Goal: Task Accomplishment & Management: Manage account settings

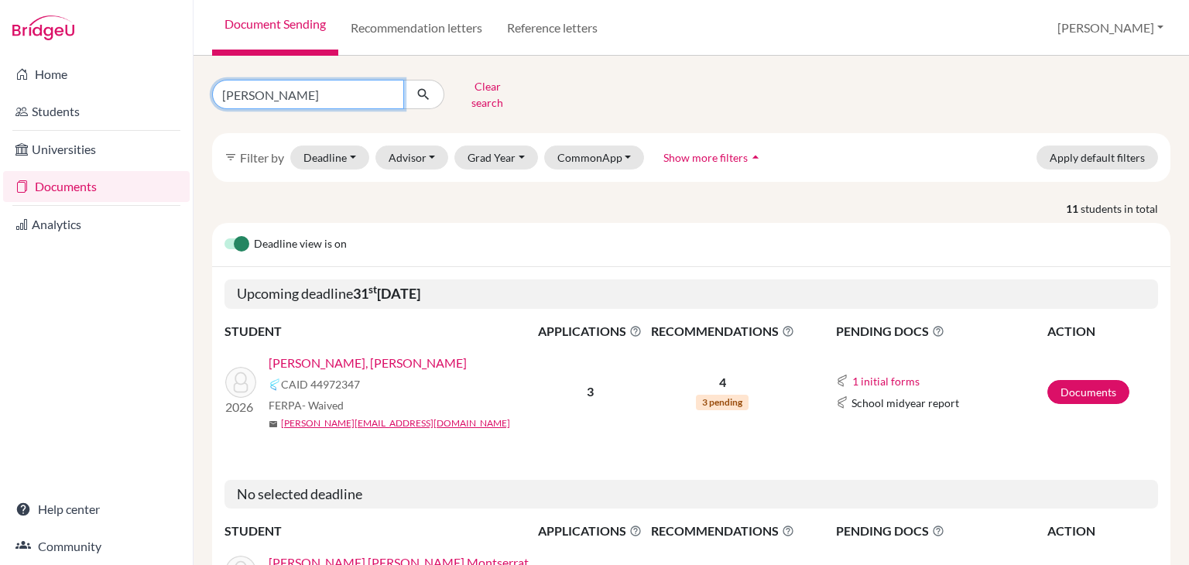
click at [331, 97] on input "bonilla" at bounding box center [308, 94] width 192 height 29
type input "godoy"
click button "submit" at bounding box center [423, 94] width 41 height 29
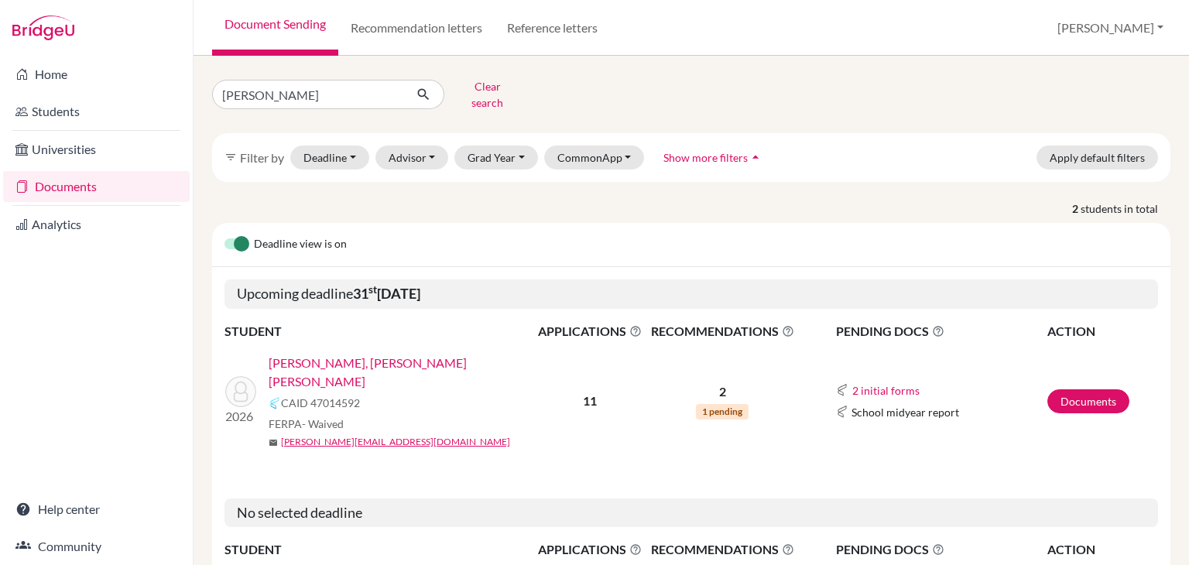
click at [360, 354] on link "[PERSON_NAME], [PERSON_NAME] [PERSON_NAME]" at bounding box center [407, 372] width 276 height 37
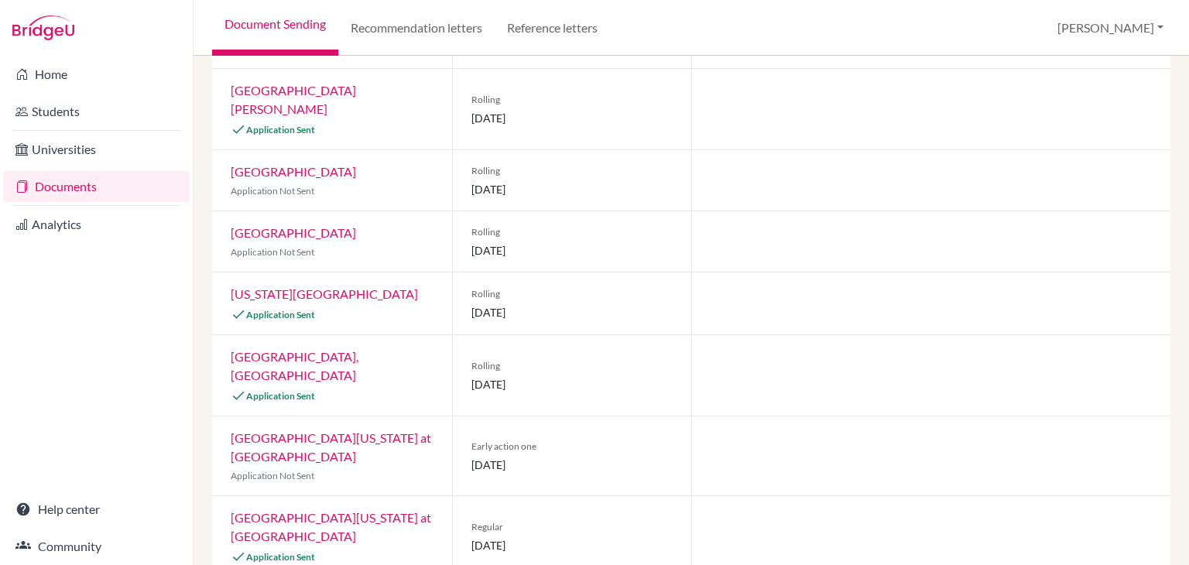
scroll to position [34, 0]
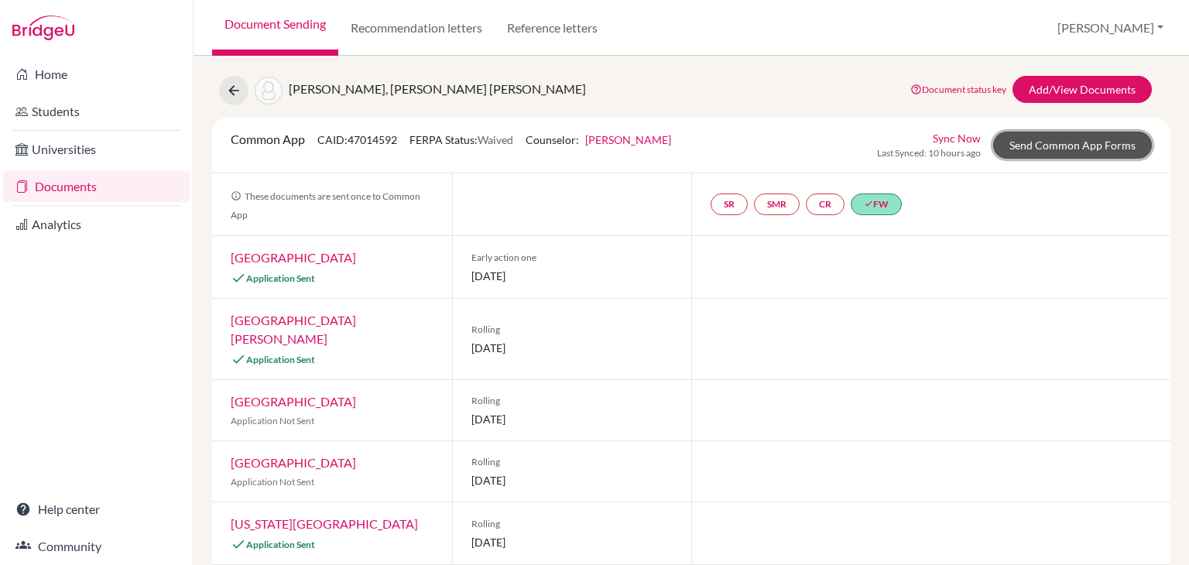
click at [1067, 154] on link "Send Common App Forms" at bounding box center [1072, 145] width 159 height 27
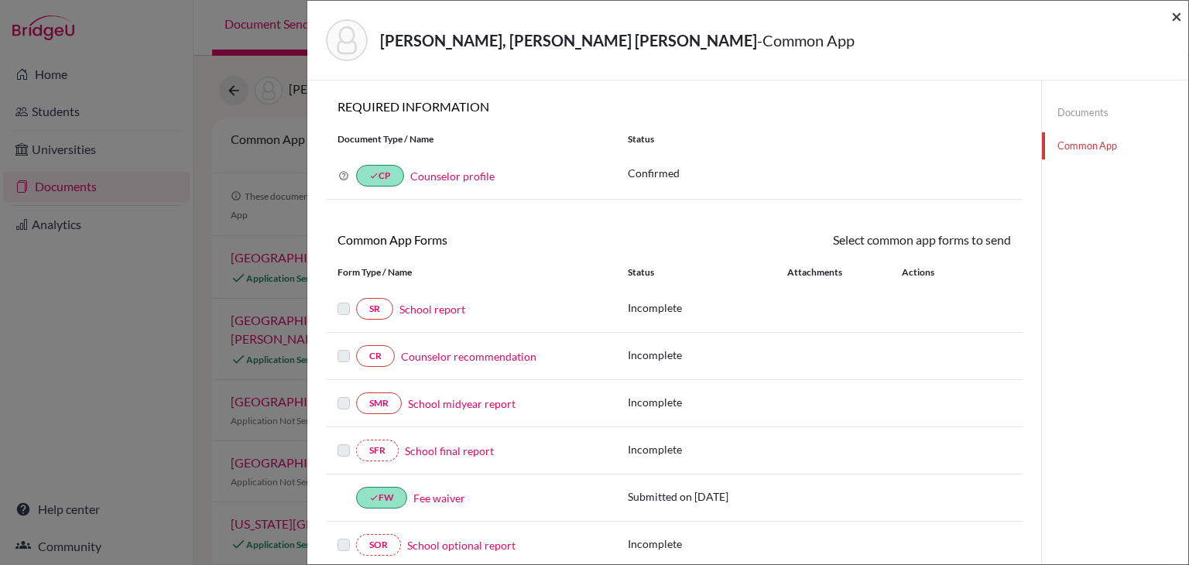
click at [1177, 10] on span "×" at bounding box center [1176, 16] width 11 height 22
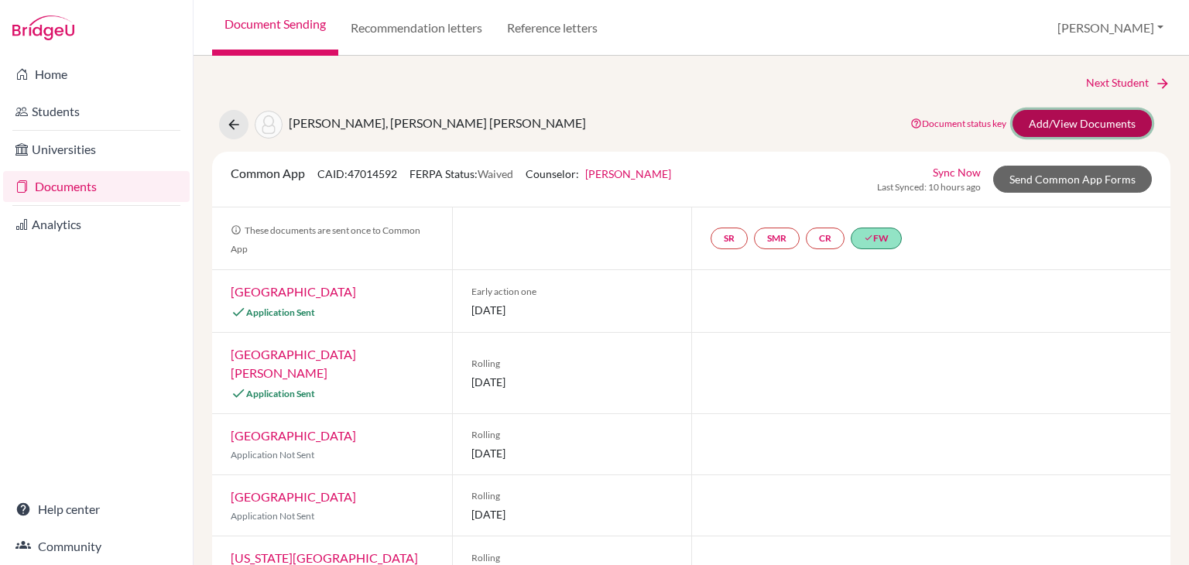
click at [1119, 135] on link "Add/View Documents" at bounding box center [1081, 123] width 139 height 27
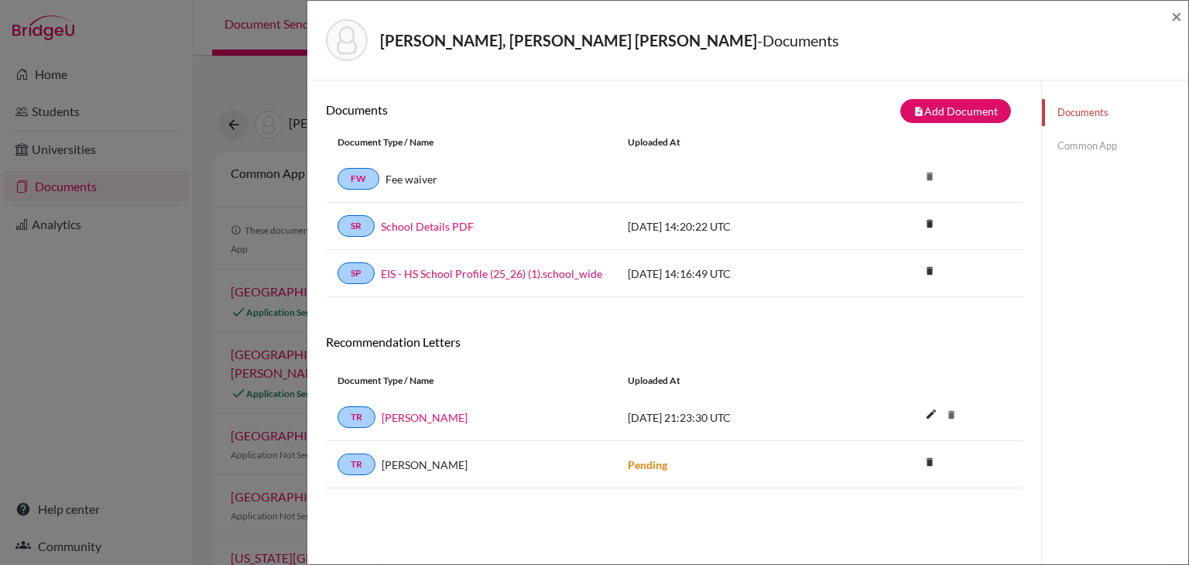
click at [1099, 156] on link "Common App" at bounding box center [1115, 145] width 146 height 27
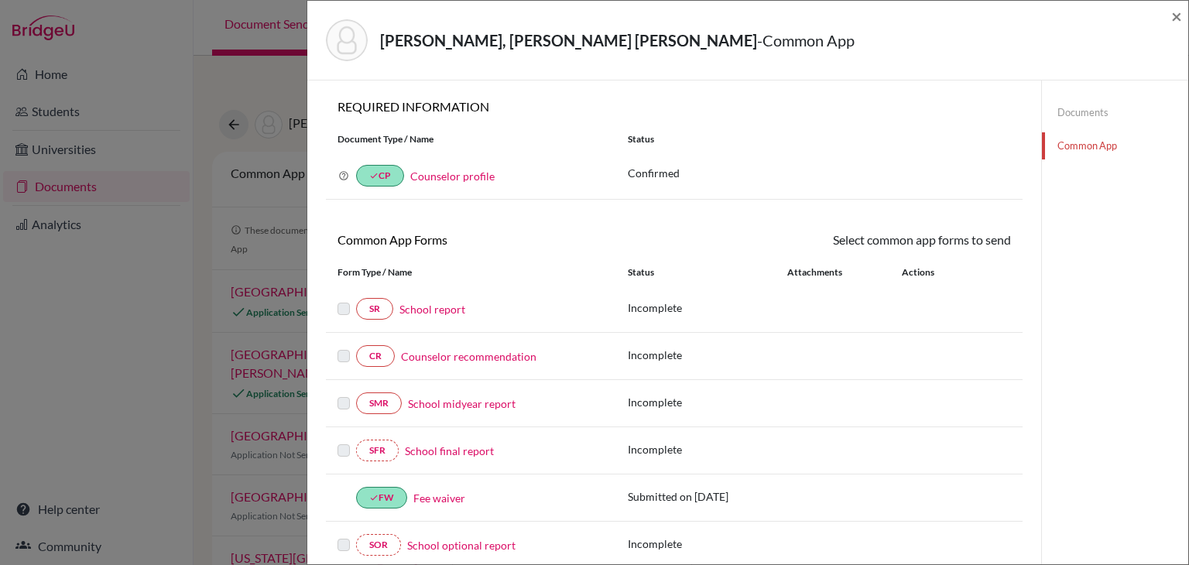
click at [432, 355] on link "Counselor recommendation" at bounding box center [468, 356] width 135 height 16
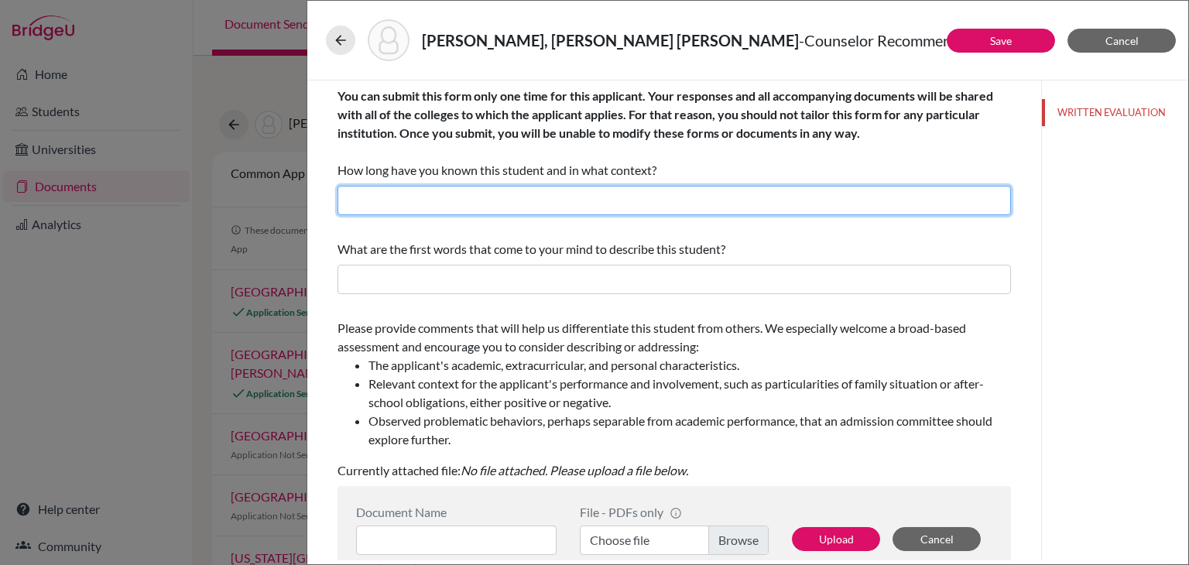
click at [497, 203] on input "text" at bounding box center [673, 200] width 673 height 29
type input "2 years"
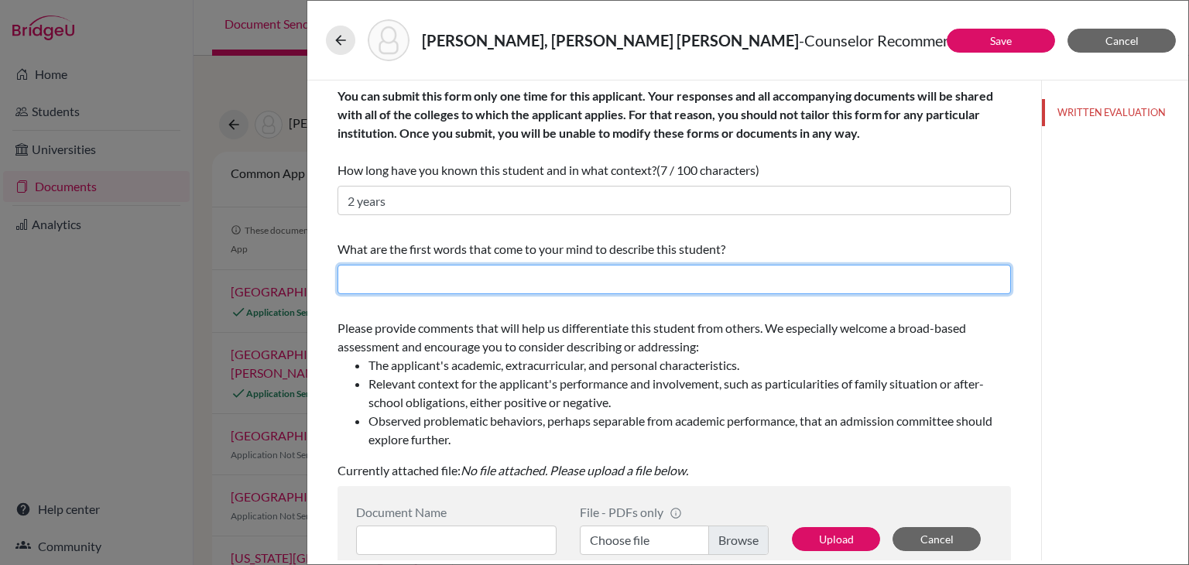
paste input "College Counselor and Teacher for the College Prep class at Escuela Internacion…"
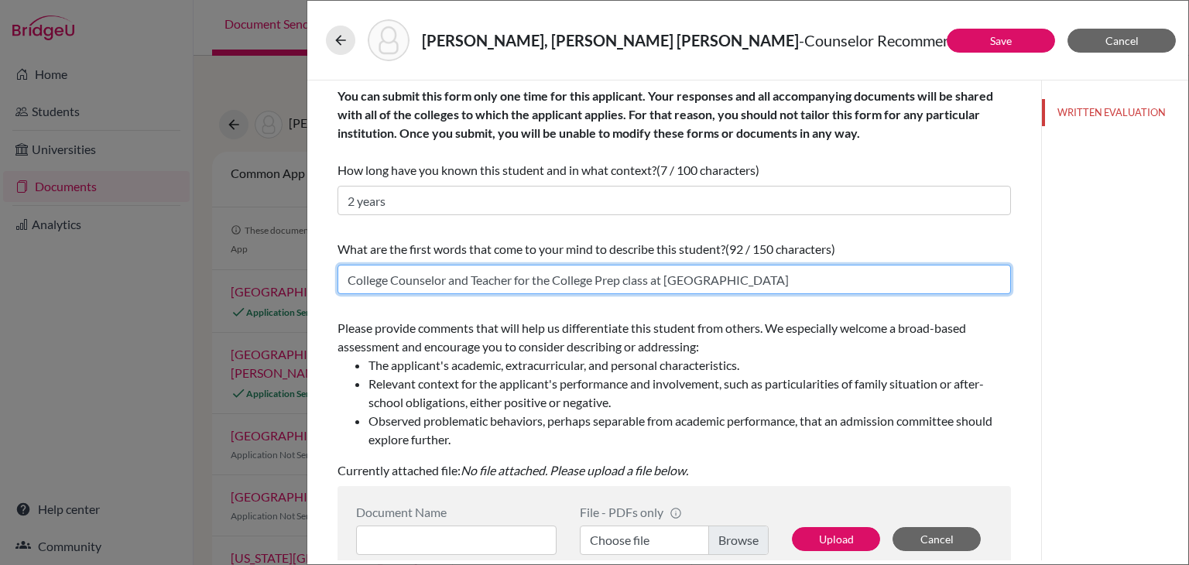
type input "College Counselor and Teacher for the College Prep class at Escuela Internacion…"
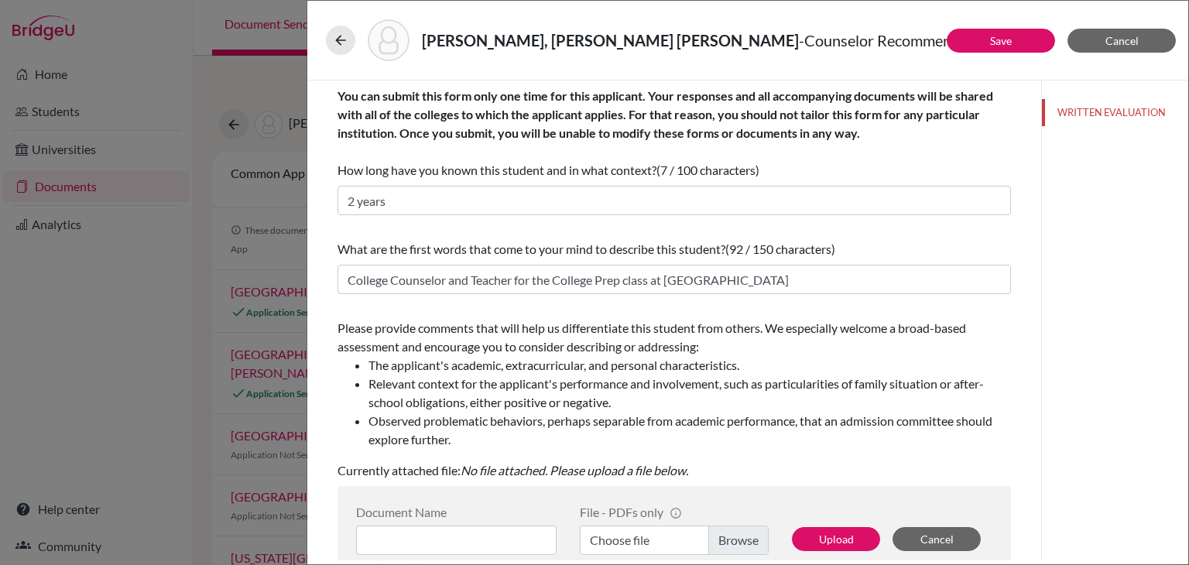
click at [581, 432] on li "Observed problematic behaviors, perhaps separable from academic performance, th…" at bounding box center [689, 430] width 642 height 37
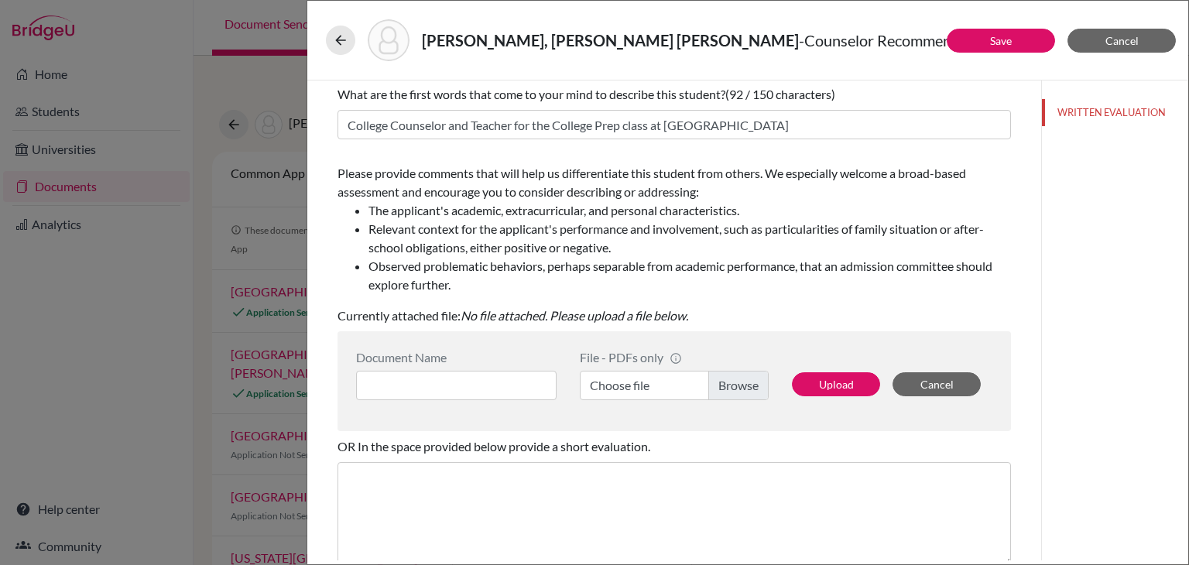
click at [748, 387] on label "Choose file" at bounding box center [674, 385] width 189 height 29
click at [748, 387] on input "Choose file" at bounding box center [674, 385] width 189 height 29
click at [468, 374] on input at bounding box center [456, 385] width 200 height 29
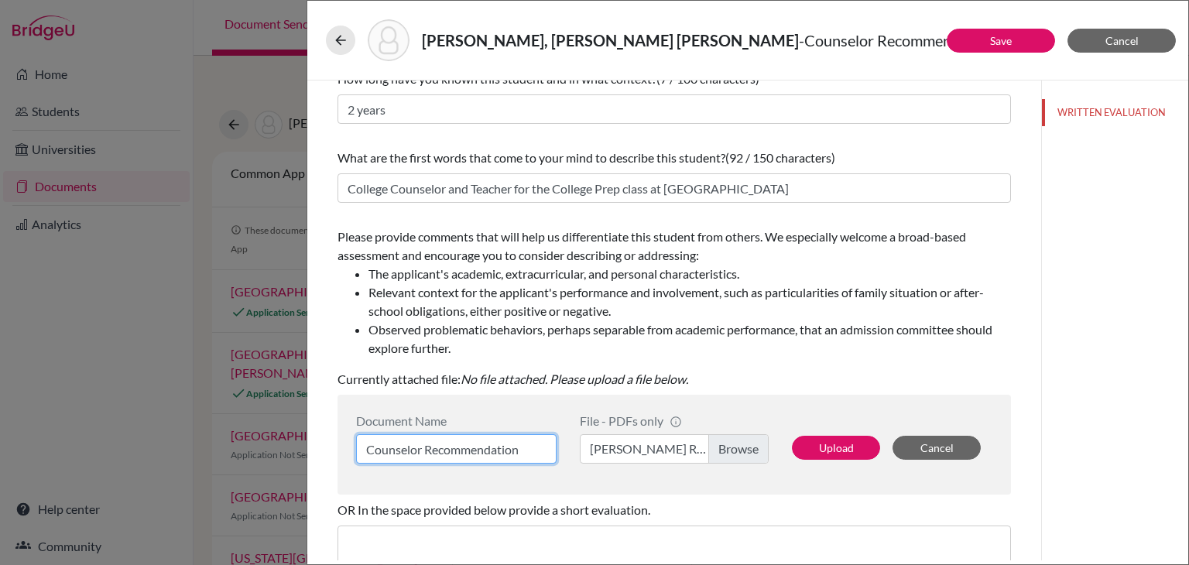
scroll to position [0, 0]
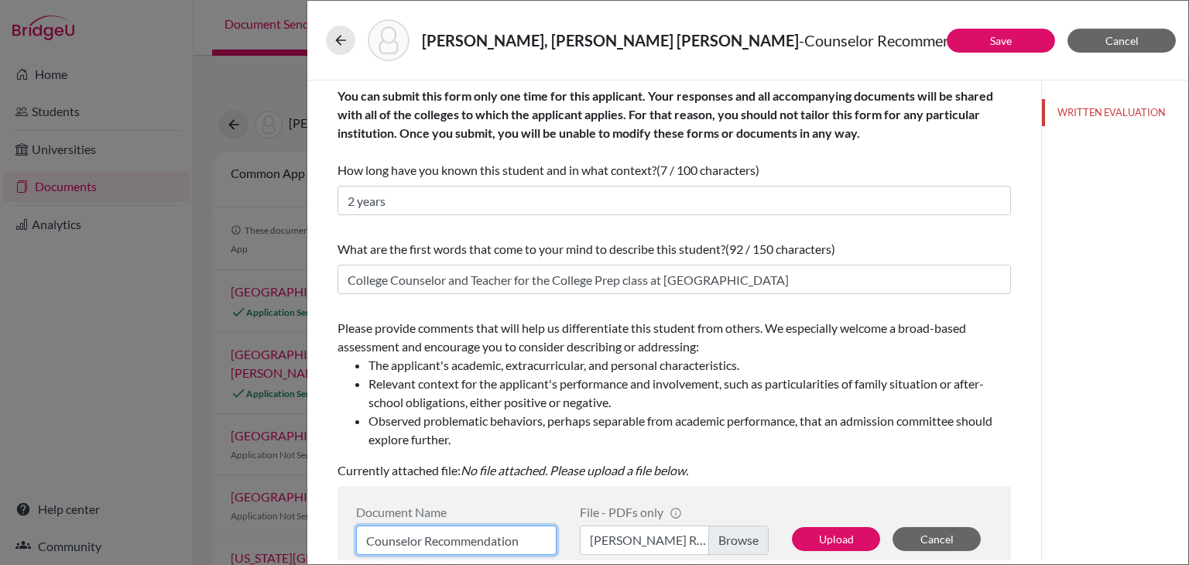
type input "Counselor Recommendation"
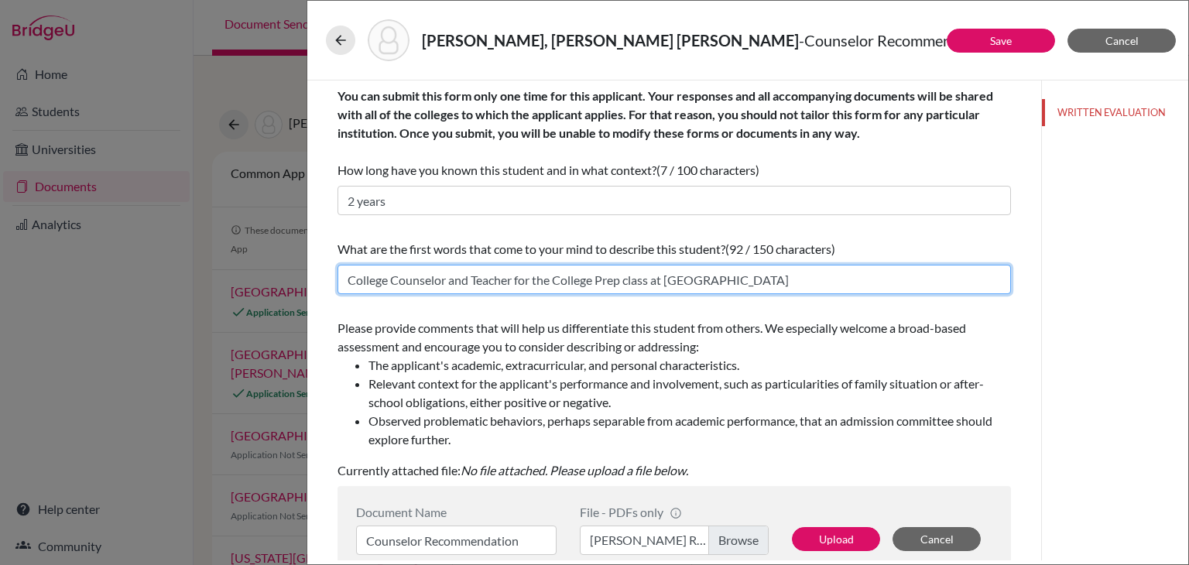
click at [520, 278] on input "College Counselor and Teacher for the College Prep class at Escuela Internacion…" at bounding box center [673, 279] width 673 height 29
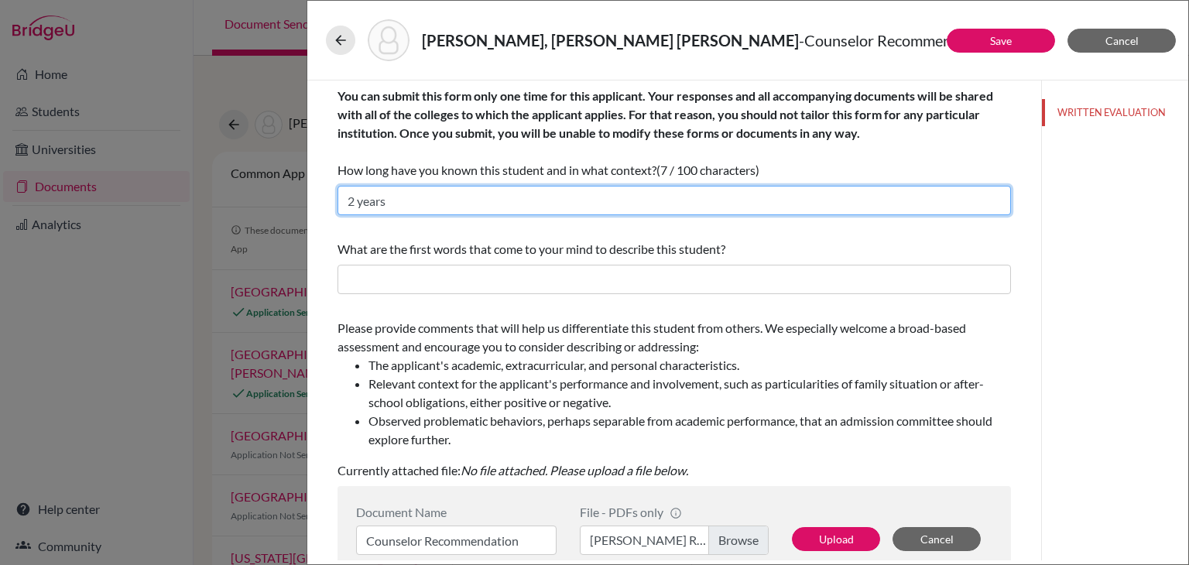
click at [488, 199] on input "2 years" at bounding box center [673, 200] width 673 height 29
paste input "College Counselor and Teacher for the College Prep class at Escuela Internacion…"
click at [387, 200] on input "2 yearsCollege Counselor and Teacher for the College Prep class at Escuela Inte…" at bounding box center [673, 200] width 673 height 29
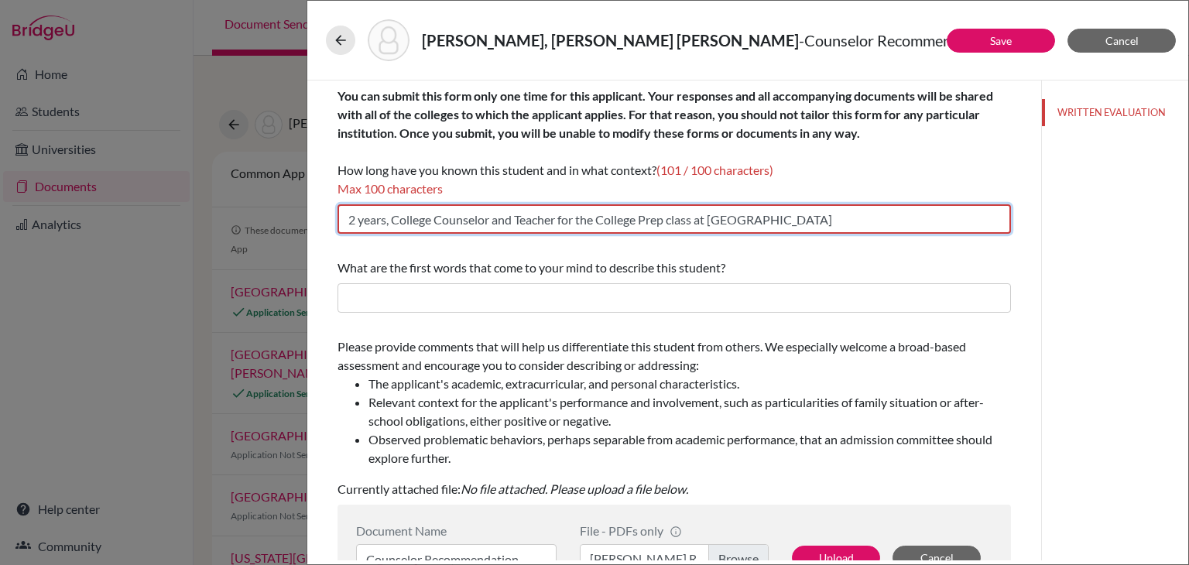
drag, startPoint x: 916, startPoint y: 217, endPoint x: 721, endPoint y: 221, distance: 195.1
click at [721, 221] on input "2 years, College Counselor and Teacher for the College Prep class at Escuela In…" at bounding box center [673, 218] width 673 height 29
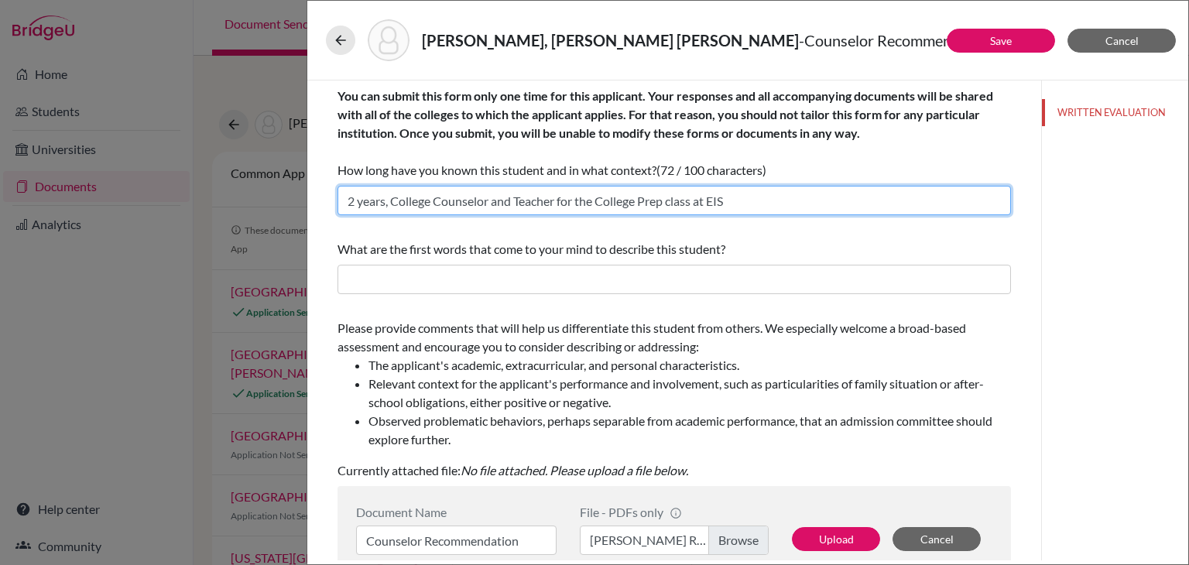
type input "2 years, College Counselor and Teacher for the College Prep class at EIS"
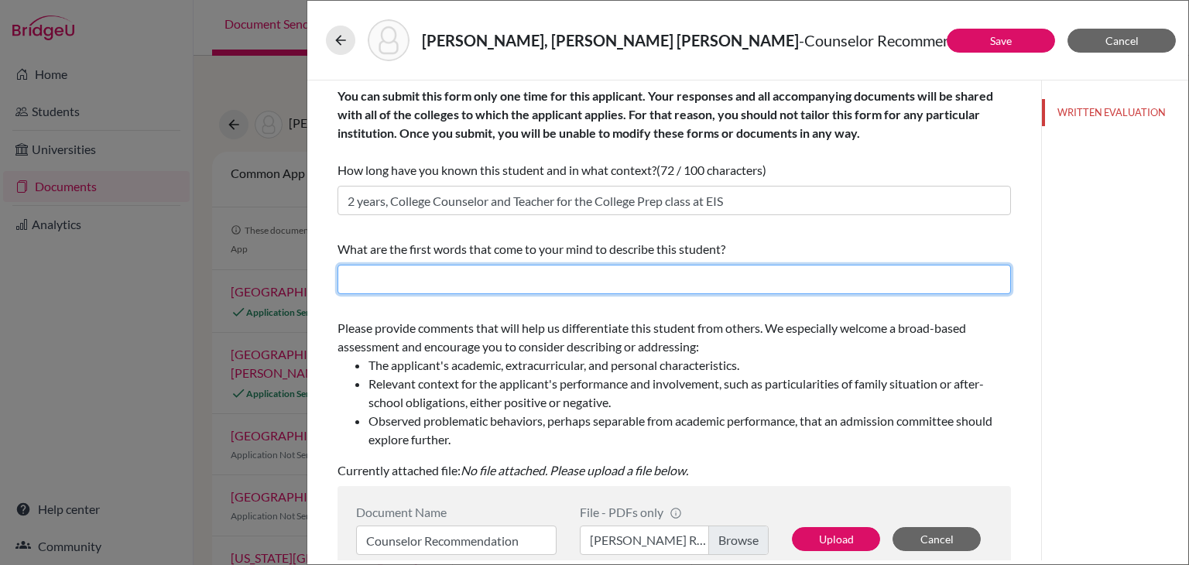
click at [755, 293] on input "text" at bounding box center [673, 279] width 673 height 29
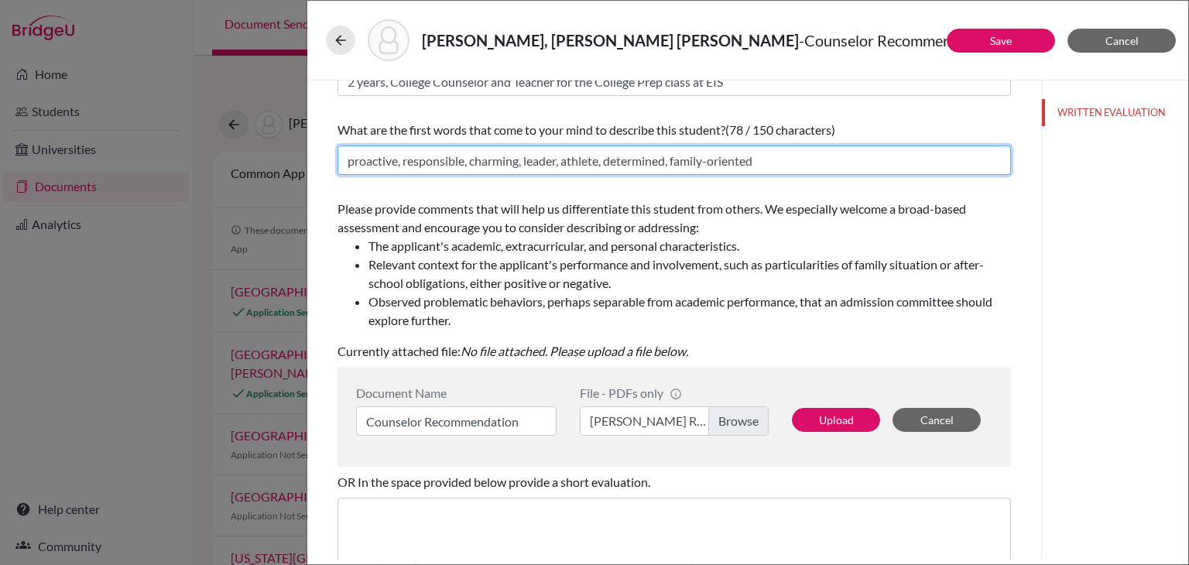
scroll to position [232, 0]
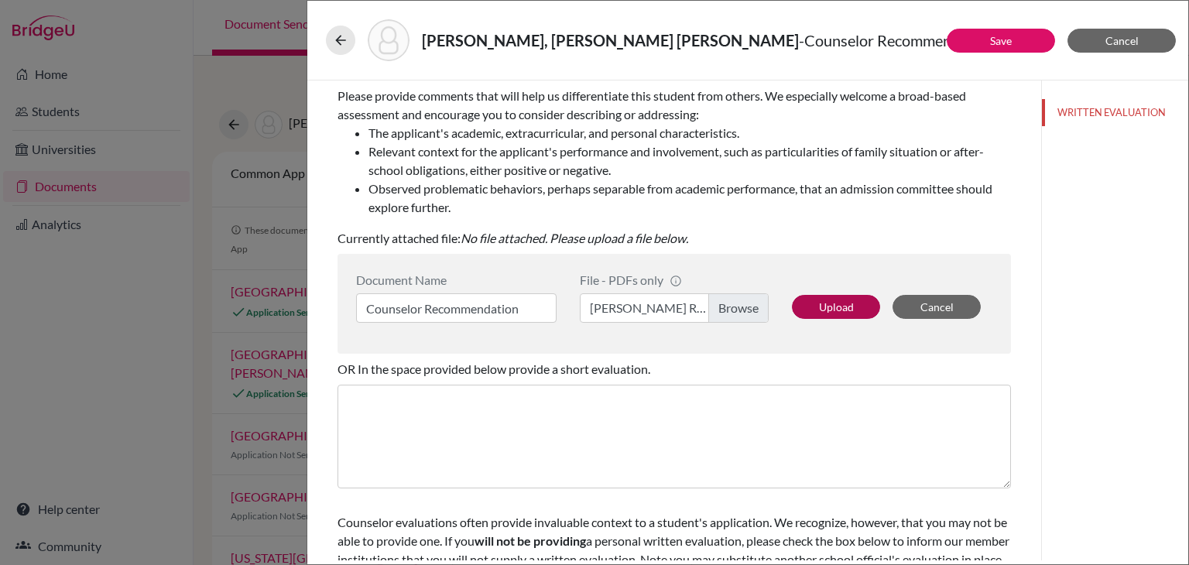
type input "proactive, responsible, charming, leader, athlete, determined, family-oriented"
click at [815, 313] on button "Upload" at bounding box center [836, 307] width 88 height 24
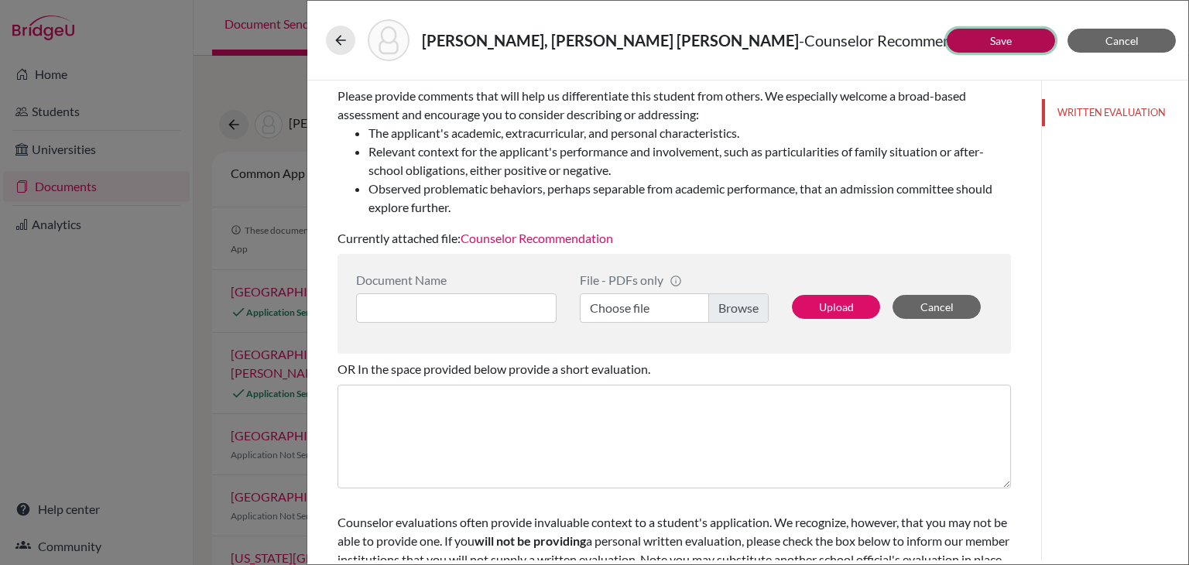
click at [1005, 39] on link "Save" at bounding box center [1001, 40] width 22 height 13
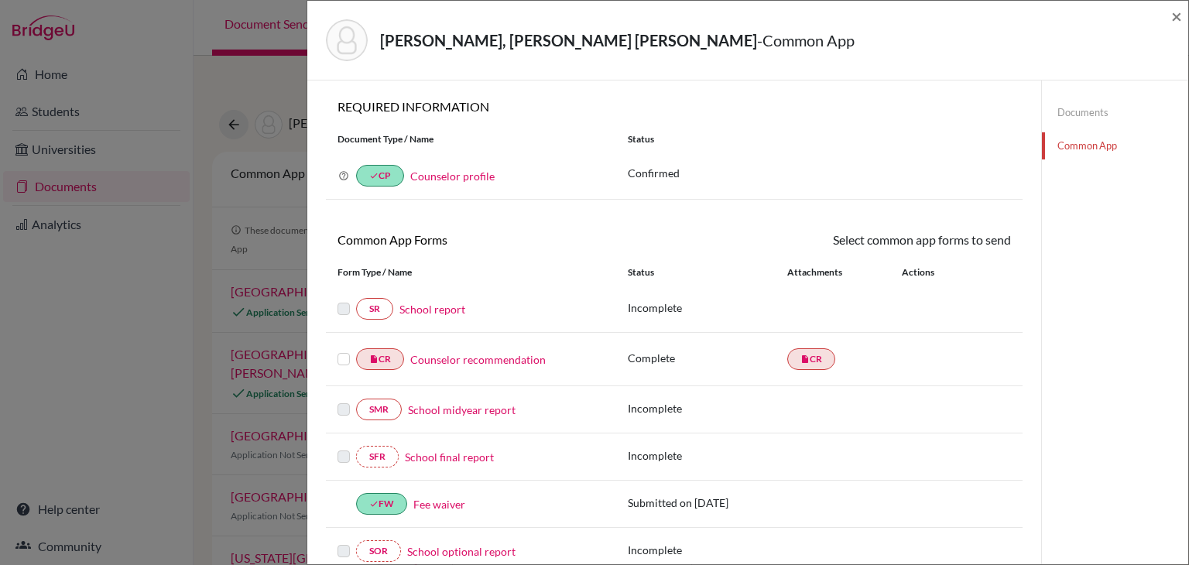
click at [345, 350] on label at bounding box center [343, 350] width 12 height 0
click at [0, 0] on input "checkbox" at bounding box center [0, 0] width 0 height 0
click at [954, 231] on link "Send" at bounding box center [979, 243] width 64 height 24
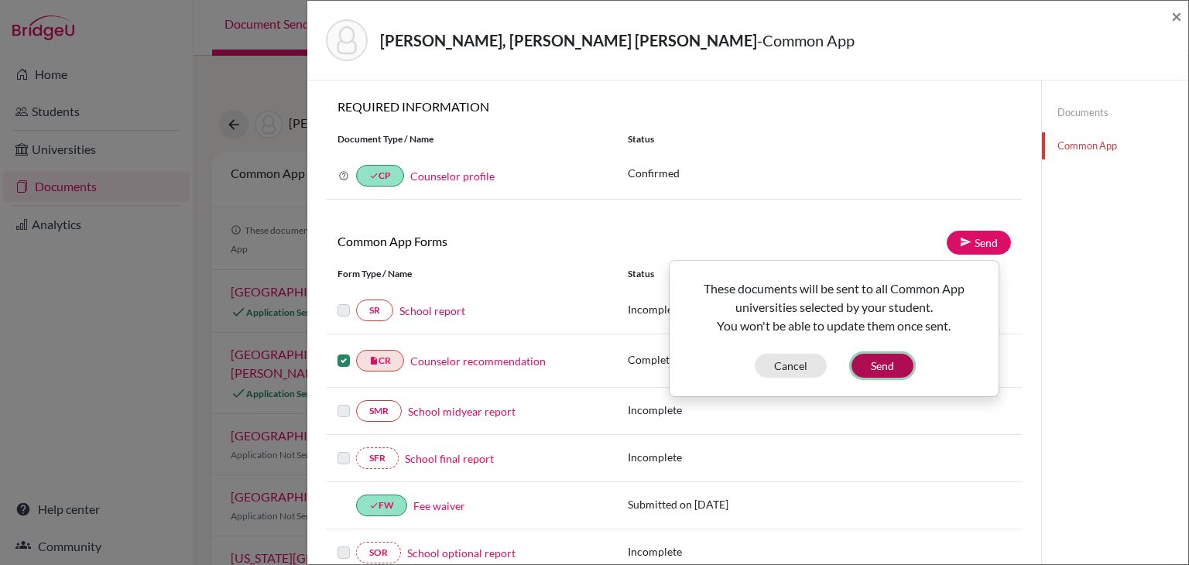
click at [865, 367] on button "Send" at bounding box center [882, 366] width 62 height 24
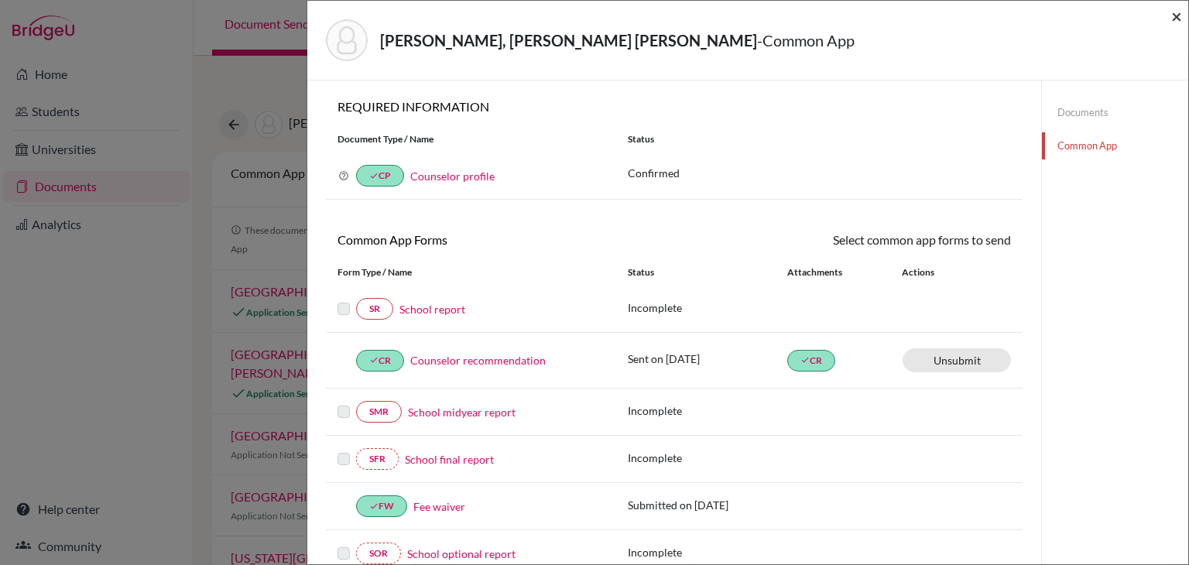
click at [1175, 9] on span "×" at bounding box center [1176, 16] width 11 height 22
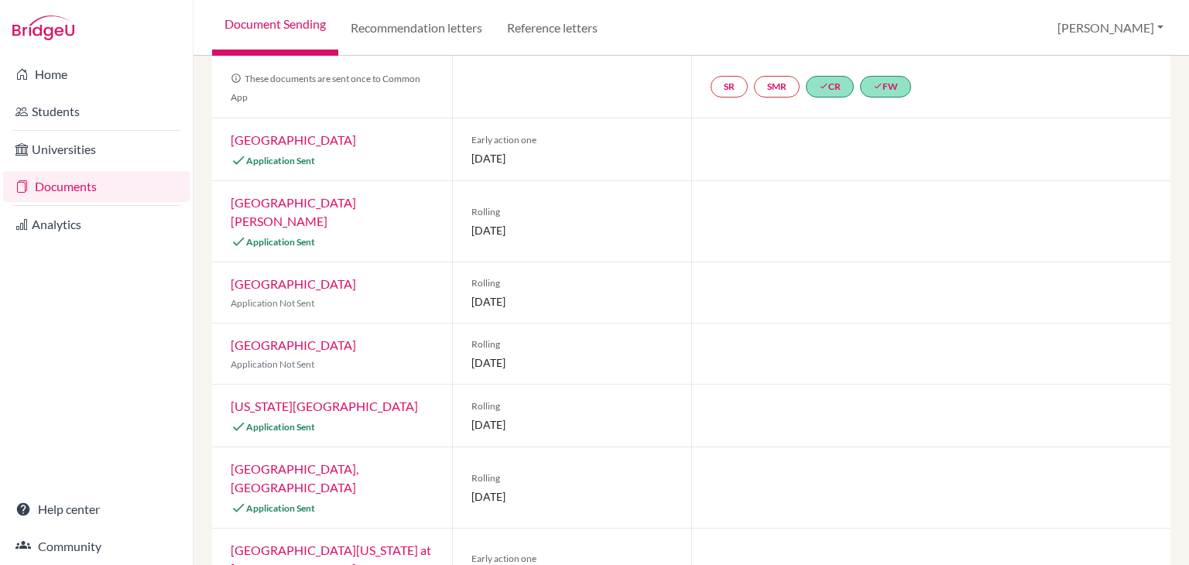
scroll to position [155, 0]
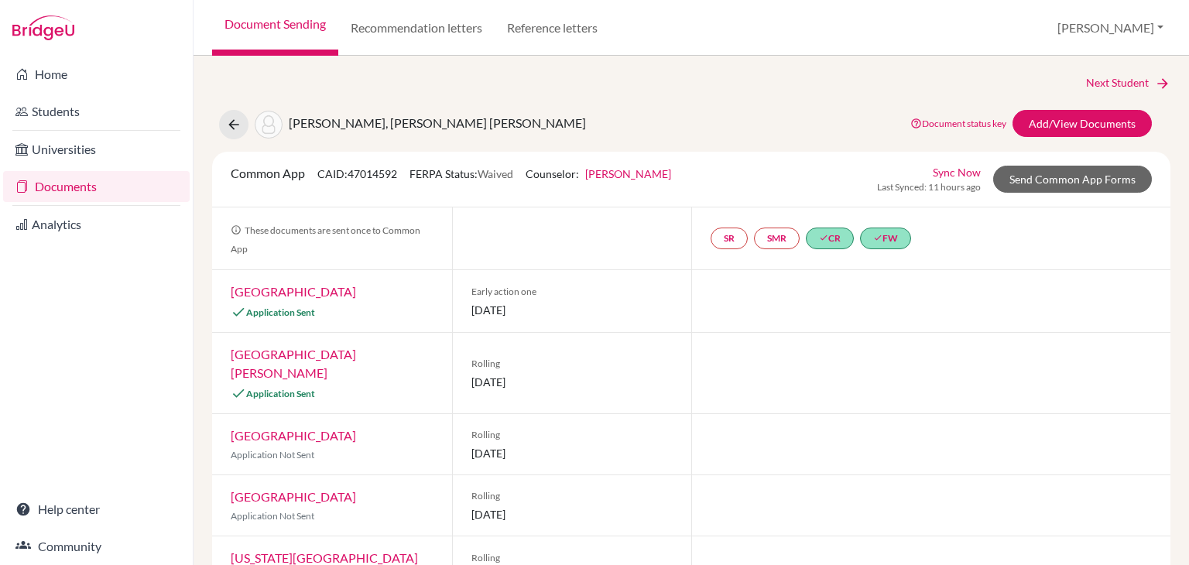
click at [142, 182] on link "Documents" at bounding box center [96, 186] width 187 height 31
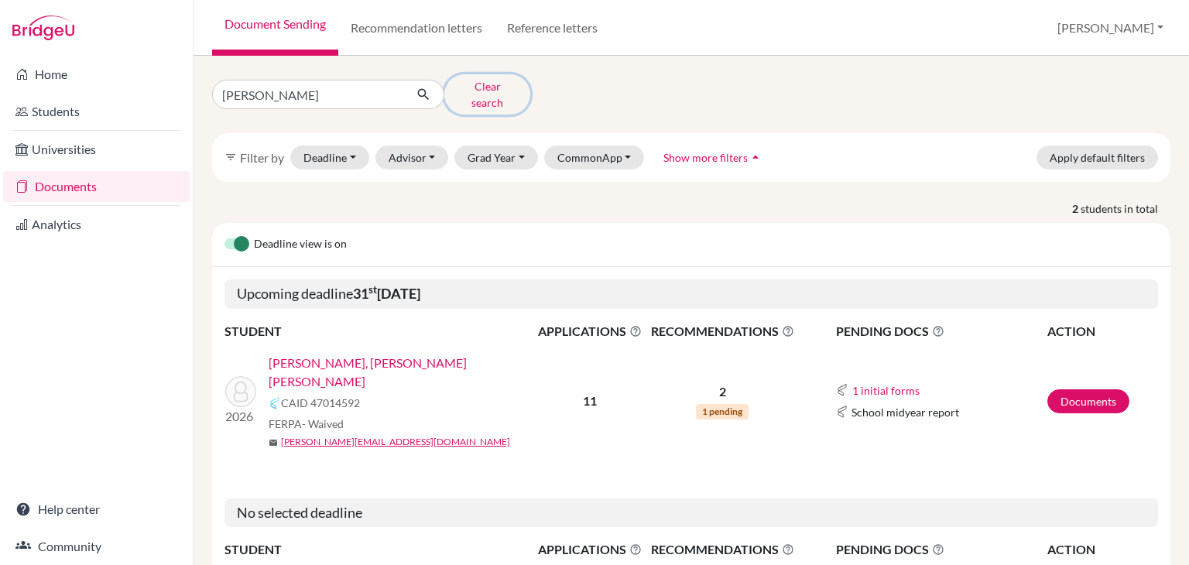
click at [481, 84] on button "Clear search" at bounding box center [487, 94] width 86 height 40
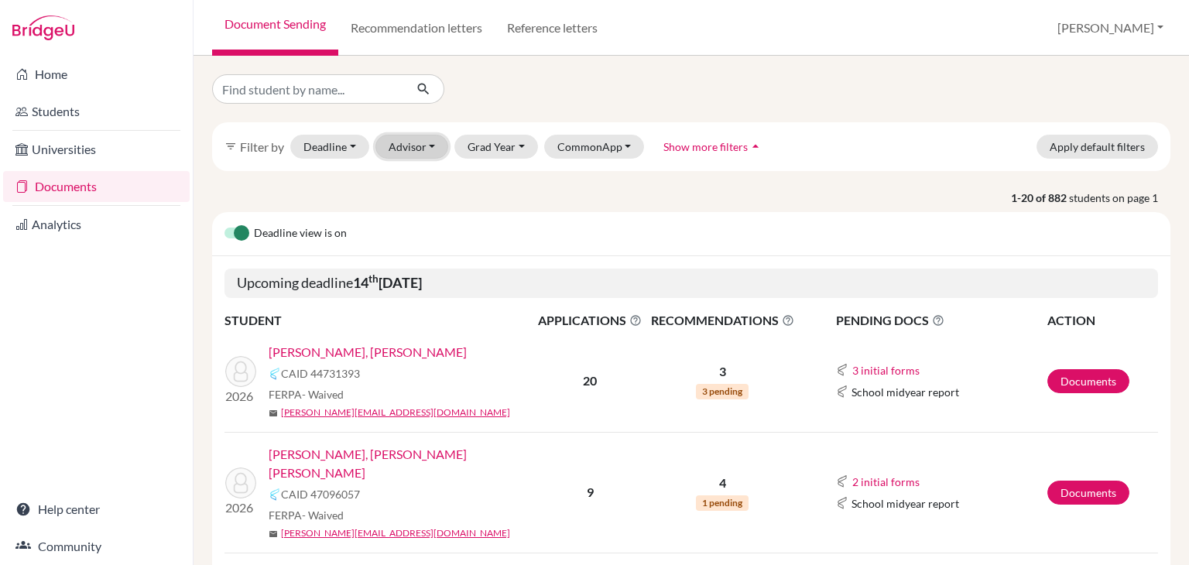
click at [414, 144] on button "Advisor" at bounding box center [412, 147] width 74 height 24
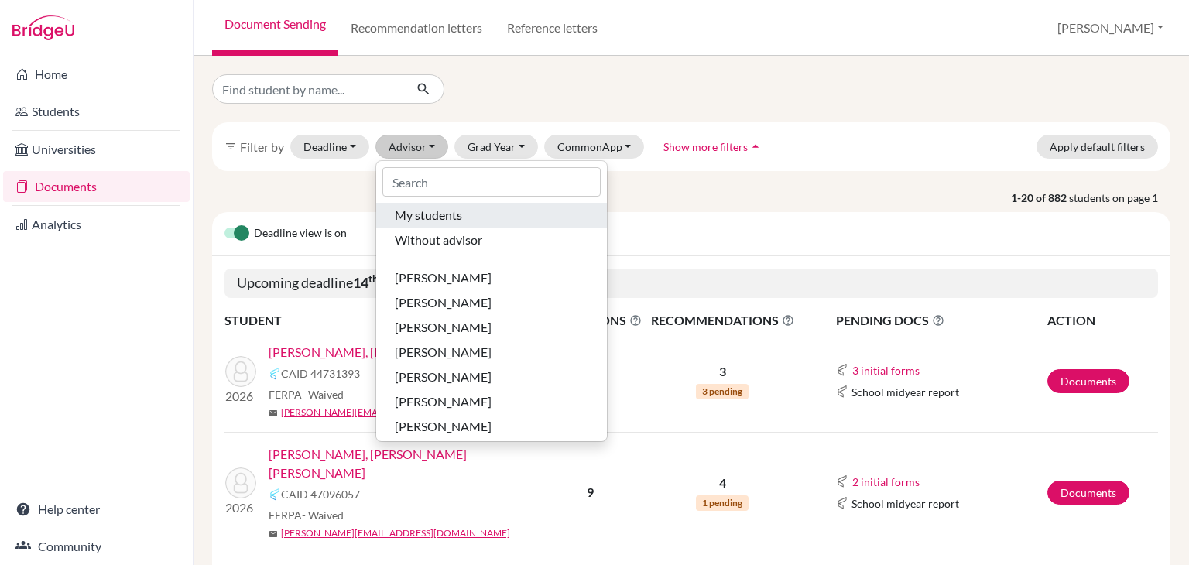
click at [444, 211] on span "My students" at bounding box center [428, 215] width 67 height 19
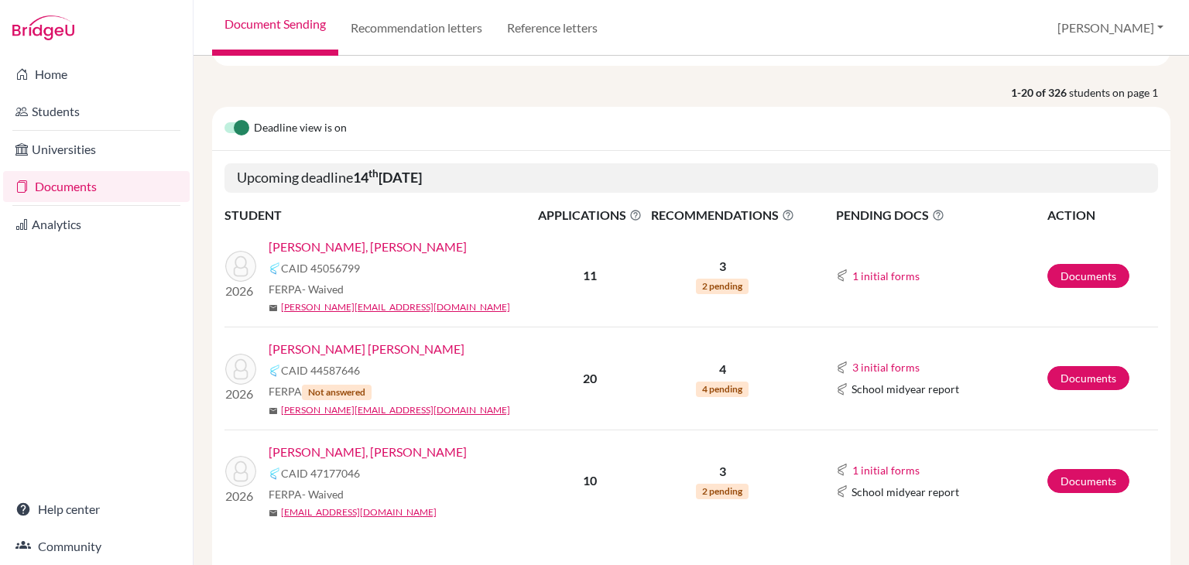
scroll to position [232, 0]
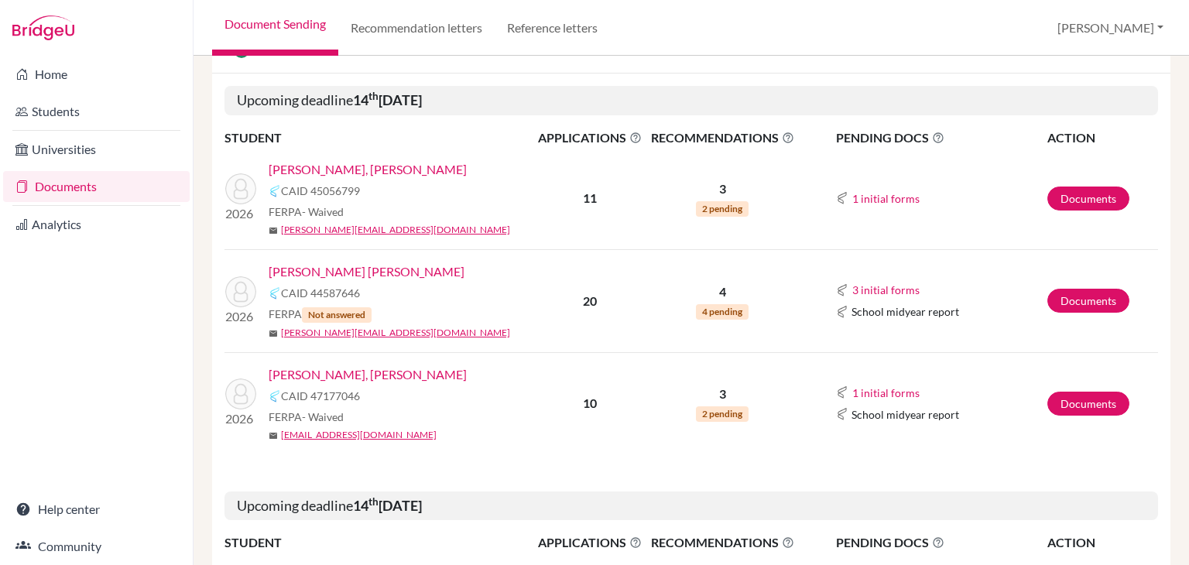
click at [381, 272] on link "Rivera Abud, Rodrigo" at bounding box center [367, 271] width 196 height 19
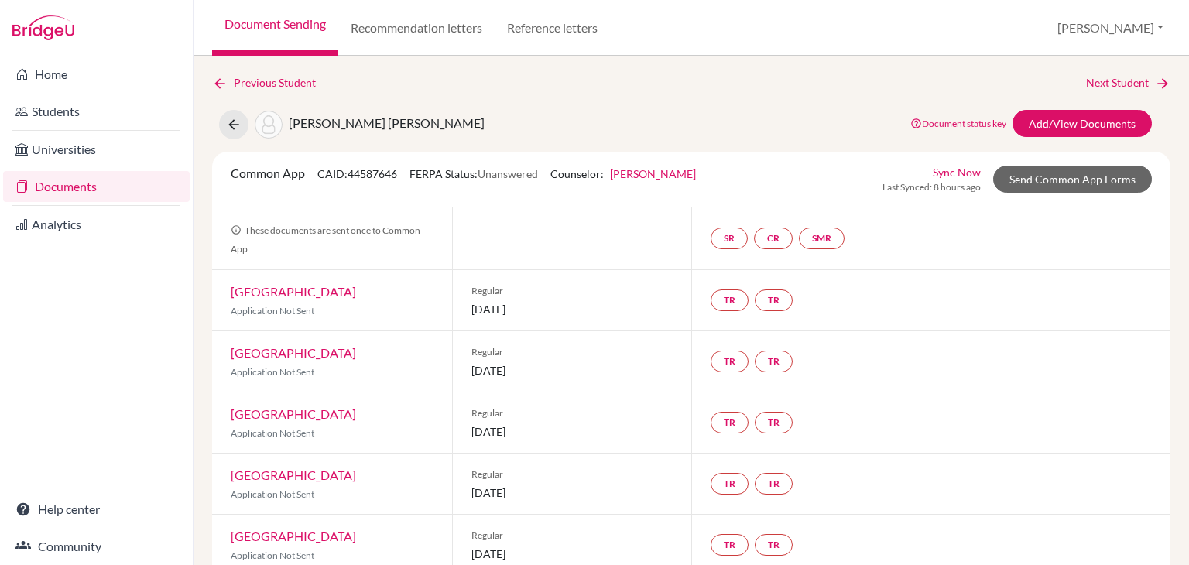
click at [656, 177] on link "[PERSON_NAME]" at bounding box center [653, 173] width 86 height 13
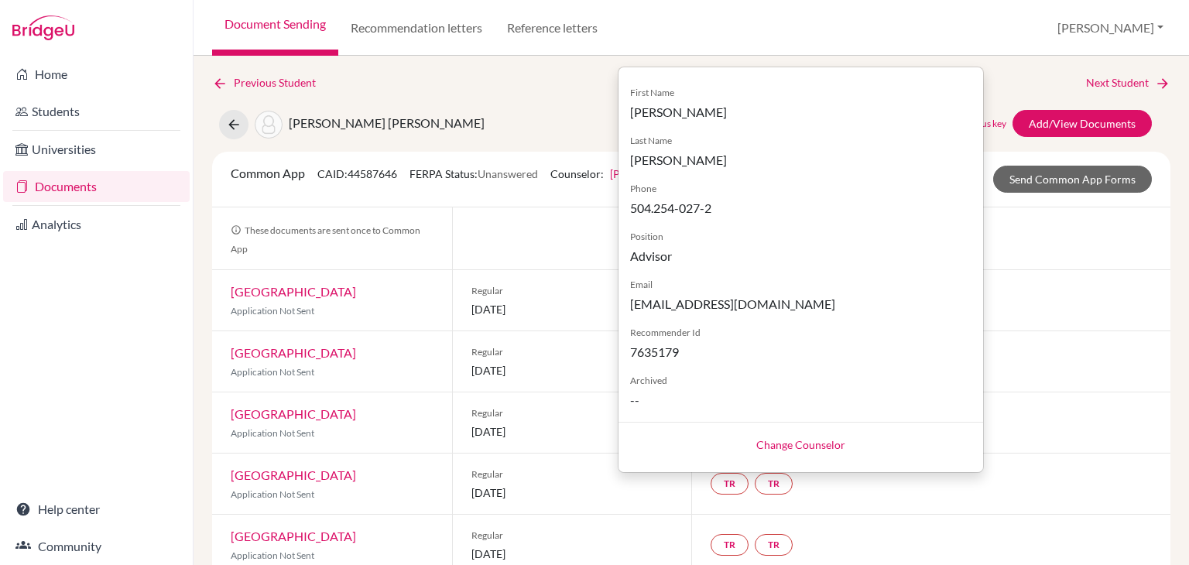
click at [752, 437] on div "Change Counselor" at bounding box center [800, 444] width 365 height 44
click at [786, 444] on link "Change Counselor" at bounding box center [800, 444] width 89 height 13
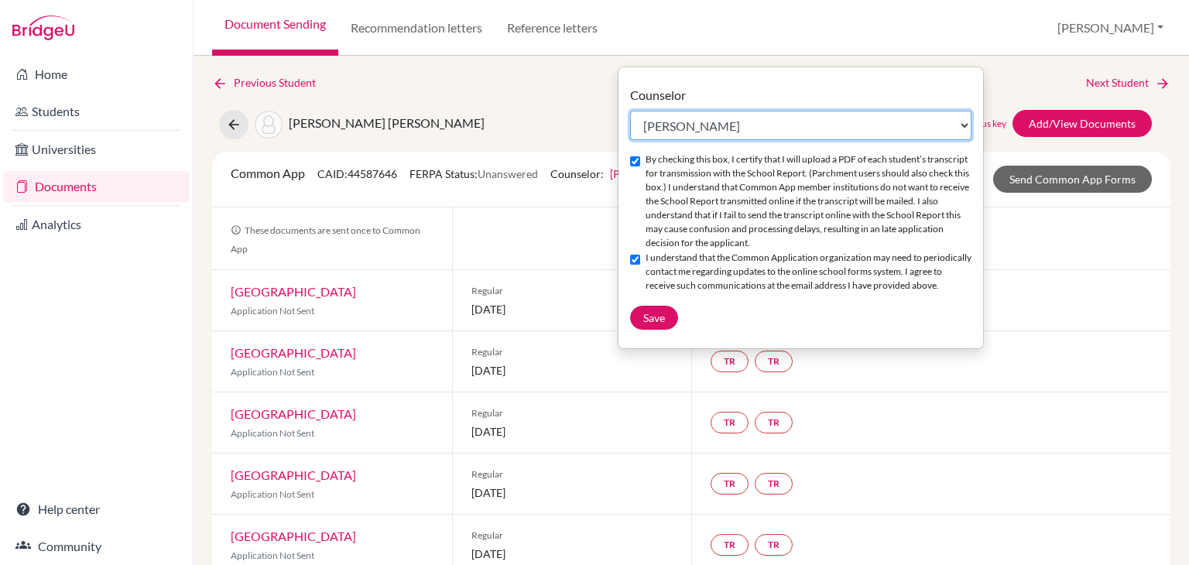
click at [693, 115] on select "Select counselor Denise Bacila Jessica Bowen Elizabeth Jarufe Gabriela Mayes Vi…" at bounding box center [800, 125] width 341 height 29
select select "55177"
click at [630, 111] on select "Select counselor Denise Bacila Jessica Bowen Elizabeth Jarufe Gabriela Mayes Vi…" at bounding box center [800, 125] width 341 height 29
checkbox input "false"
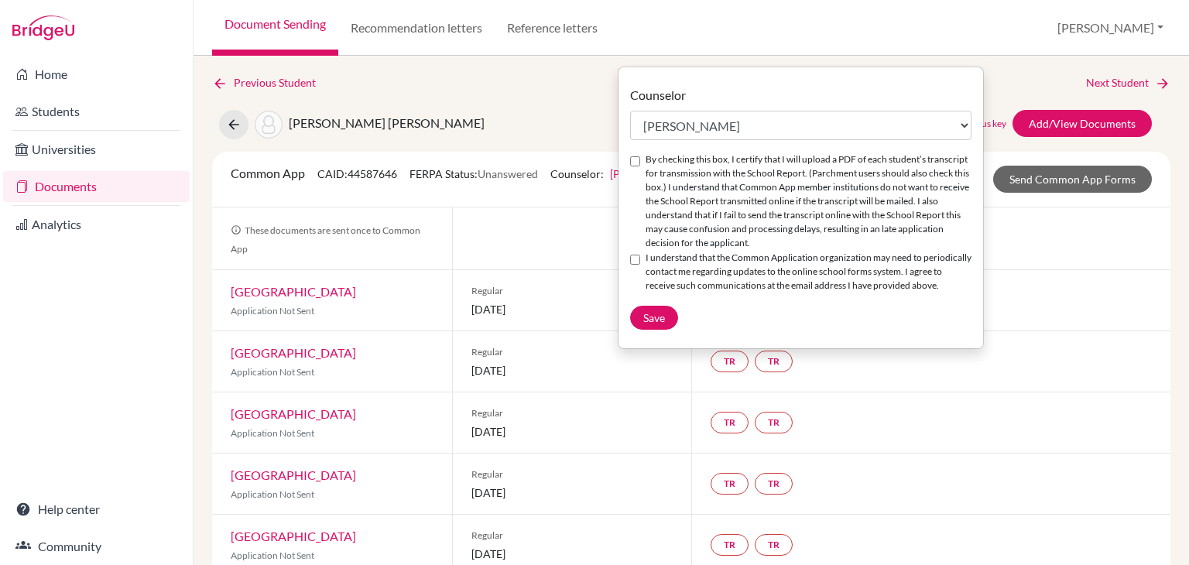
click at [700, 199] on label "By checking this box, I certify that I will upload a PDF of each student’s tran…" at bounding box center [809, 201] width 326 height 98
click at [640, 166] on input "By checking this box, I certify that I will upload a PDF of each student’s tran…" at bounding box center [635, 161] width 10 height 10
checkbox input "true"
click at [704, 267] on label "I understand that the Common Application organization may need to periodically …" at bounding box center [809, 272] width 326 height 42
click at [640, 265] on input "I understand that the Common Application organization may need to periodically …" at bounding box center [635, 260] width 10 height 10
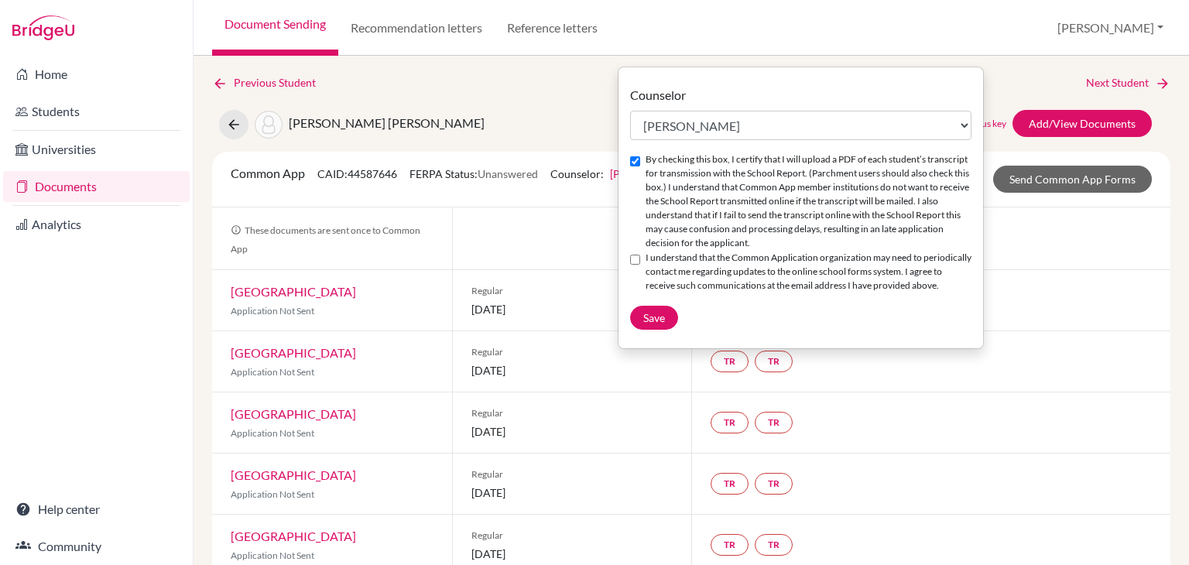
checkbox input "true"
click at [653, 307] on button "Save" at bounding box center [654, 318] width 48 height 24
click at [516, 275] on div "Regular 02 January 2026" at bounding box center [572, 300] width 240 height 60
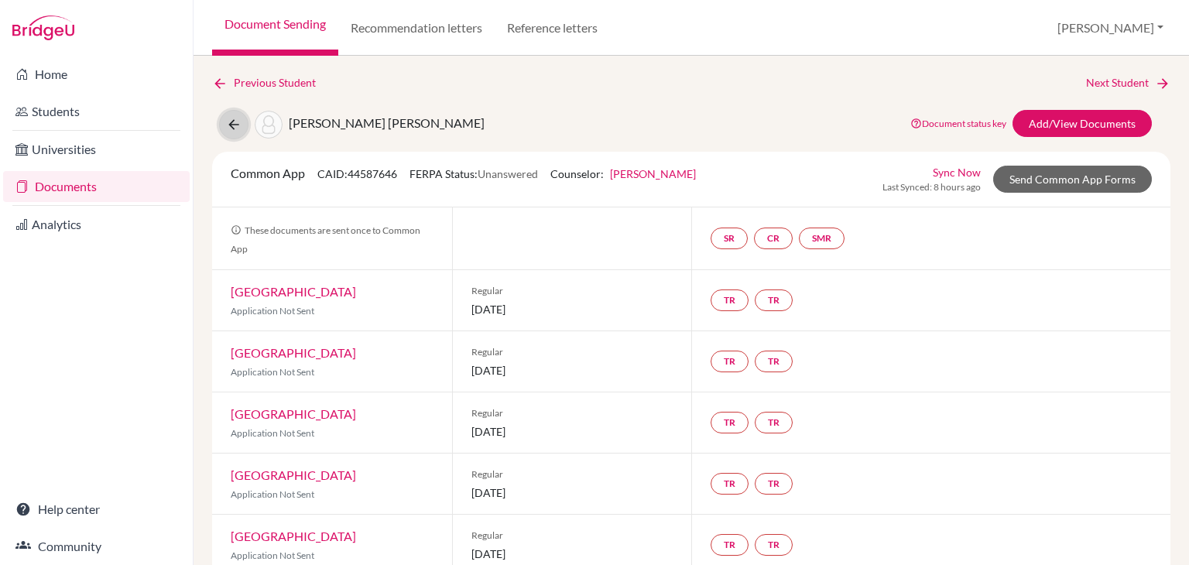
click at [230, 128] on icon at bounding box center [233, 124] width 15 height 15
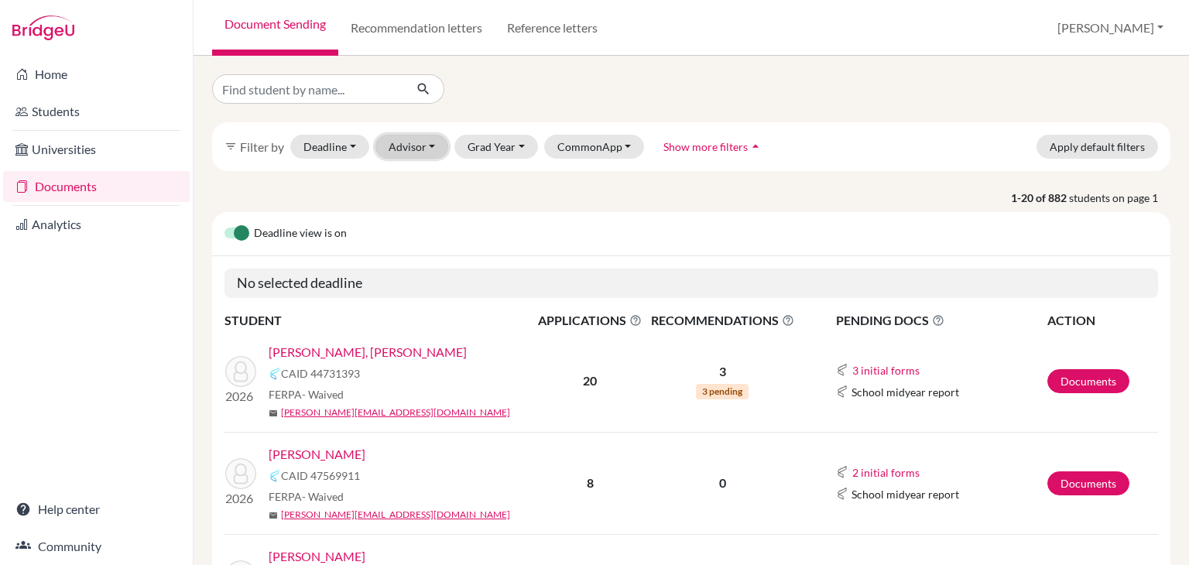
click at [437, 150] on button "Advisor" at bounding box center [412, 147] width 74 height 24
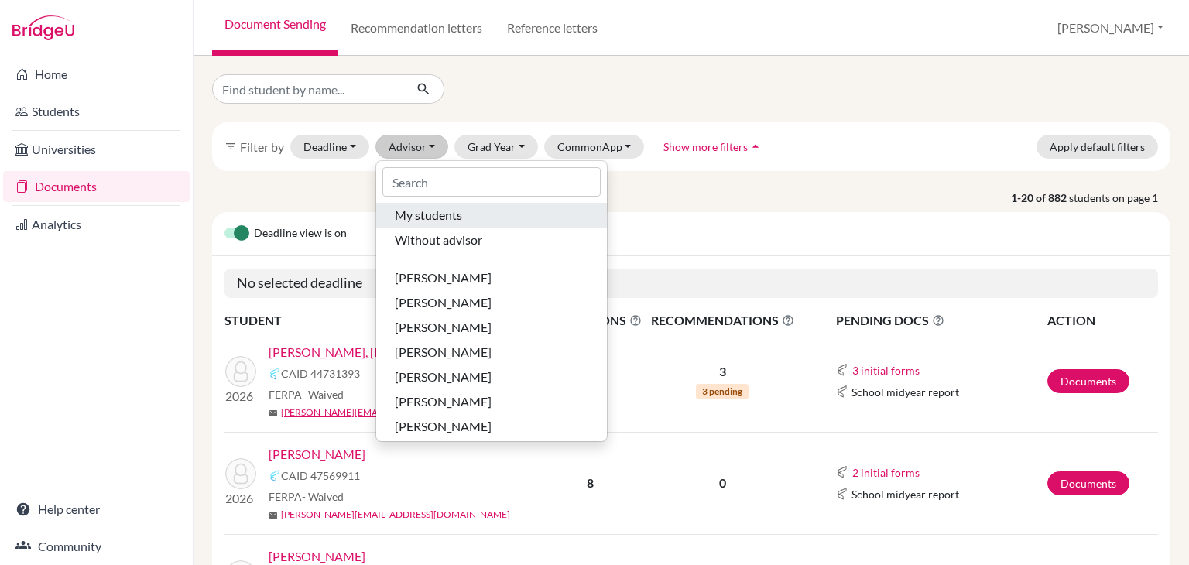
click at [456, 214] on span "My students" at bounding box center [428, 215] width 67 height 19
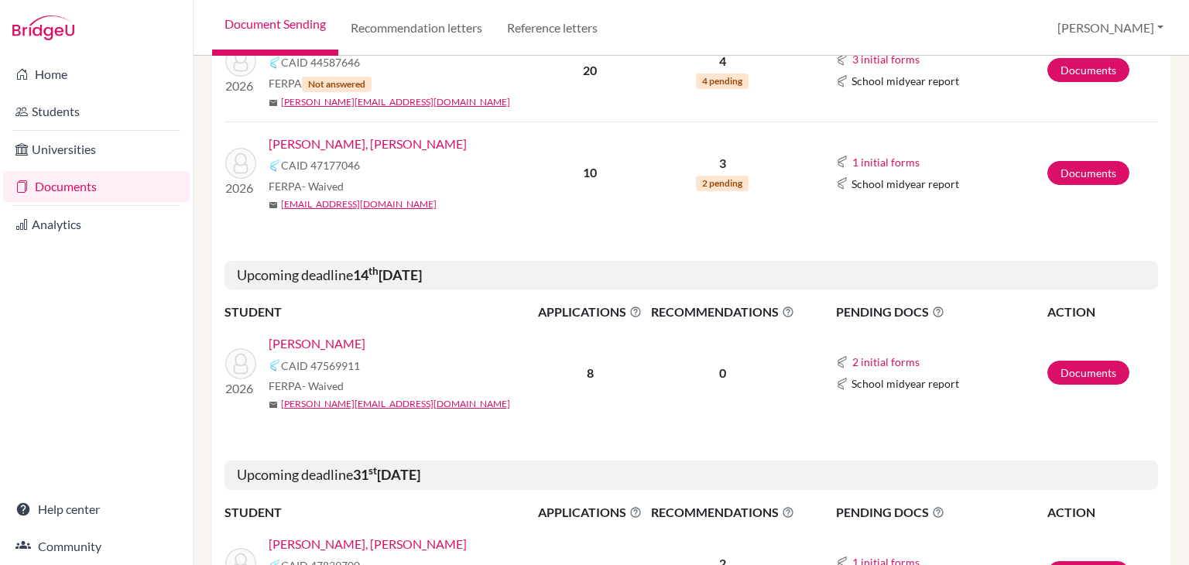
scroll to position [232, 0]
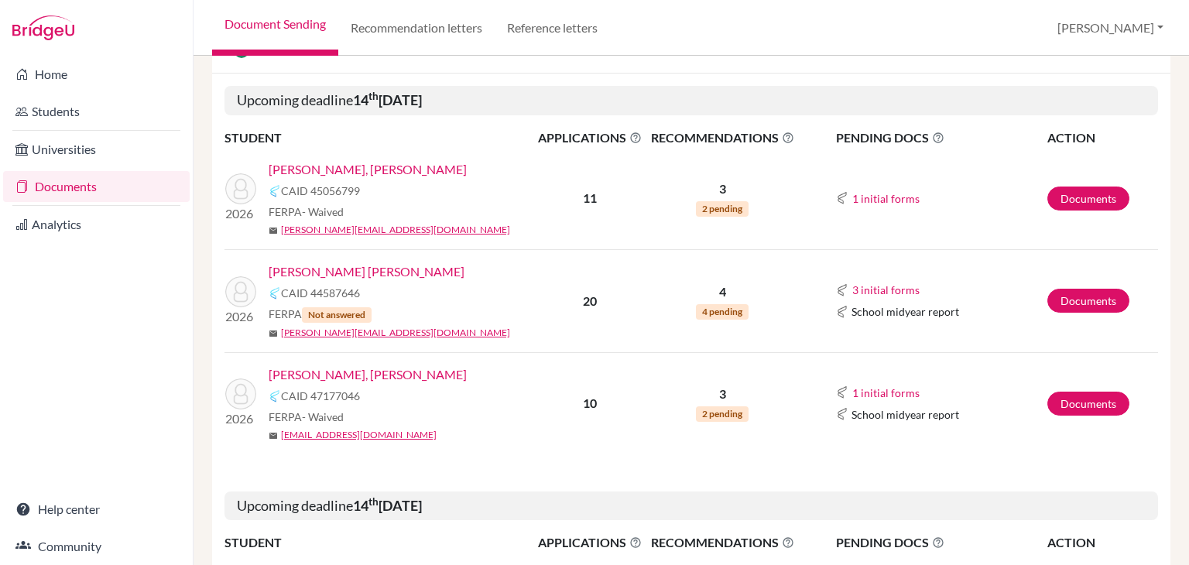
click at [387, 166] on link "[PERSON_NAME], [PERSON_NAME]" at bounding box center [368, 169] width 198 height 19
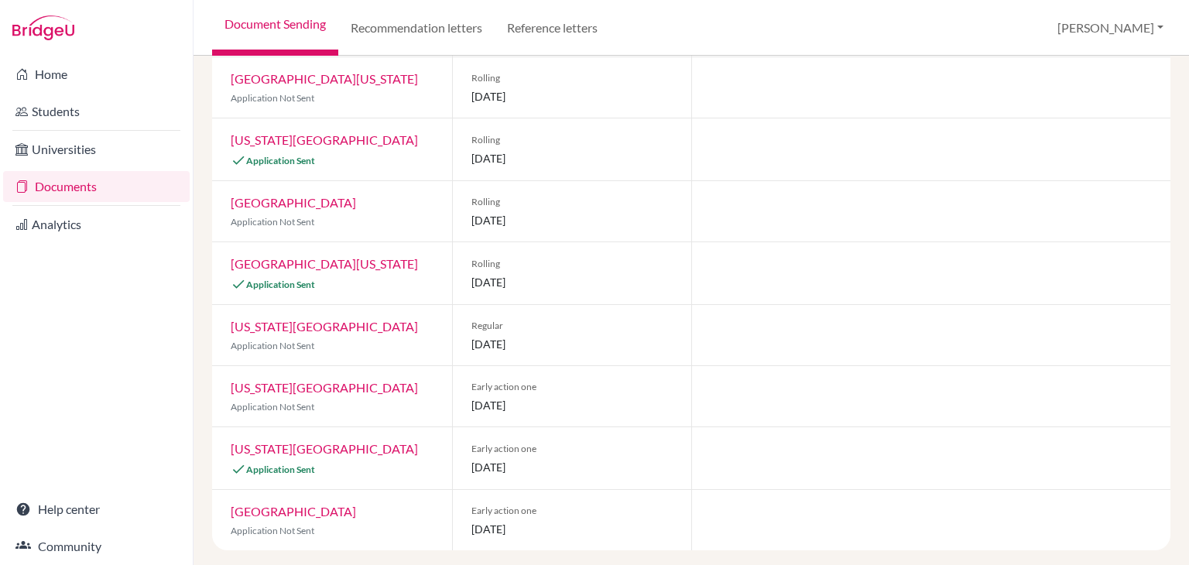
scroll to position [398, 0]
click at [515, 449] on span "Early action one" at bounding box center [572, 447] width 202 height 14
click at [533, 462] on span "[DATE]" at bounding box center [572, 465] width 202 height 16
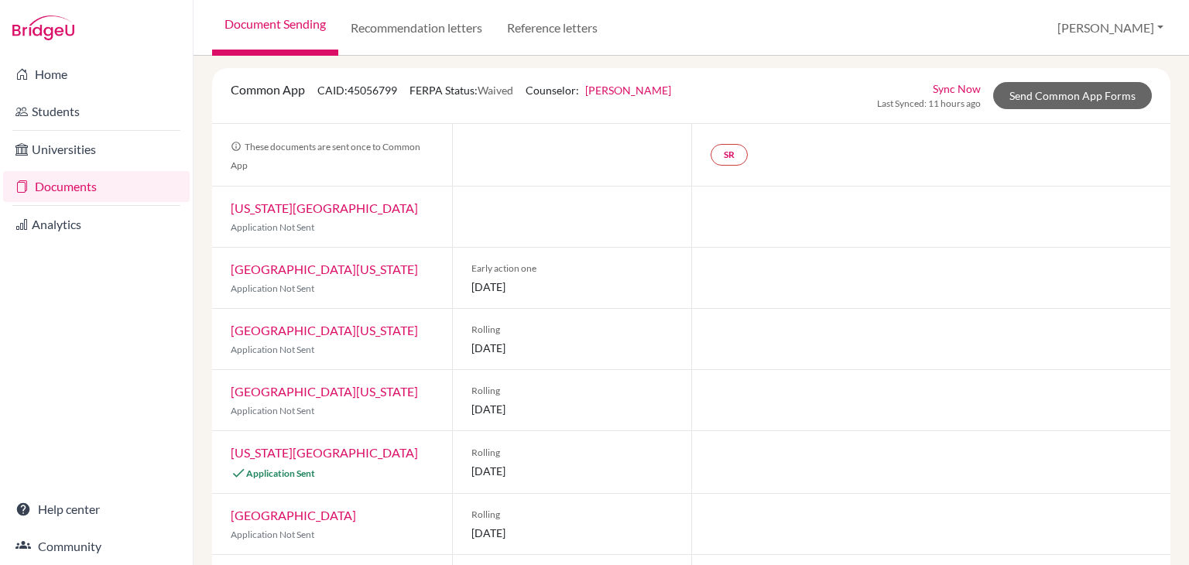
scroll to position [0, 0]
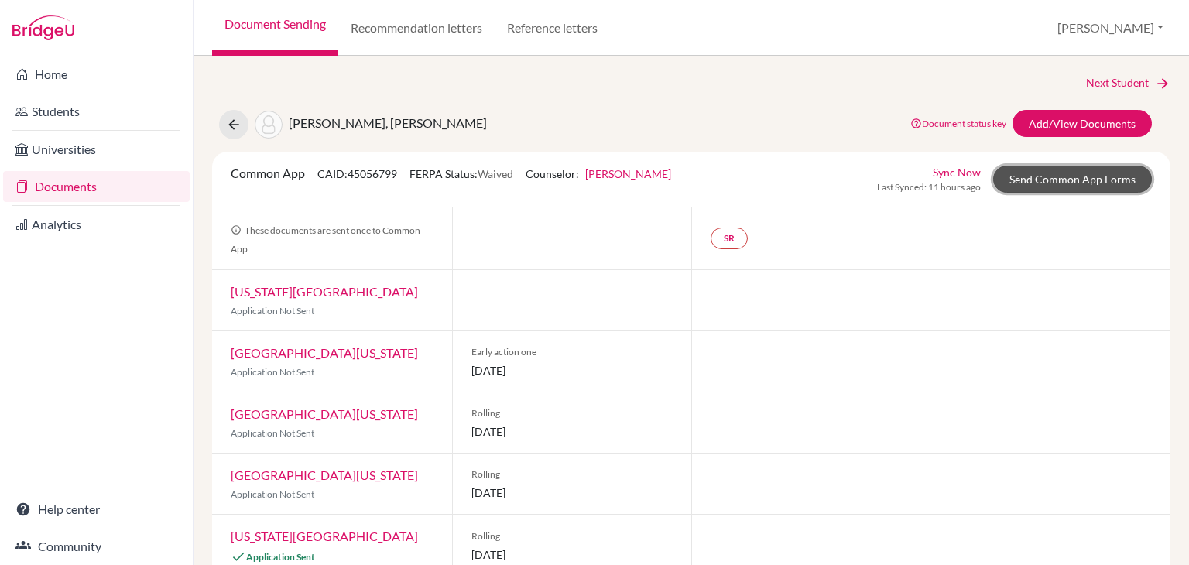
click at [1052, 177] on link "Send Common App Forms" at bounding box center [1072, 179] width 159 height 27
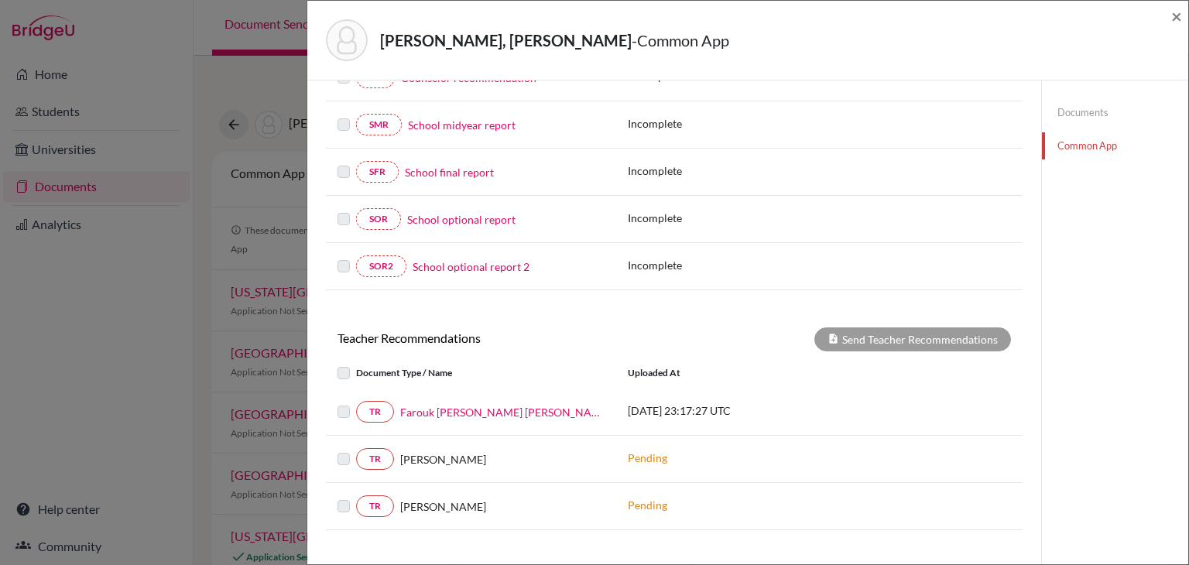
scroll to position [313, 0]
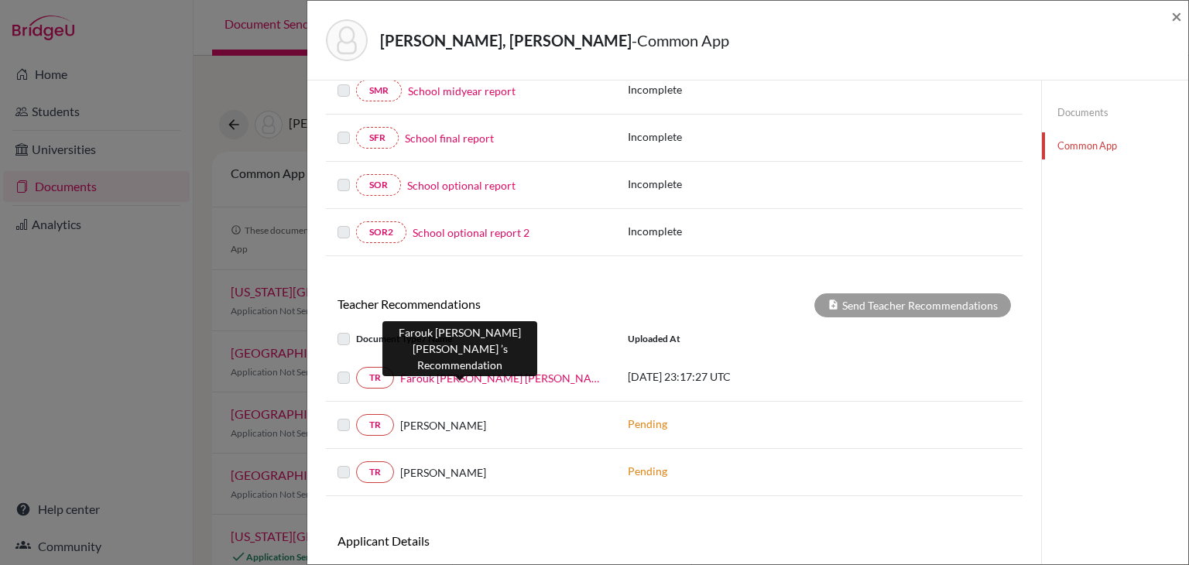
click at [512, 378] on link "Farouk Andre Lopez Leva" at bounding box center [502, 378] width 204 height 16
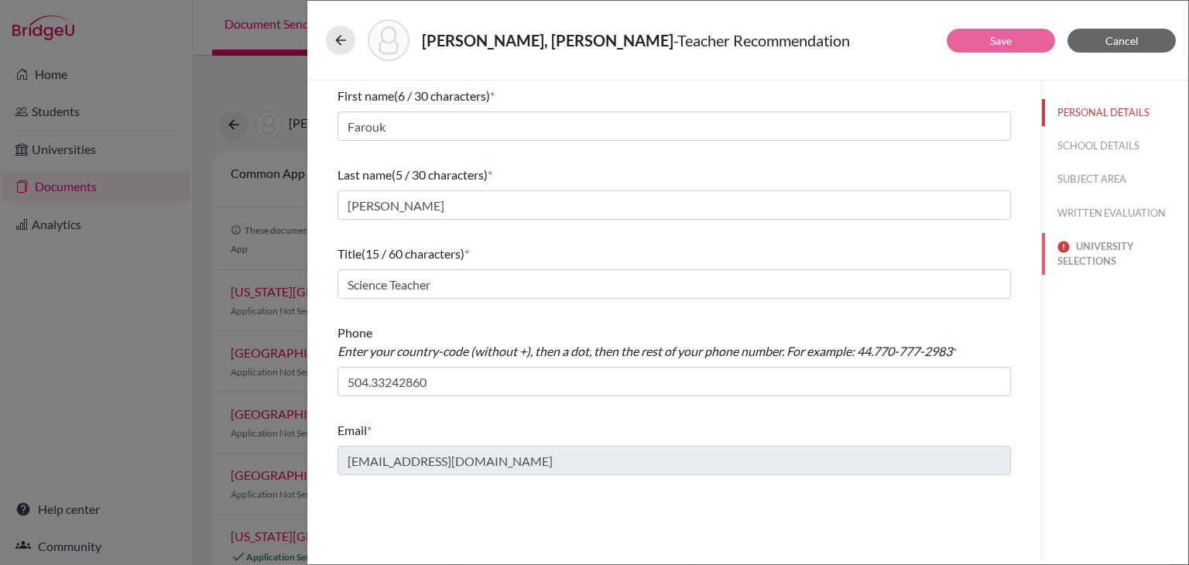
click at [1105, 272] on button "UNIVERSITY SELECTIONS" at bounding box center [1115, 254] width 146 height 42
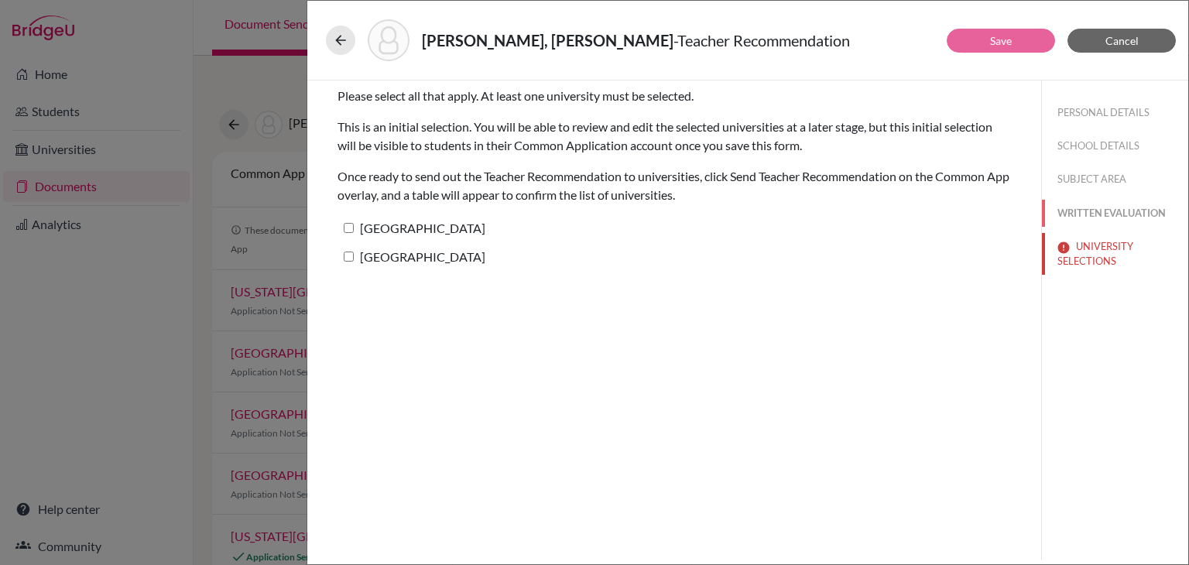
click at [1154, 208] on button "WRITTEN EVALUATION" at bounding box center [1115, 213] width 146 height 27
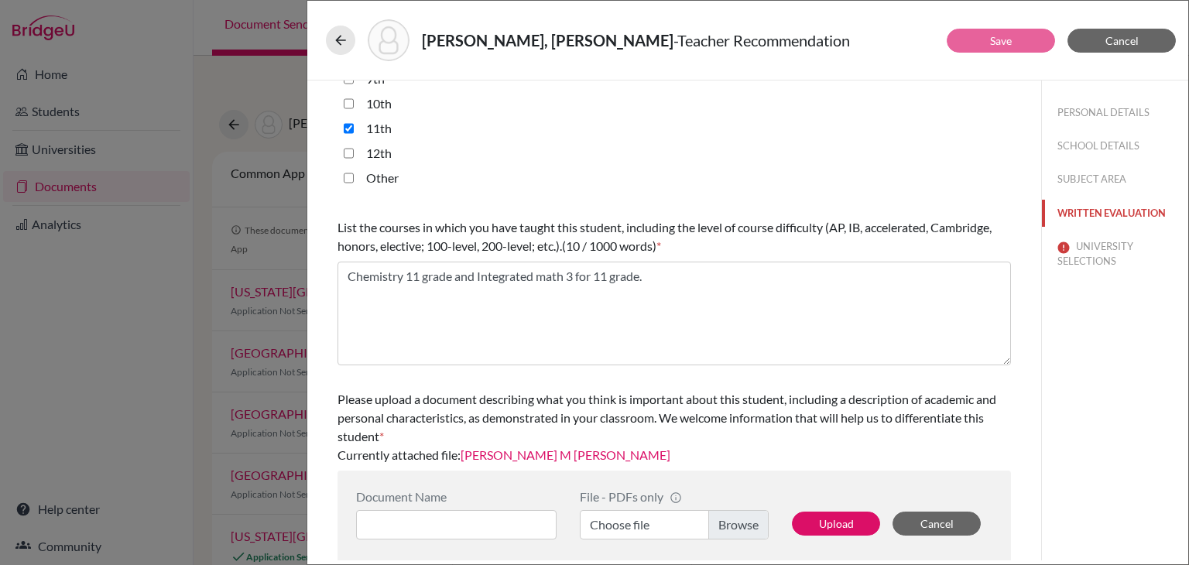
scroll to position [413, 0]
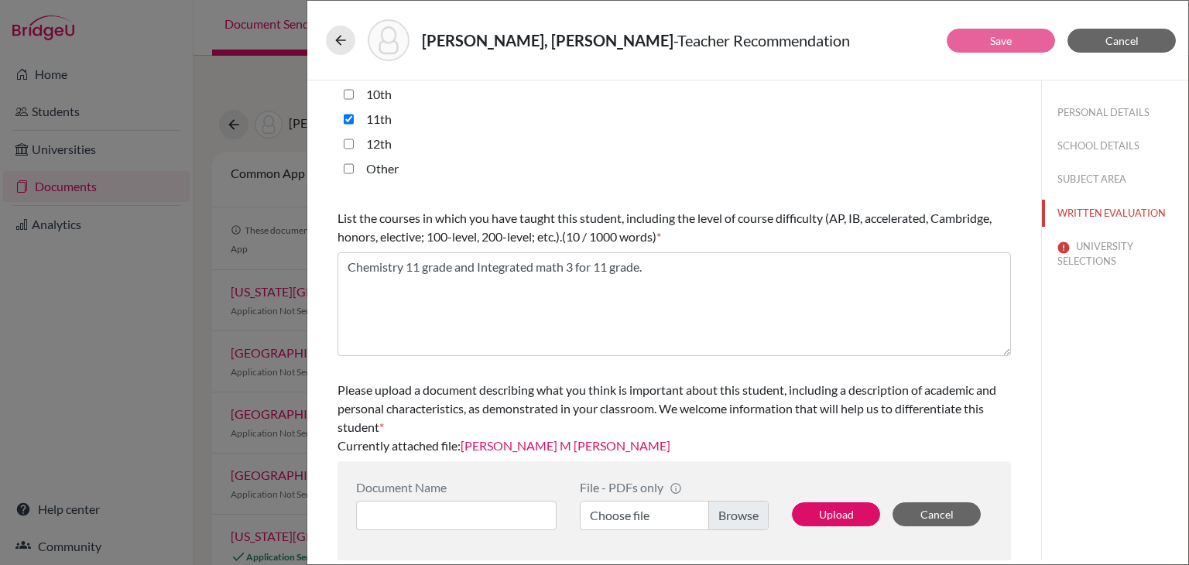
click at [505, 450] on link "Omar M RL" at bounding box center [566, 445] width 210 height 15
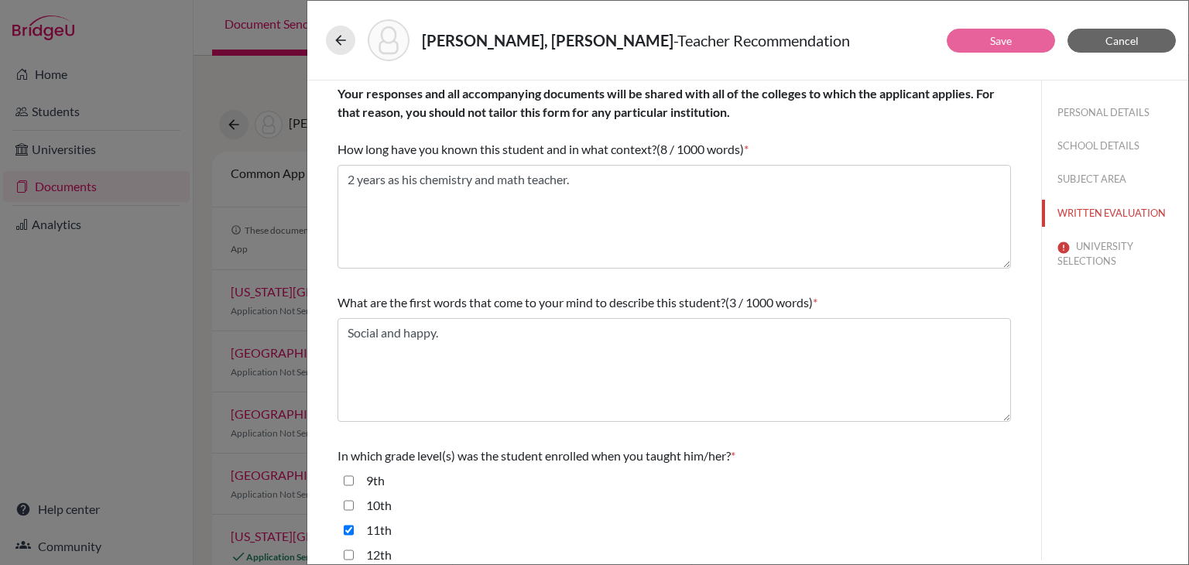
scroll to position [0, 0]
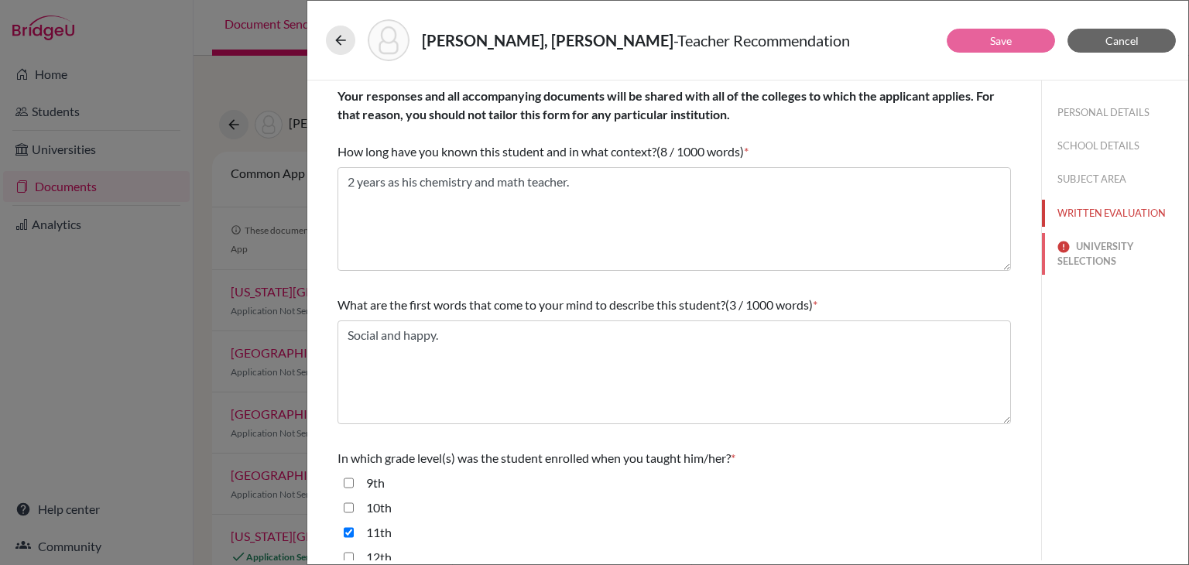
click at [1057, 259] on button "UNIVERSITY SELECTIONS" at bounding box center [1115, 254] width 146 height 42
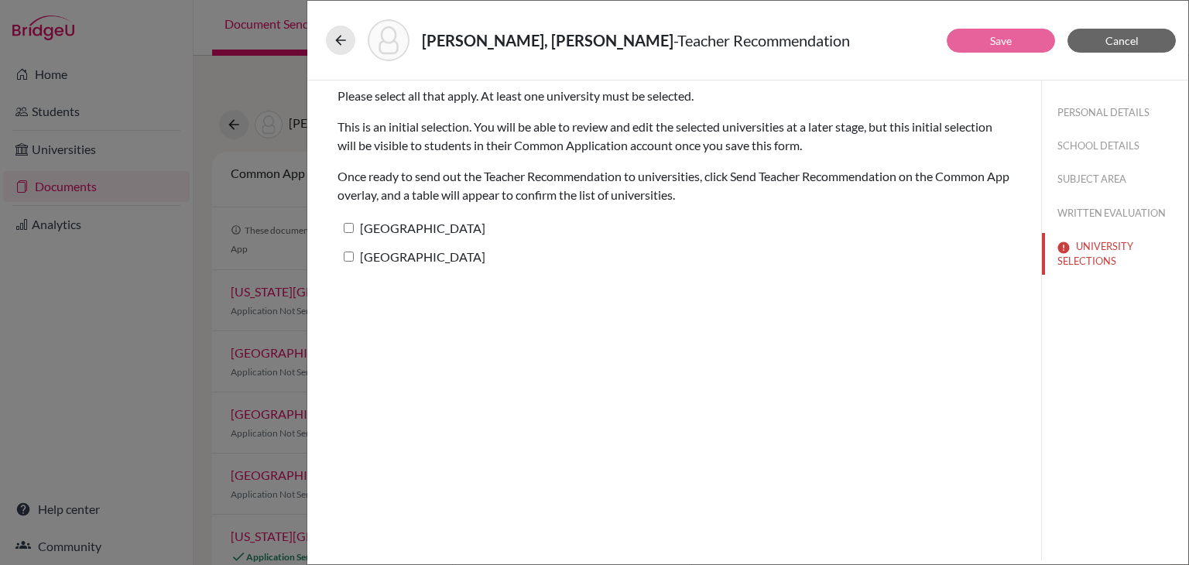
drag, startPoint x: 512, startPoint y: 228, endPoint x: 496, endPoint y: 230, distance: 16.3
click at [485, 228] on label "Palm Beach Atlantic University" at bounding box center [411, 228] width 148 height 22
click at [354, 228] on input "Palm Beach Atlantic University" at bounding box center [349, 228] width 10 height 10
checkbox input "true"
click at [406, 258] on label "University of Tampa" at bounding box center [411, 256] width 148 height 22
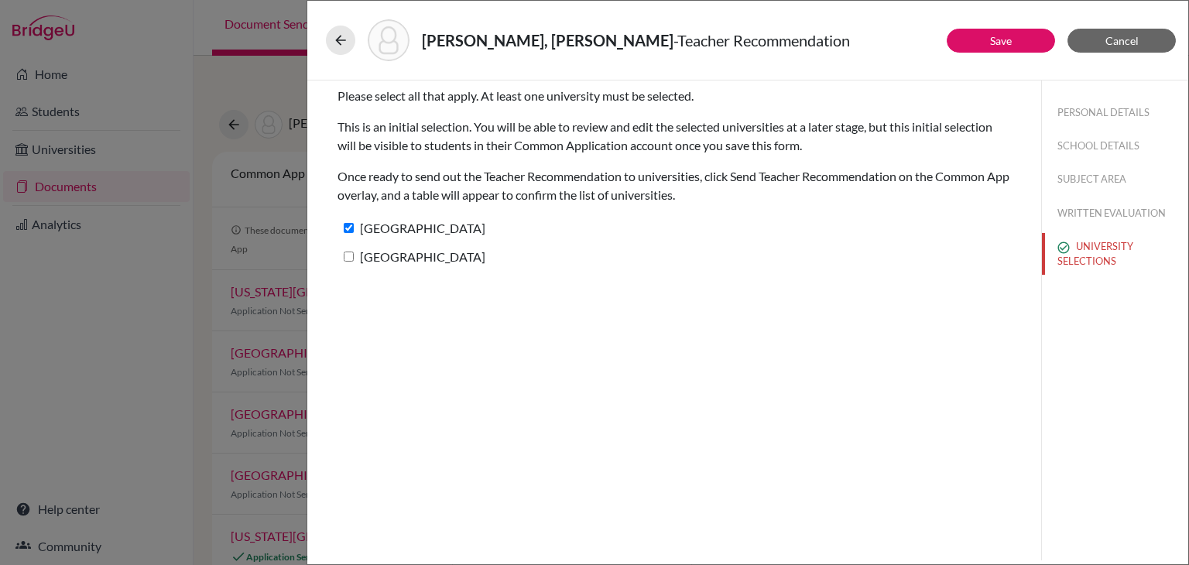
click at [354, 258] on input "University of Tampa" at bounding box center [349, 257] width 10 height 10
checkbox input "true"
click at [1017, 44] on button "Save" at bounding box center [1001, 41] width 108 height 24
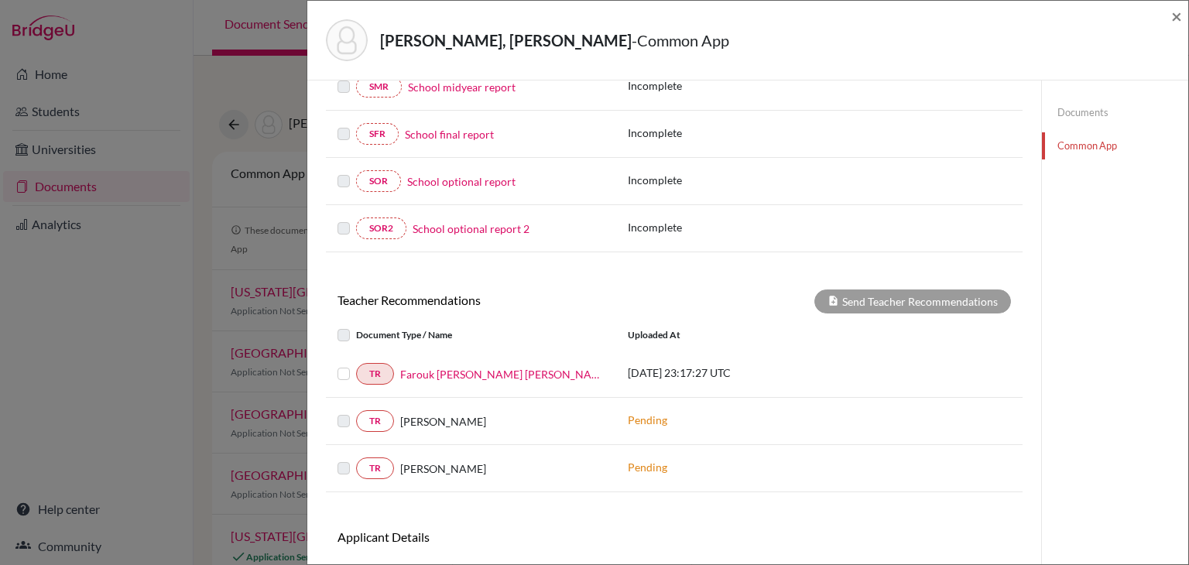
scroll to position [406, 0]
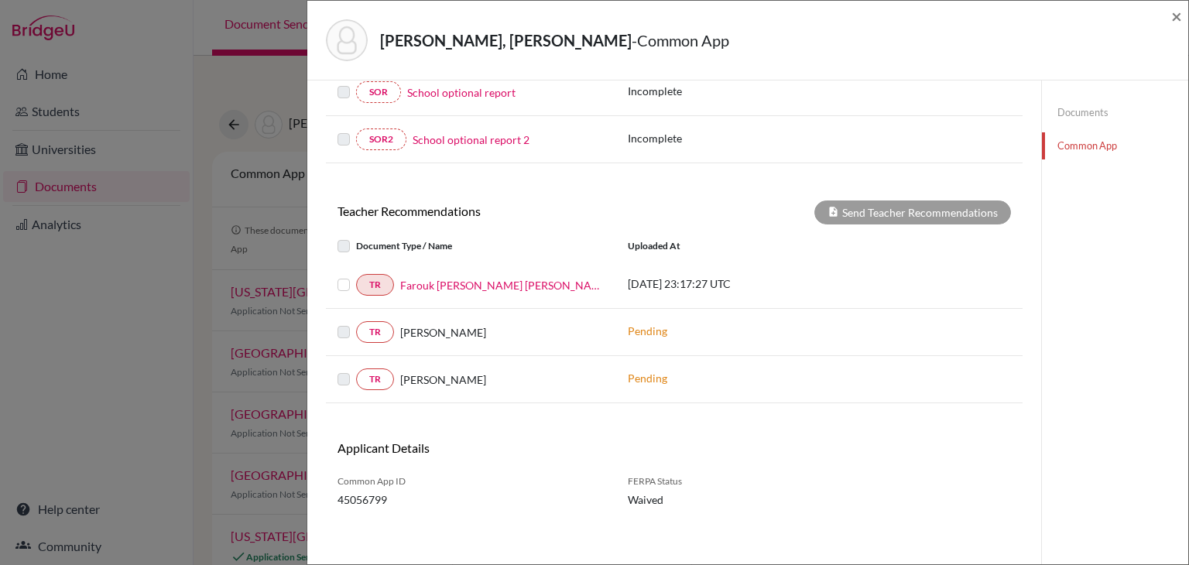
click at [356, 276] on label at bounding box center [356, 276] width 0 height 0
click at [0, 0] on input "checkbox" at bounding box center [0, 0] width 0 height 0
click at [882, 205] on button "Send Teacher Recommendations" at bounding box center [912, 212] width 197 height 24
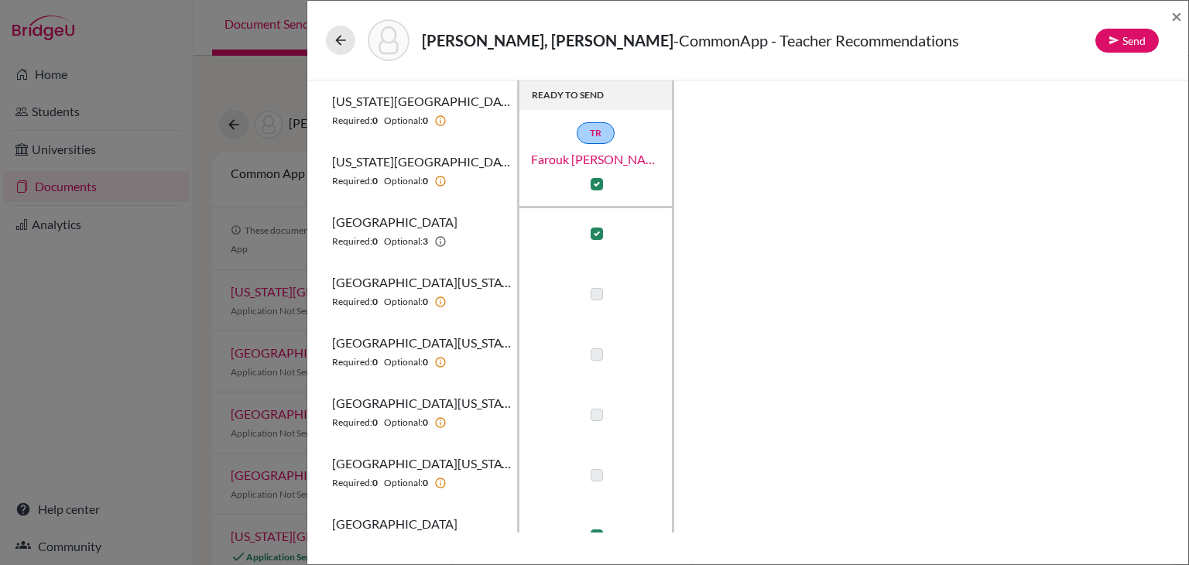
scroll to position [339, 0]
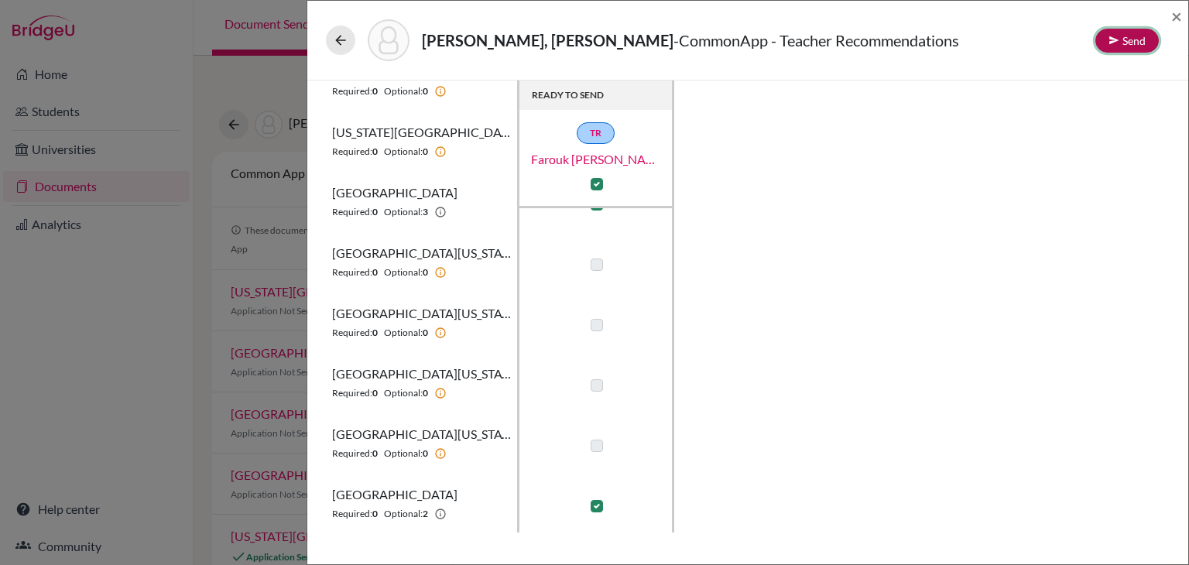
click at [1145, 41] on button "Send" at bounding box center [1126, 41] width 63 height 24
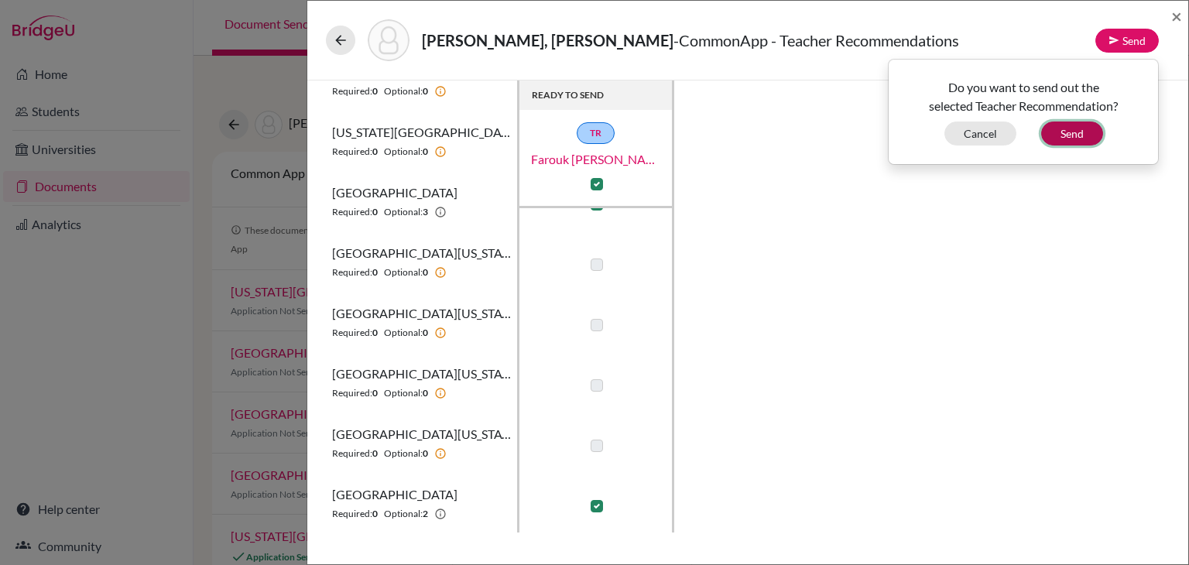
click at [1087, 135] on button "Send" at bounding box center [1072, 134] width 62 height 24
checkbox input "false"
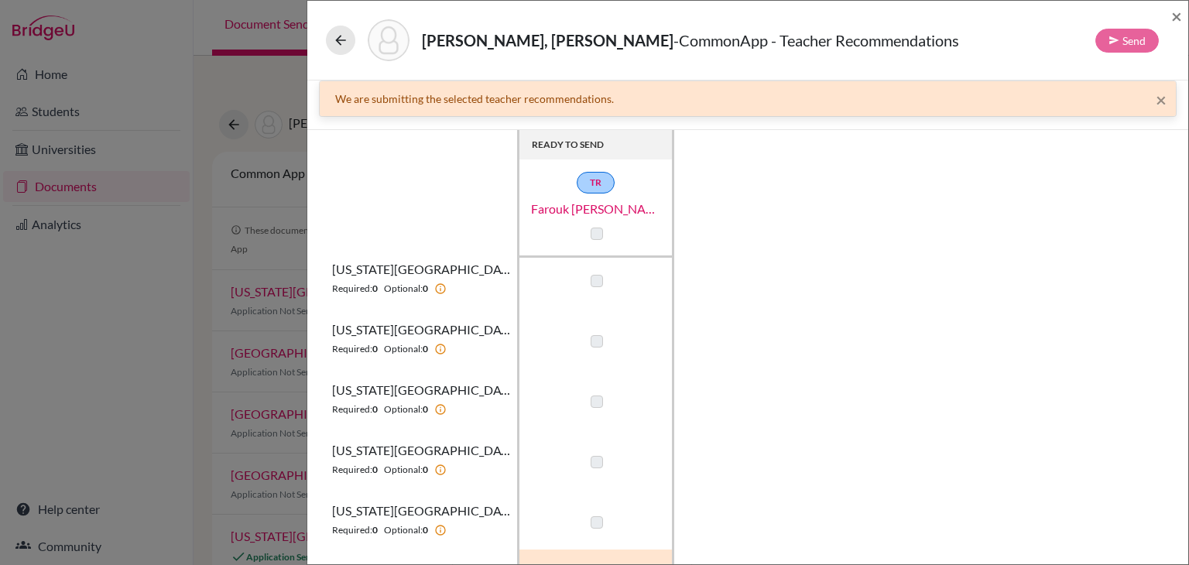
scroll to position [0, 0]
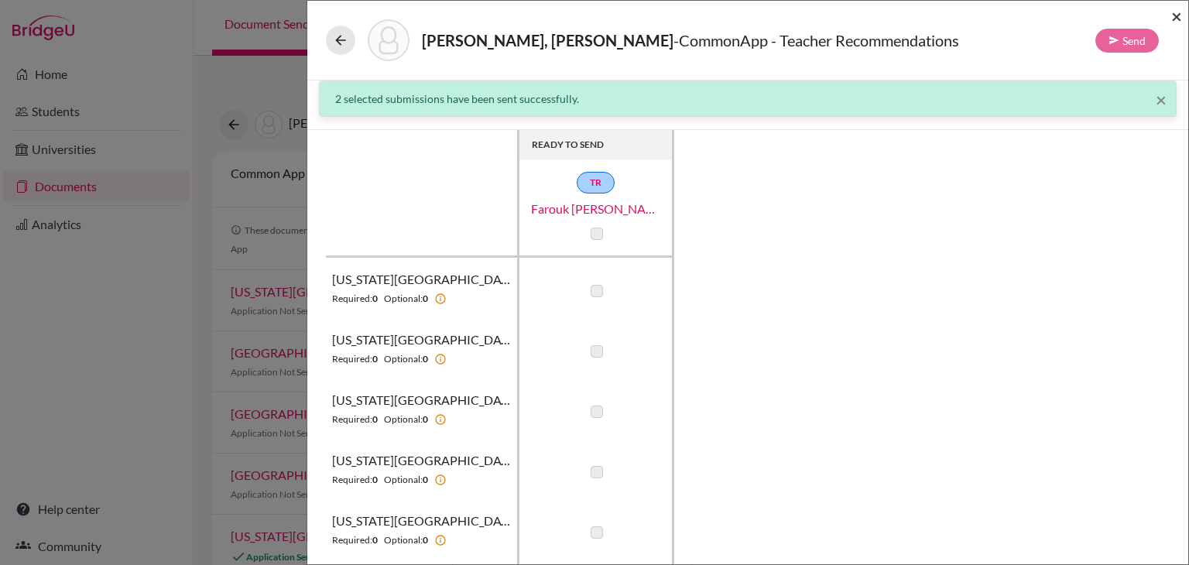
click at [1176, 16] on span "×" at bounding box center [1176, 16] width 11 height 22
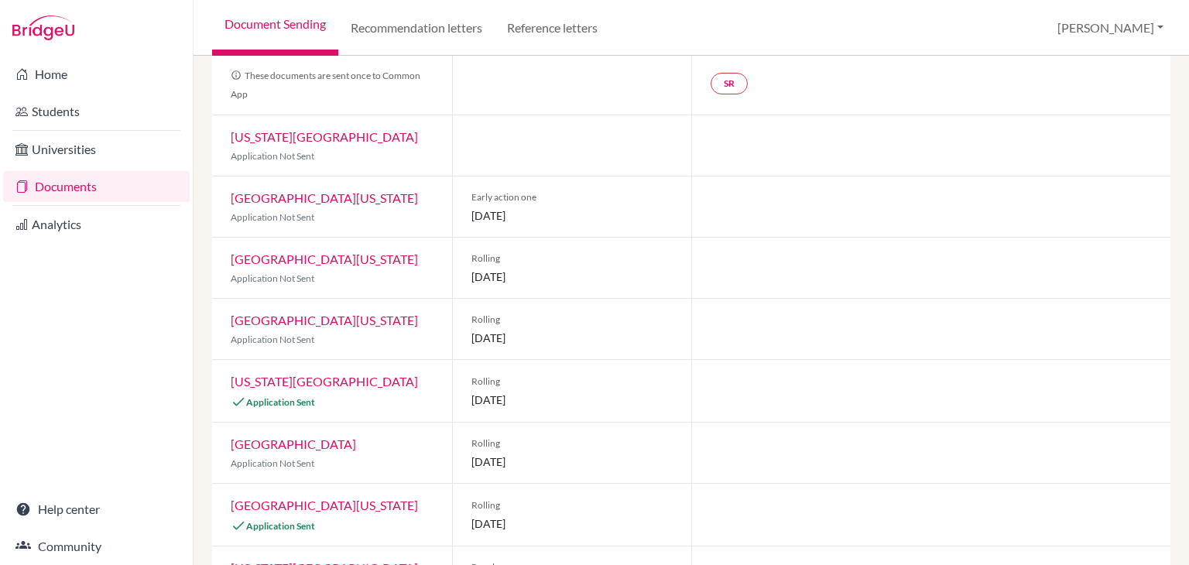
scroll to position [11, 0]
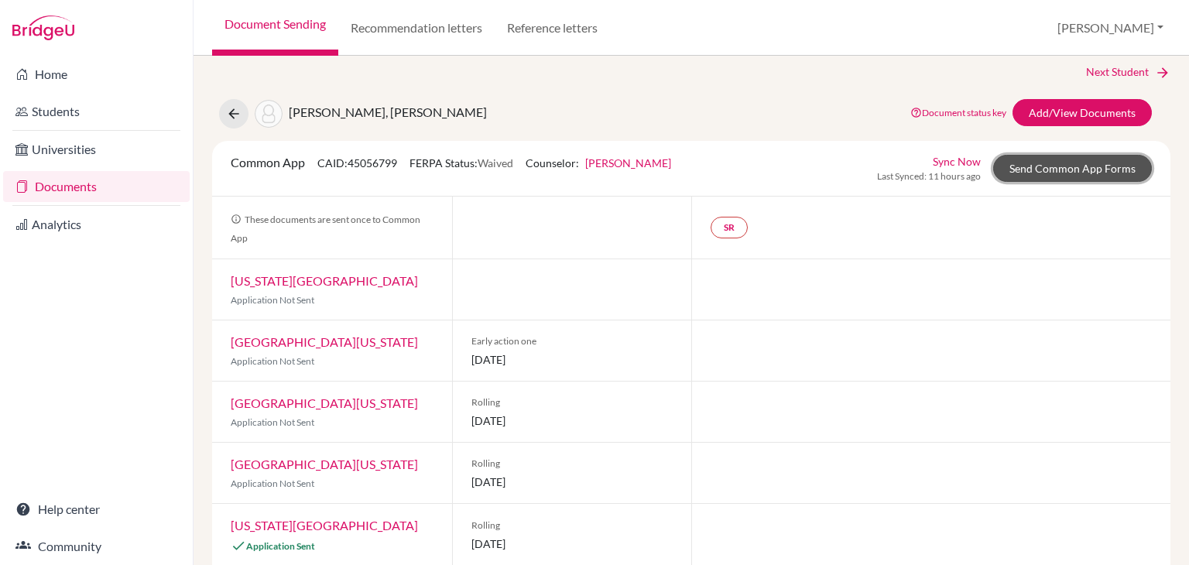
click at [1058, 167] on link "Send Common App Forms" at bounding box center [1072, 168] width 159 height 27
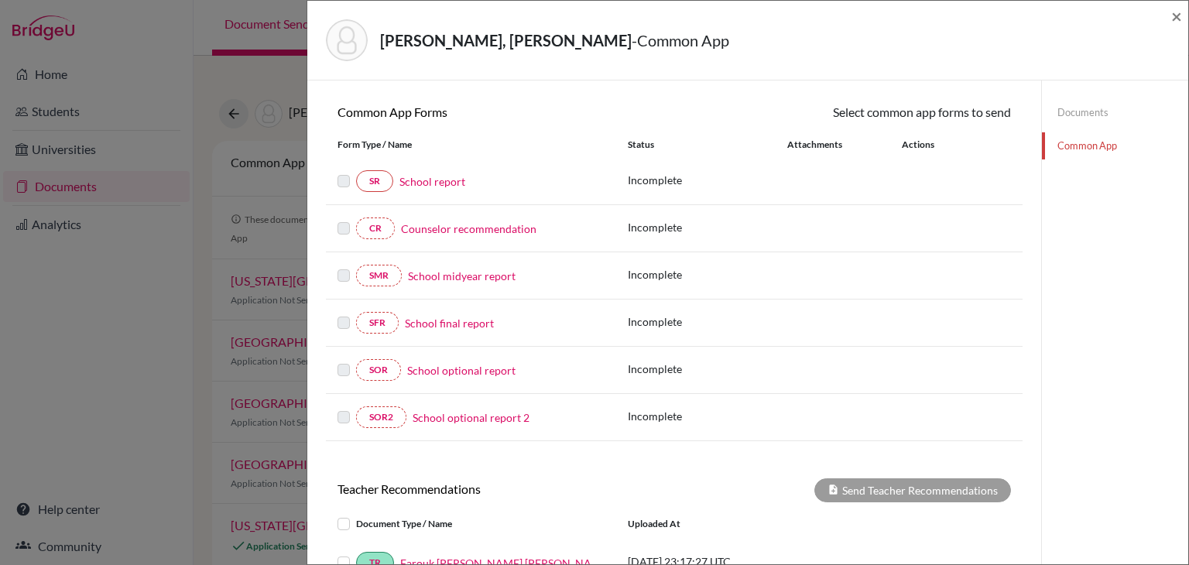
scroll to position [77, 0]
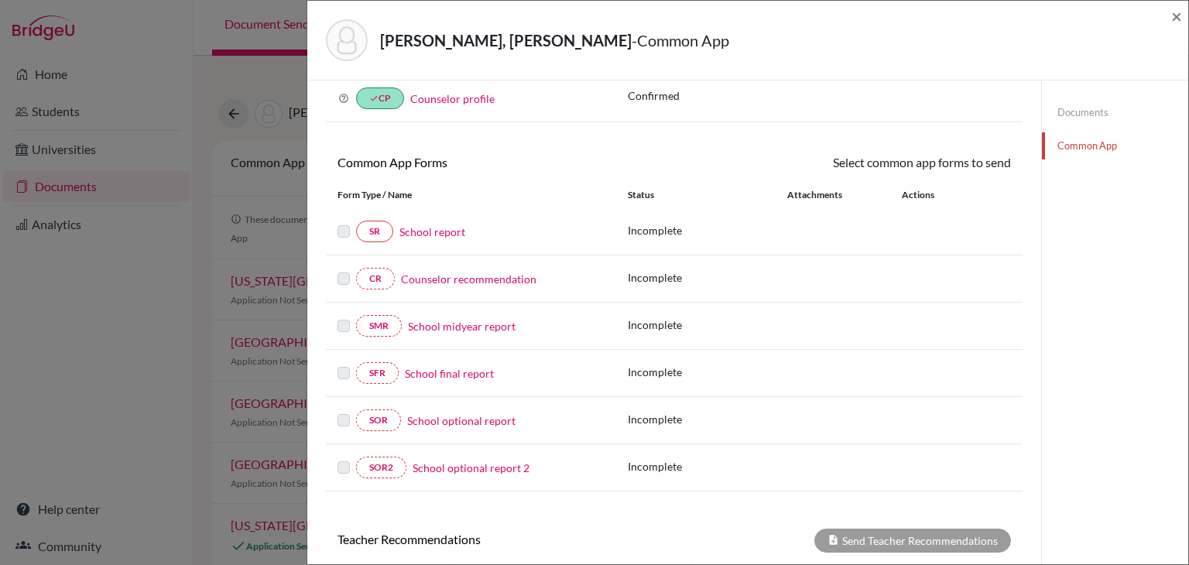
click at [483, 272] on link "Counselor recommendation" at bounding box center [468, 279] width 135 height 16
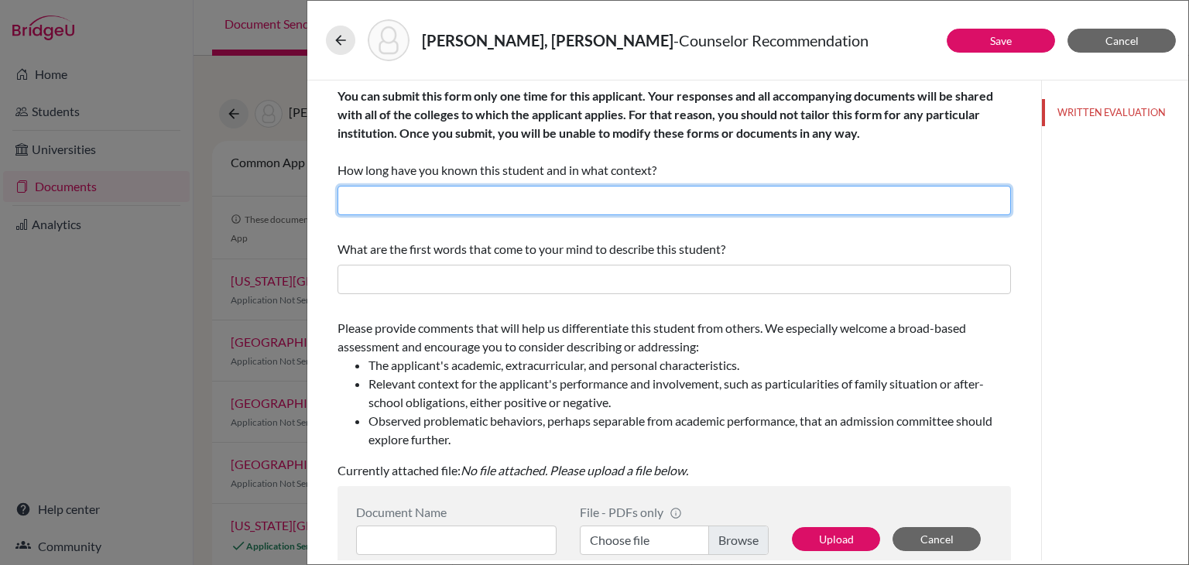
click at [476, 200] on input "text" at bounding box center [673, 200] width 673 height 29
click at [546, 208] on input "text" at bounding box center [673, 200] width 673 height 29
paste input "over a year in my roles as his College Counselor and College Prep Teacher at Es…"
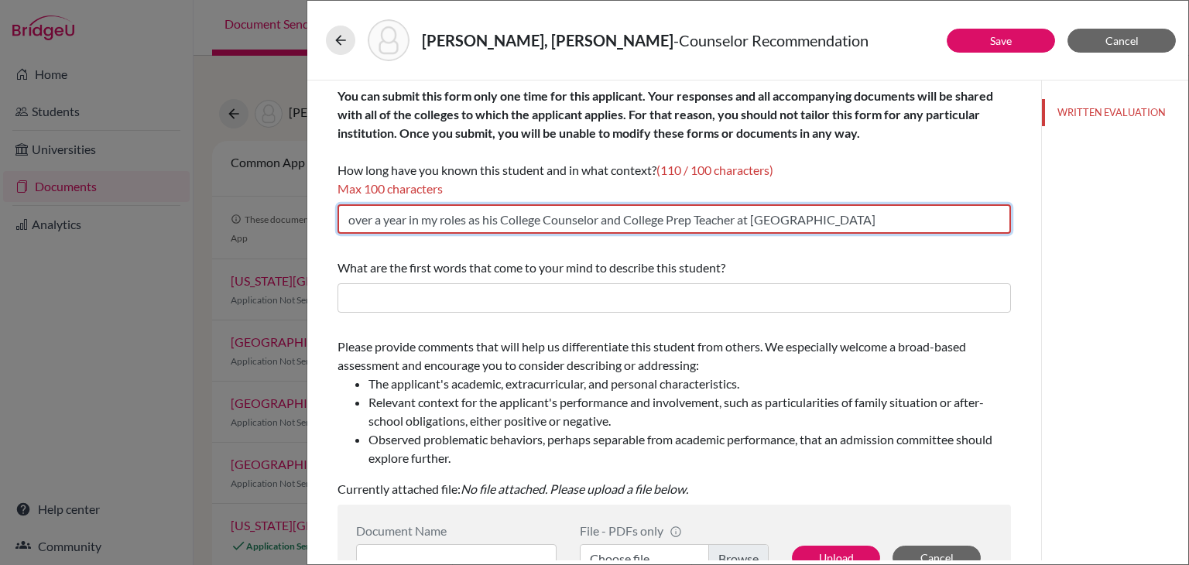
drag, startPoint x: 910, startPoint y: 224, endPoint x: 766, endPoint y: 239, distance: 144.7
click at [766, 239] on div "You can submit this form only one time for this applicant. Your responses and a…" at bounding box center [673, 159] width 673 height 159
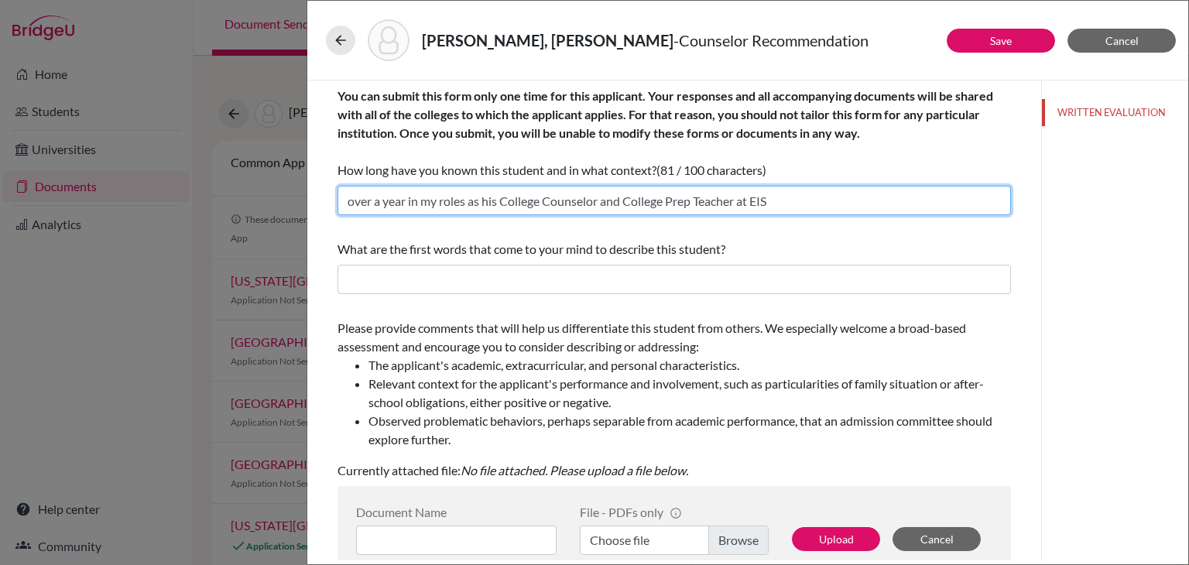
type input "over a year in my roles as his College Counselor and College Prep Teacher at EIS"
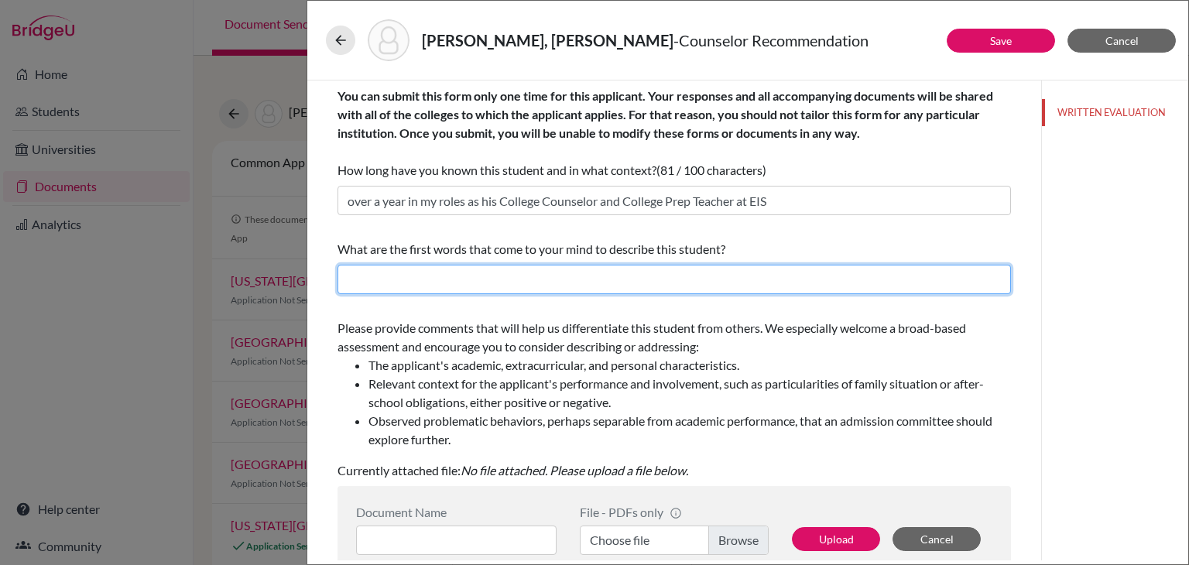
click at [768, 280] on input "text" at bounding box center [673, 279] width 673 height 29
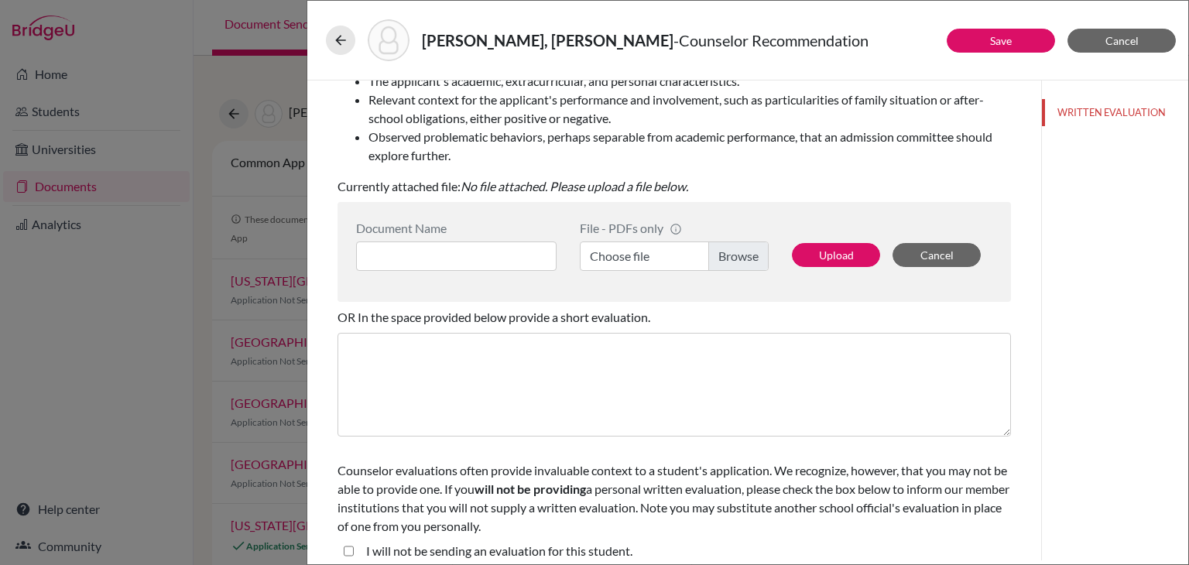
scroll to position [296, 0]
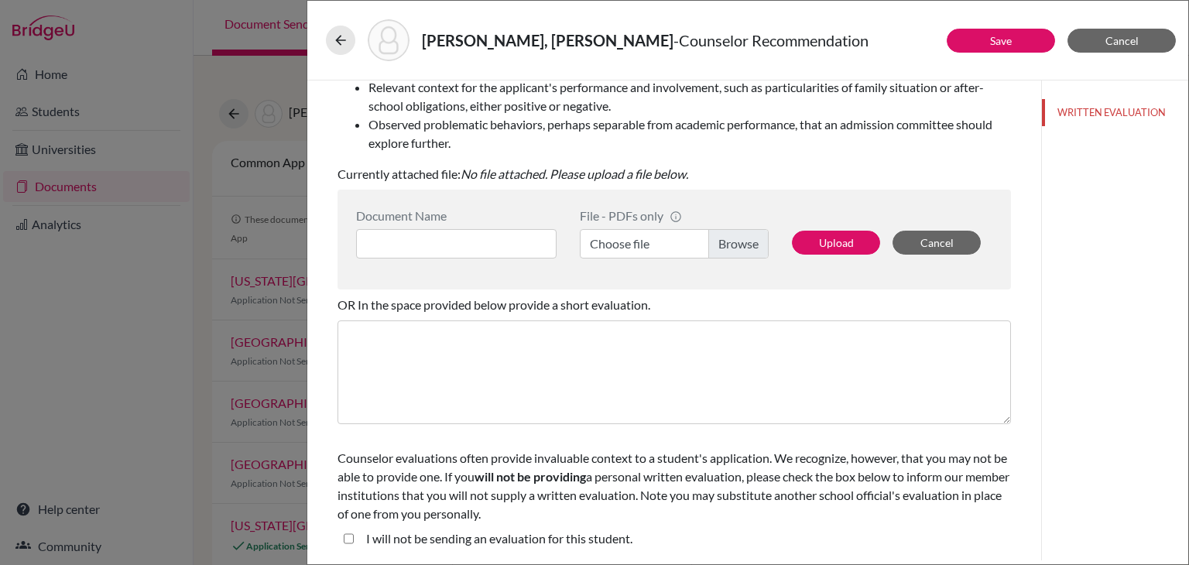
type input "committed, outgoing, spokesperson, proactive"
click at [731, 245] on label "Choose file" at bounding box center [674, 243] width 189 height 29
click at [731, 245] on input "Choose file" at bounding box center [674, 243] width 189 height 29
click at [461, 248] on input at bounding box center [456, 243] width 200 height 29
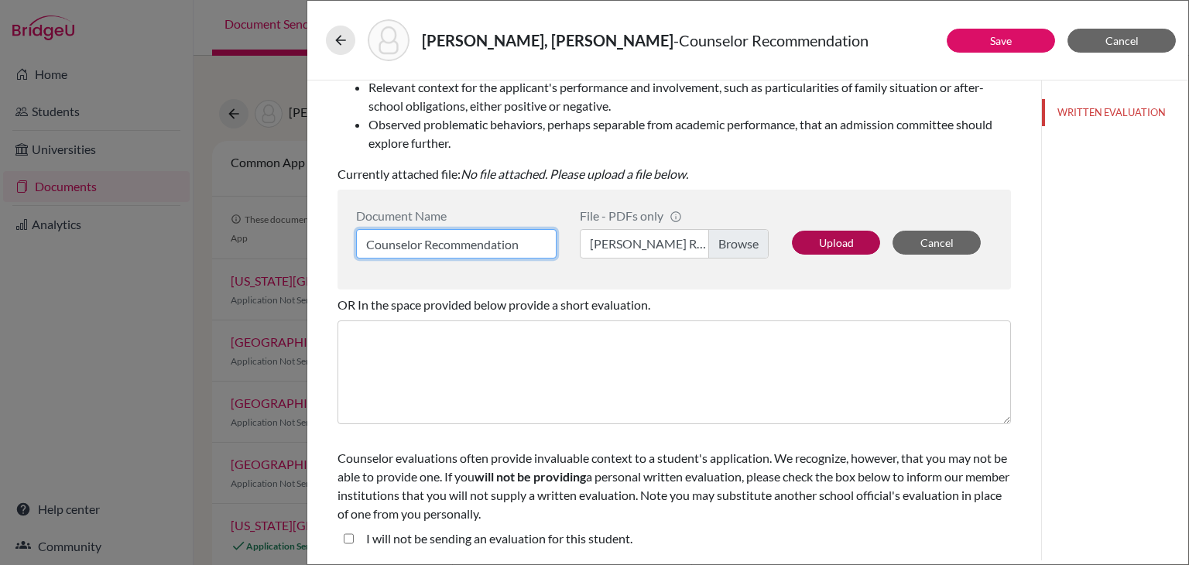
type input "Counselor Recommendation"
click at [844, 238] on button "Upload" at bounding box center [836, 243] width 88 height 24
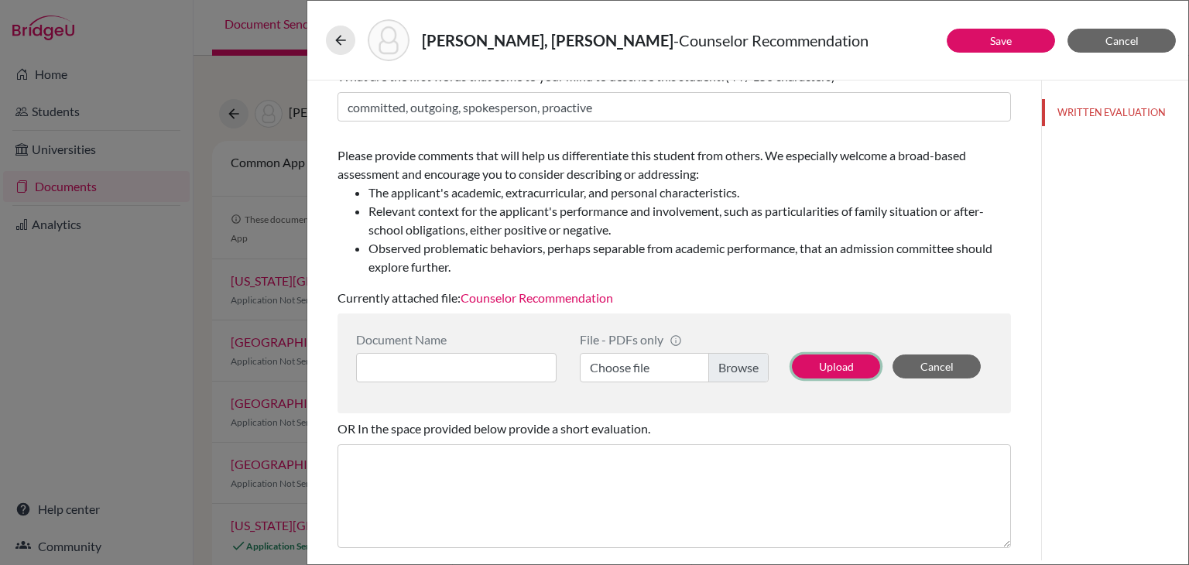
scroll to position [64, 0]
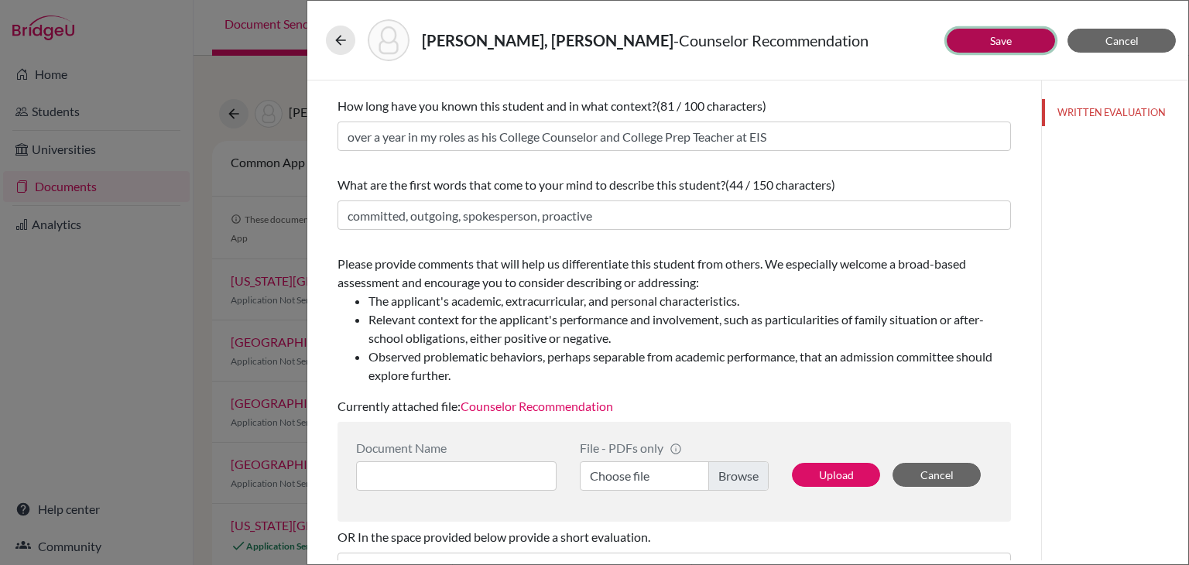
click at [1002, 50] on button "Save" at bounding box center [1001, 41] width 108 height 24
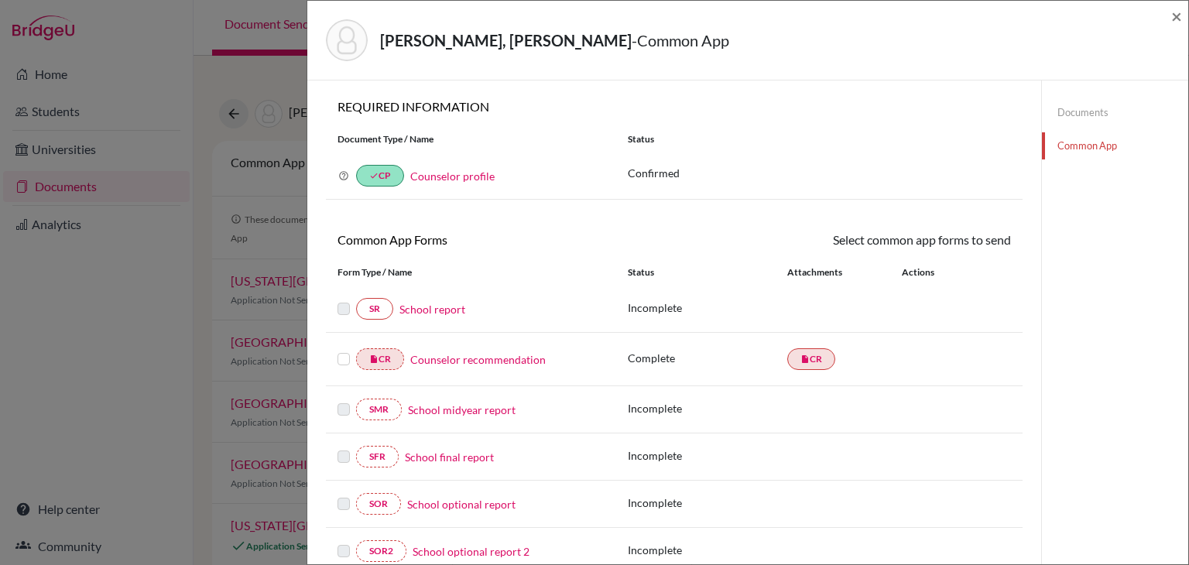
click at [348, 350] on label at bounding box center [343, 350] width 12 height 0
click at [0, 0] on input "checkbox" at bounding box center [0, 0] width 0 height 0
click at [957, 233] on link "Send" at bounding box center [979, 243] width 64 height 24
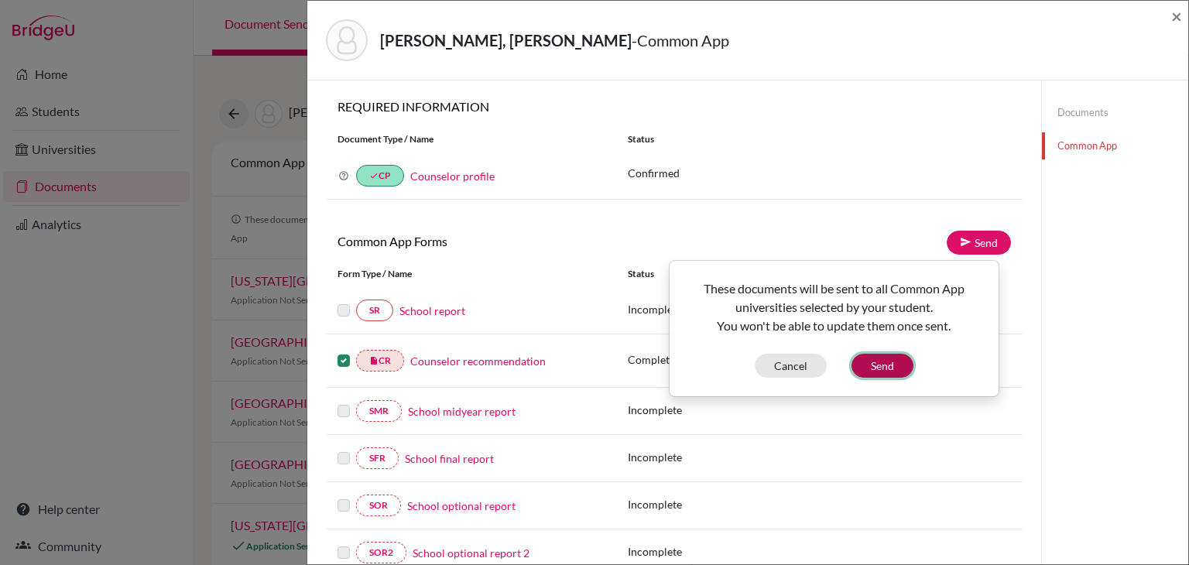
click at [895, 375] on button "Send" at bounding box center [882, 366] width 62 height 24
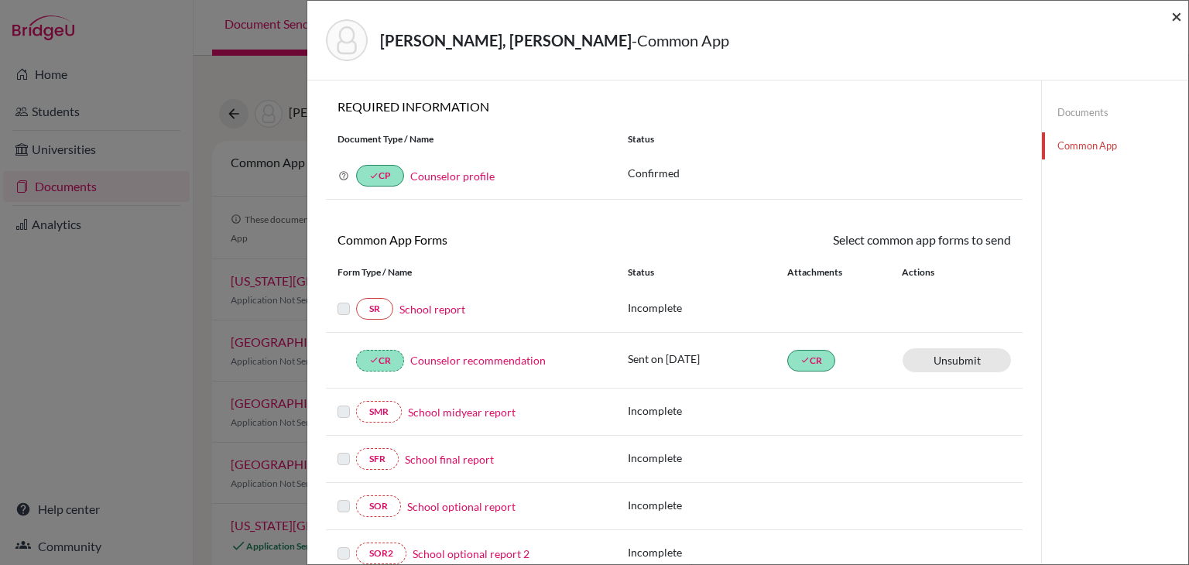
click at [1177, 20] on span "×" at bounding box center [1176, 16] width 11 height 22
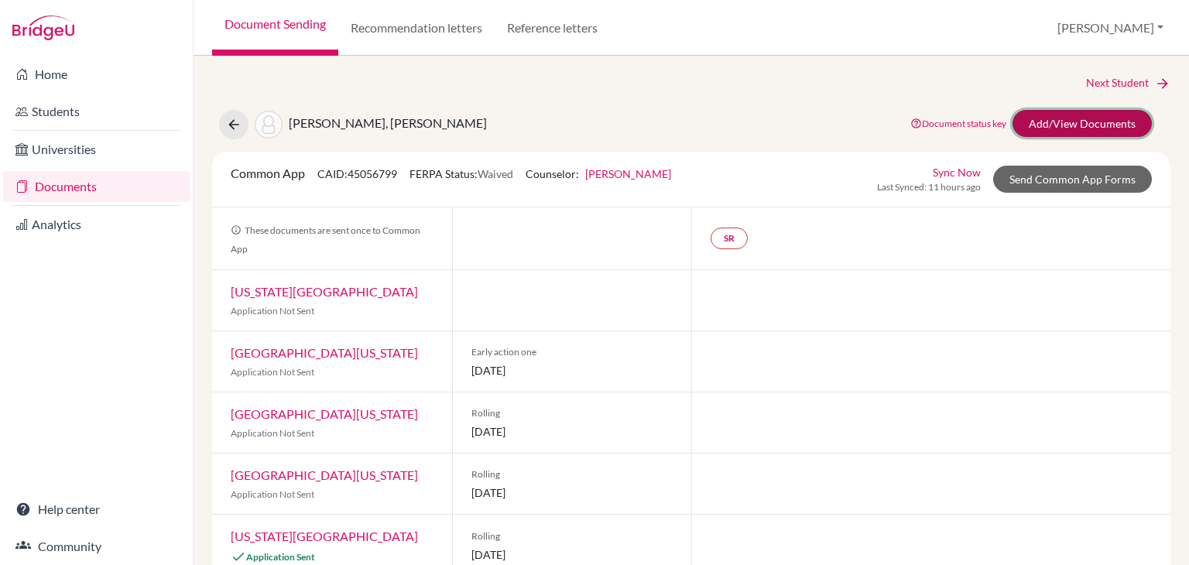
click at [1096, 128] on link "Add/View Documents" at bounding box center [1081, 123] width 139 height 27
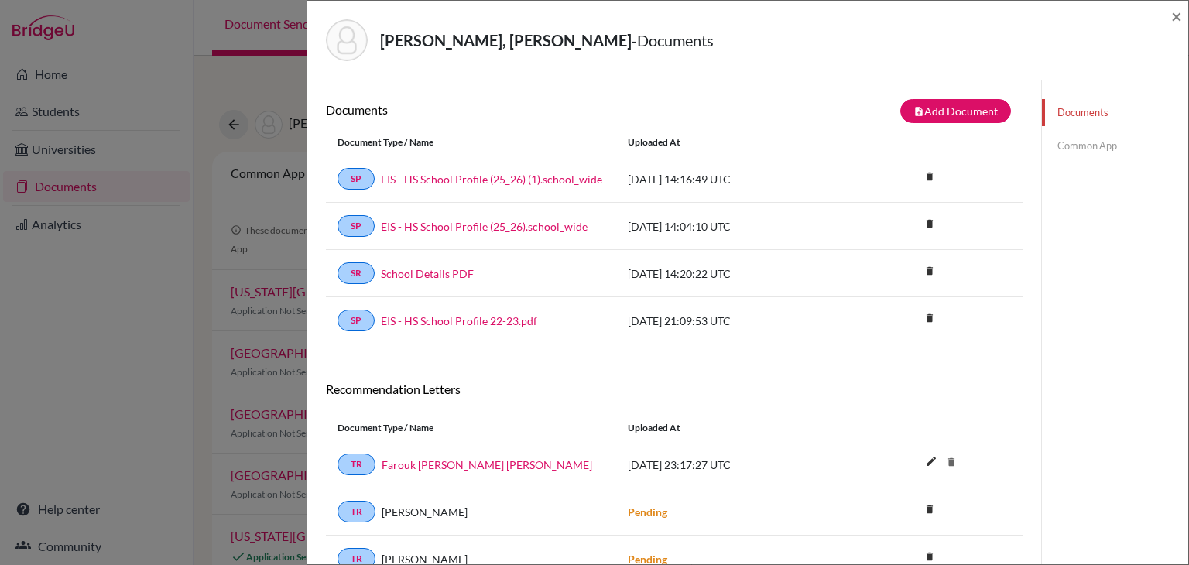
click at [1105, 156] on link "Common App" at bounding box center [1115, 145] width 146 height 27
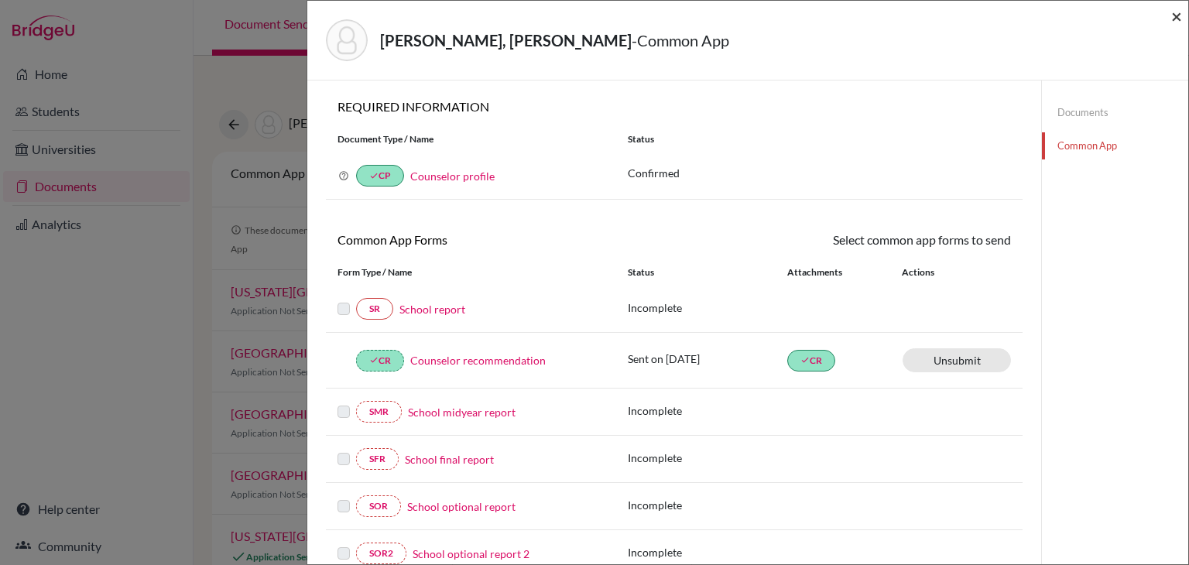
click at [1177, 10] on span "×" at bounding box center [1176, 16] width 11 height 22
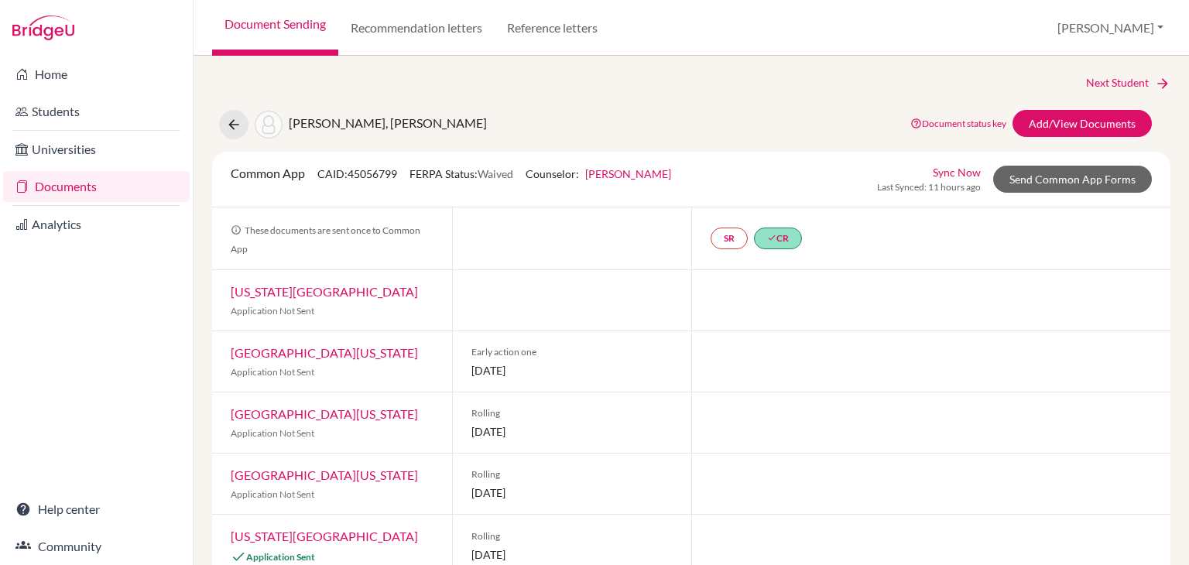
click at [241, 111] on div "[PERSON_NAME], [PERSON_NAME]" at bounding box center [353, 124] width 268 height 29
click at [241, 112] on button at bounding box center [233, 124] width 29 height 29
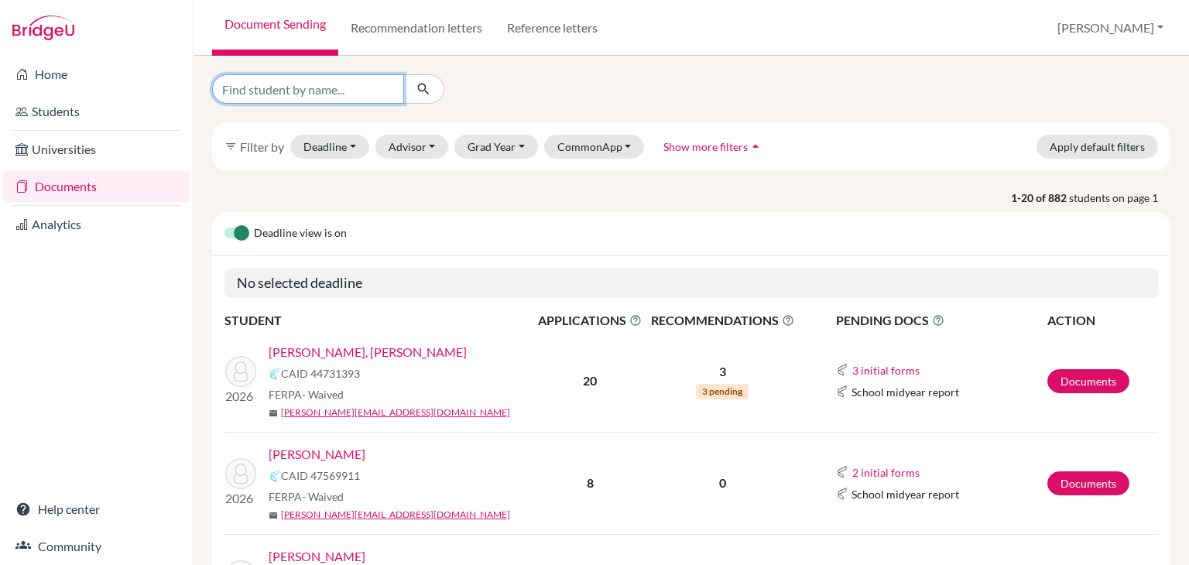
click at [370, 93] on input "Find student by name..." at bounding box center [308, 88] width 192 height 29
type input "kattan"
click button "submit" at bounding box center [423, 88] width 41 height 29
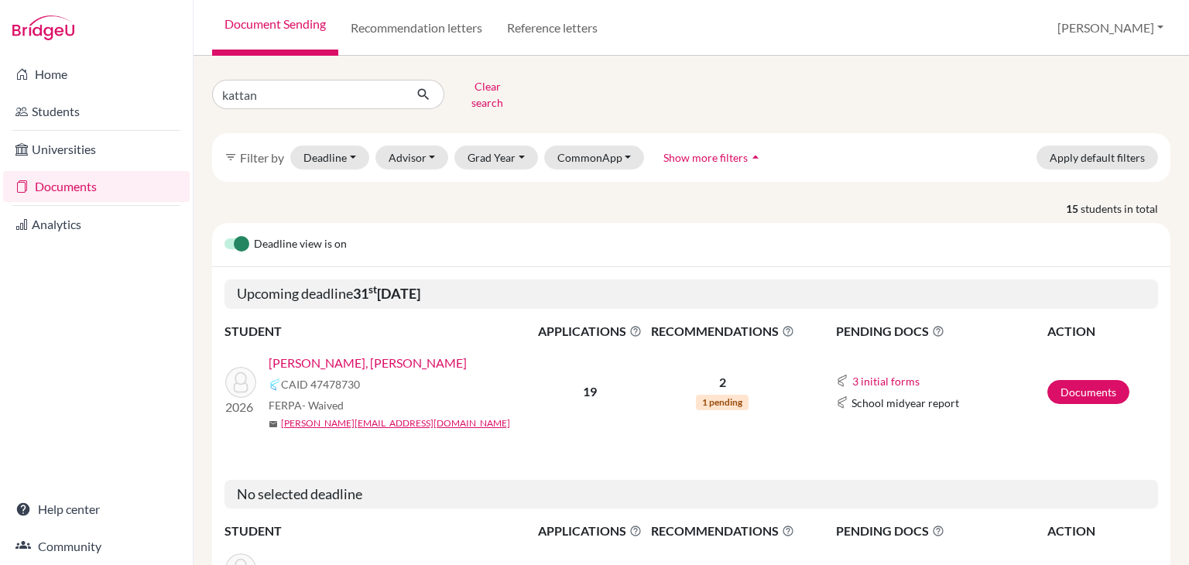
click at [363, 355] on link "[PERSON_NAME], [PERSON_NAME]" at bounding box center [368, 363] width 198 height 19
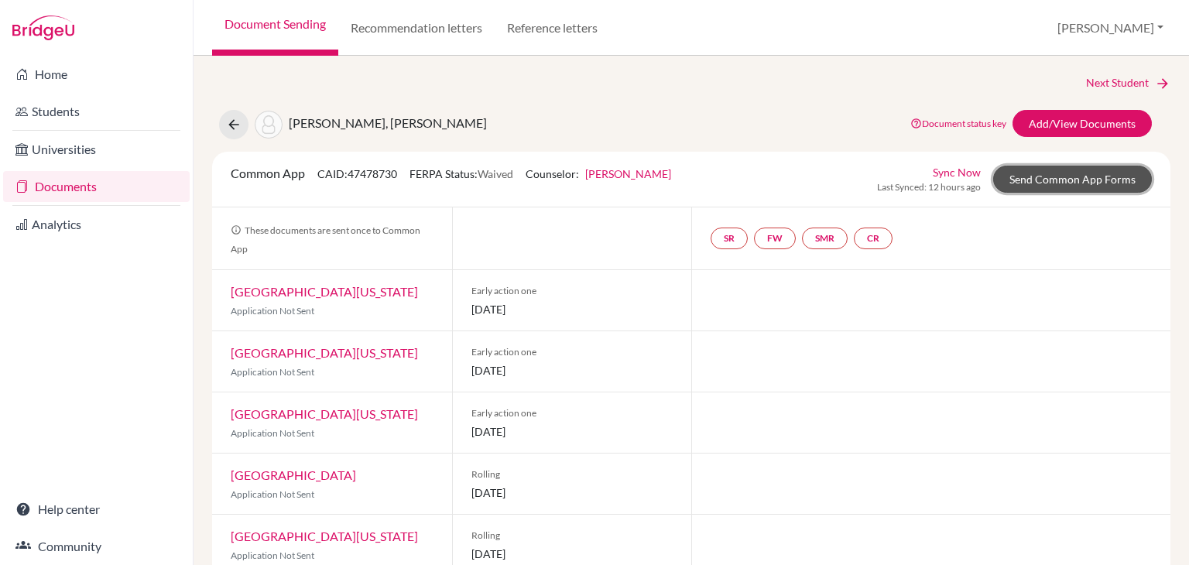
click at [1028, 176] on link "Send Common App Forms" at bounding box center [1072, 179] width 159 height 27
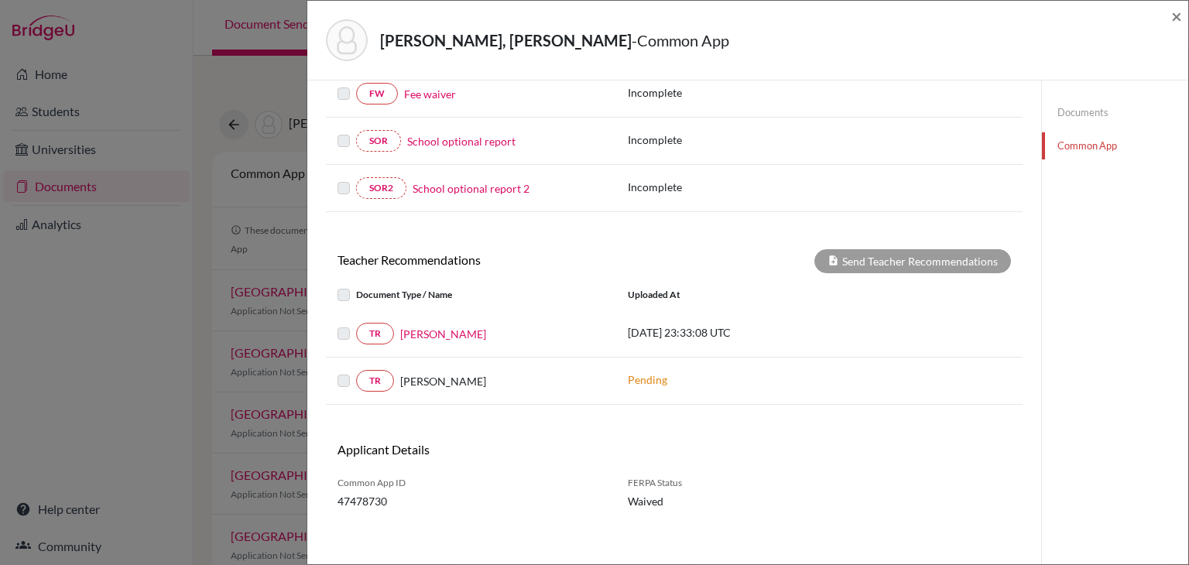
scroll to position [406, 0]
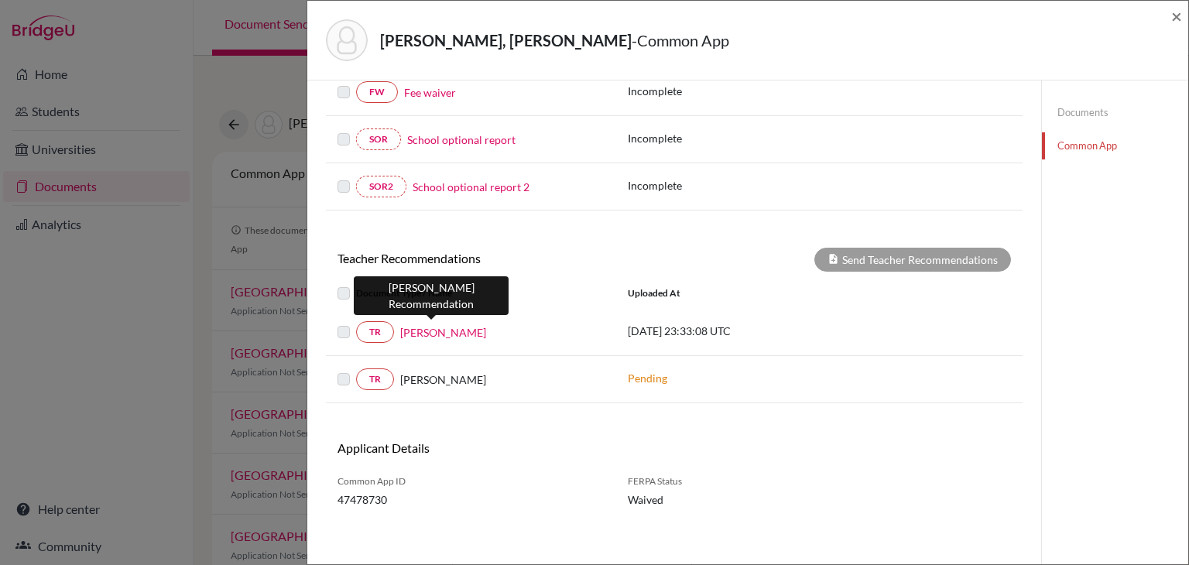
click at [443, 329] on link "[PERSON_NAME]" at bounding box center [443, 332] width 86 height 16
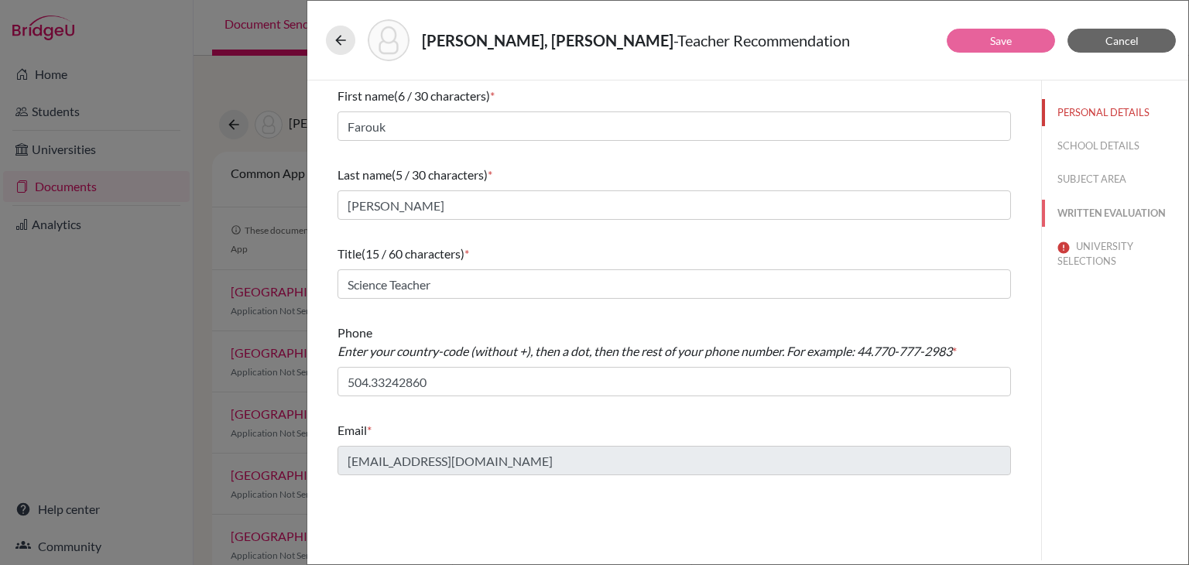
click at [1142, 215] on button "WRITTEN EVALUATION" at bounding box center [1115, 213] width 146 height 27
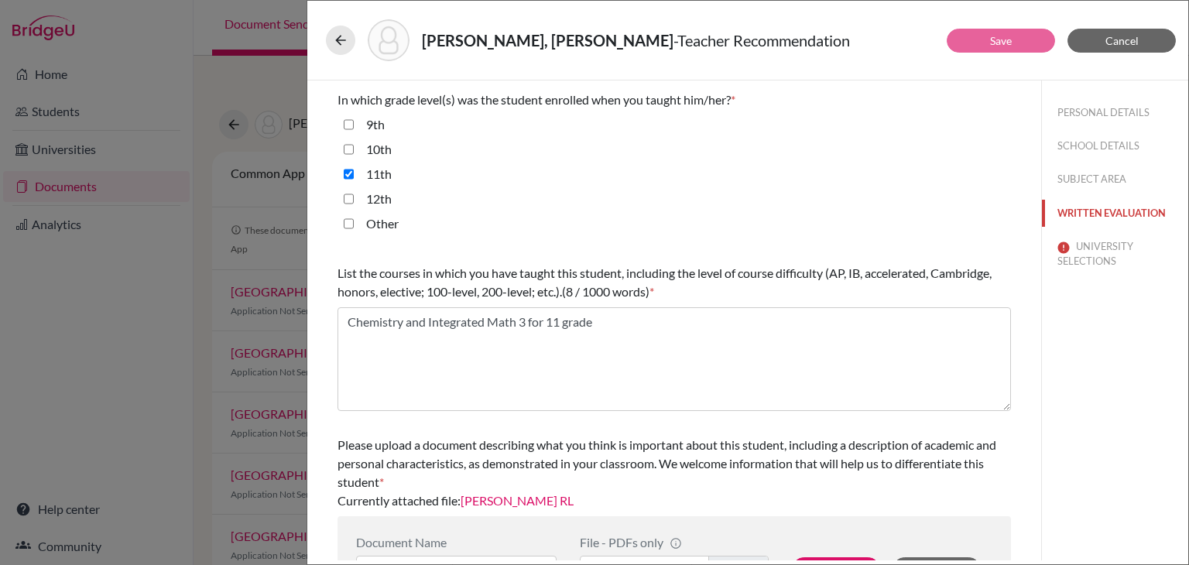
scroll to position [413, 0]
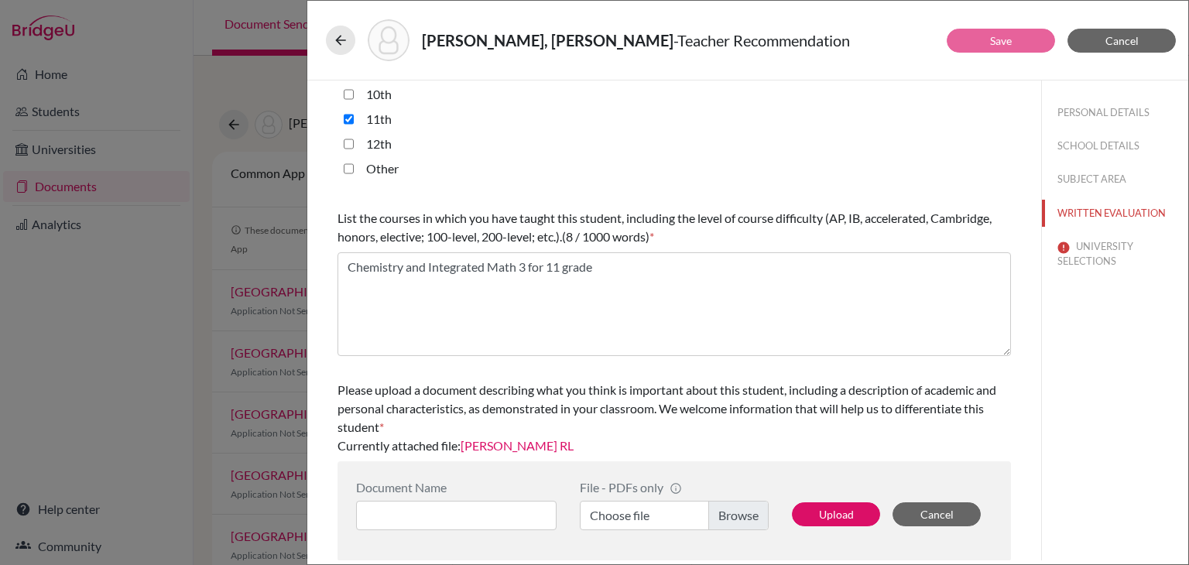
click at [508, 444] on link "Carlos K RL" at bounding box center [517, 445] width 113 height 15
click at [1156, 39] on button "Cancel" at bounding box center [1121, 41] width 108 height 24
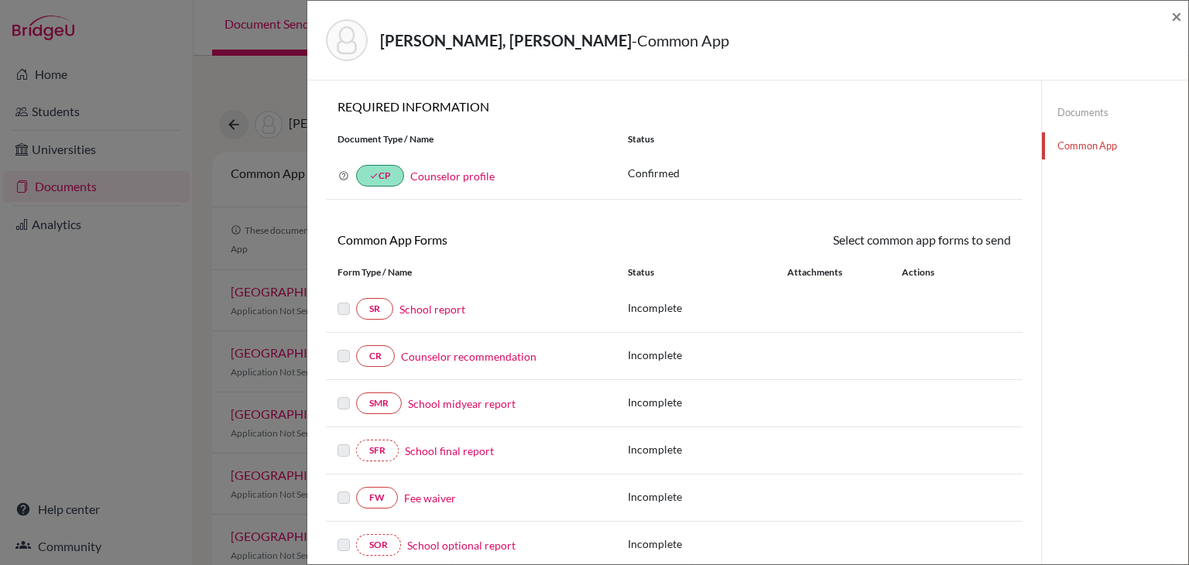
click at [300, 206] on div "Carlos, Kattan Joya - Common App × × REQUIRED INFORMATION Document Type / Name …" at bounding box center [594, 282] width 1189 height 565
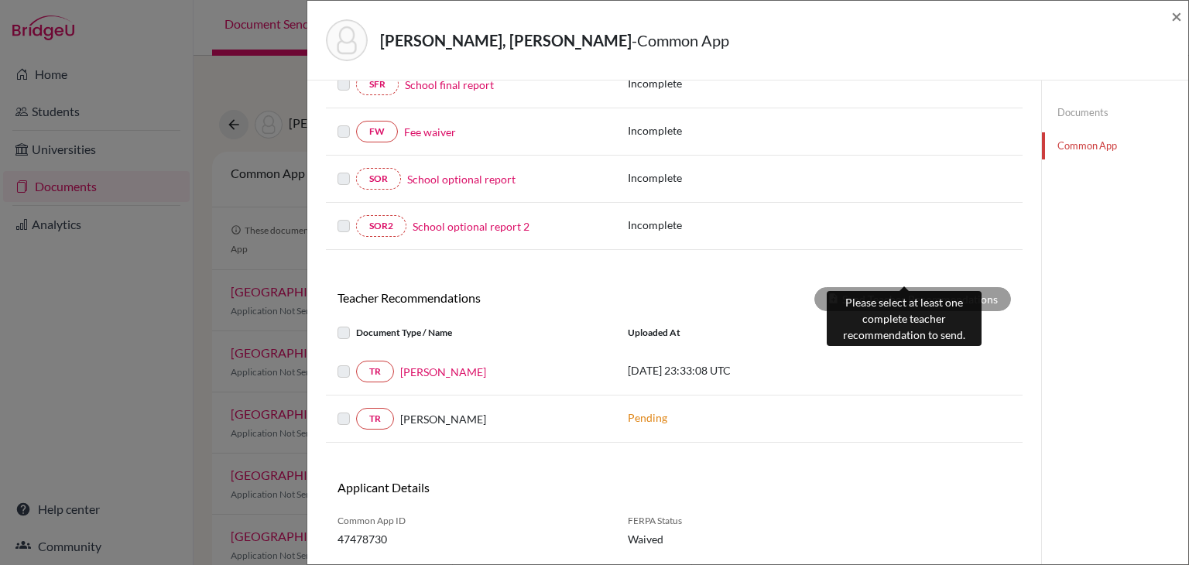
scroll to position [387, 0]
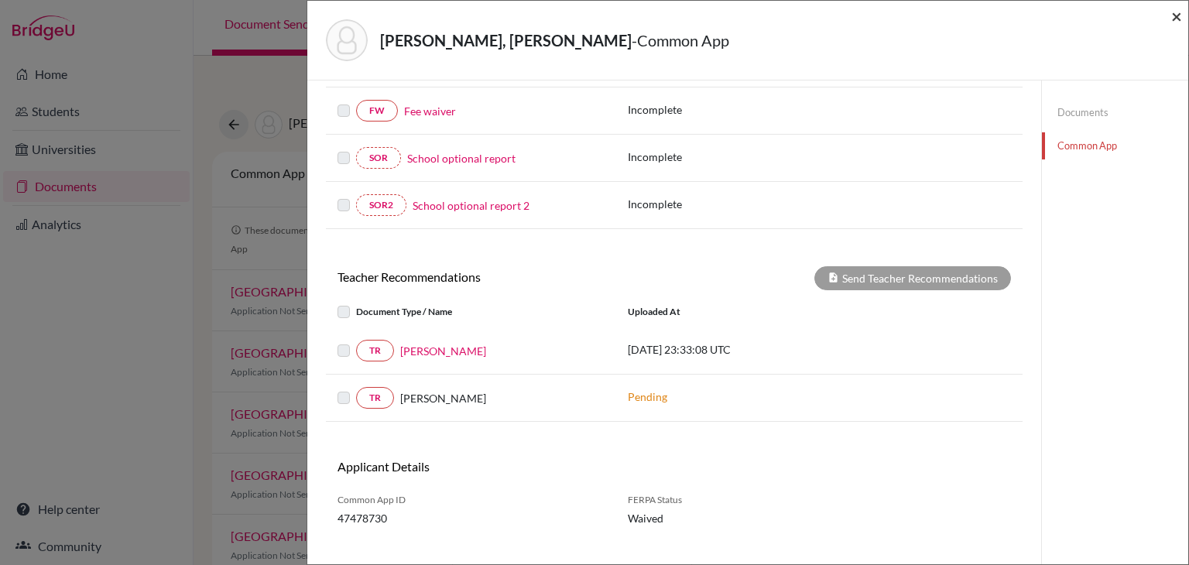
click at [1175, 17] on span "×" at bounding box center [1176, 16] width 11 height 22
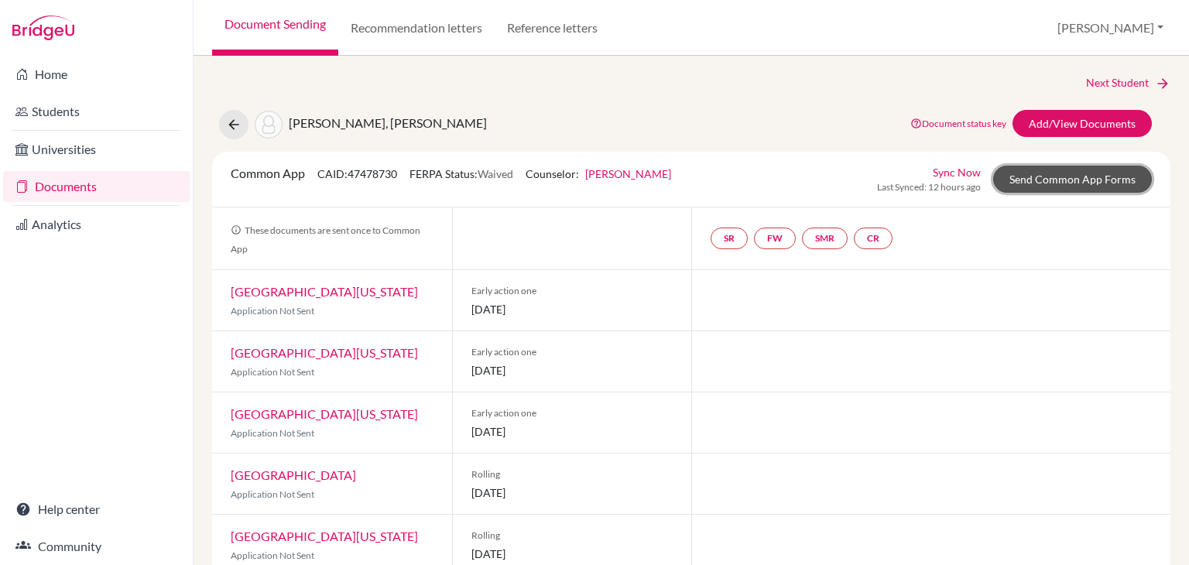
click at [1024, 173] on link "Send Common App Forms" at bounding box center [1072, 179] width 159 height 27
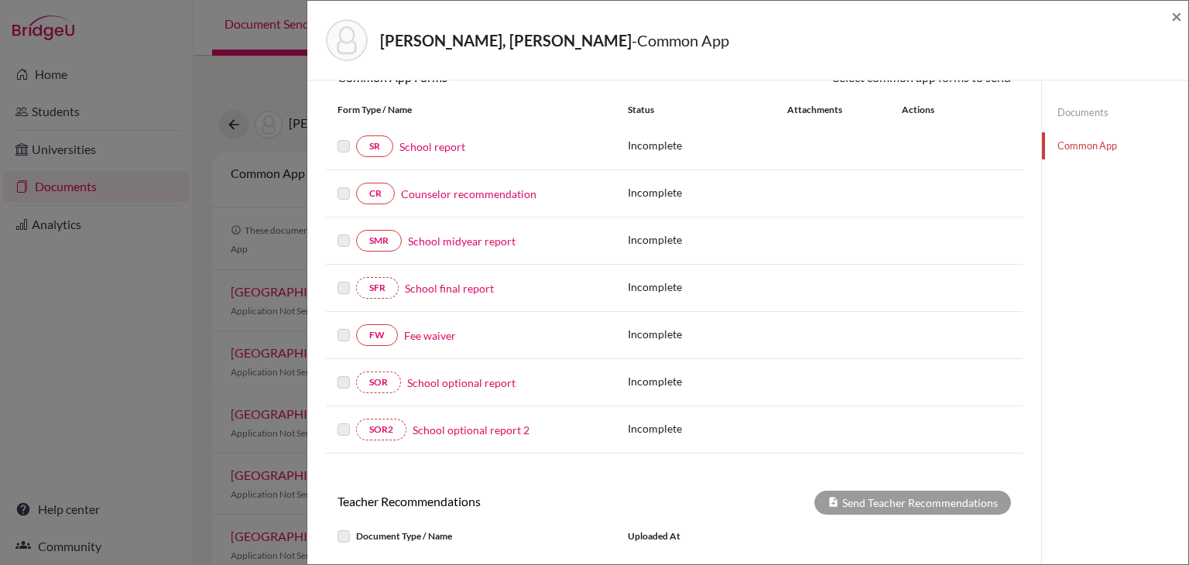
scroll to position [155, 0]
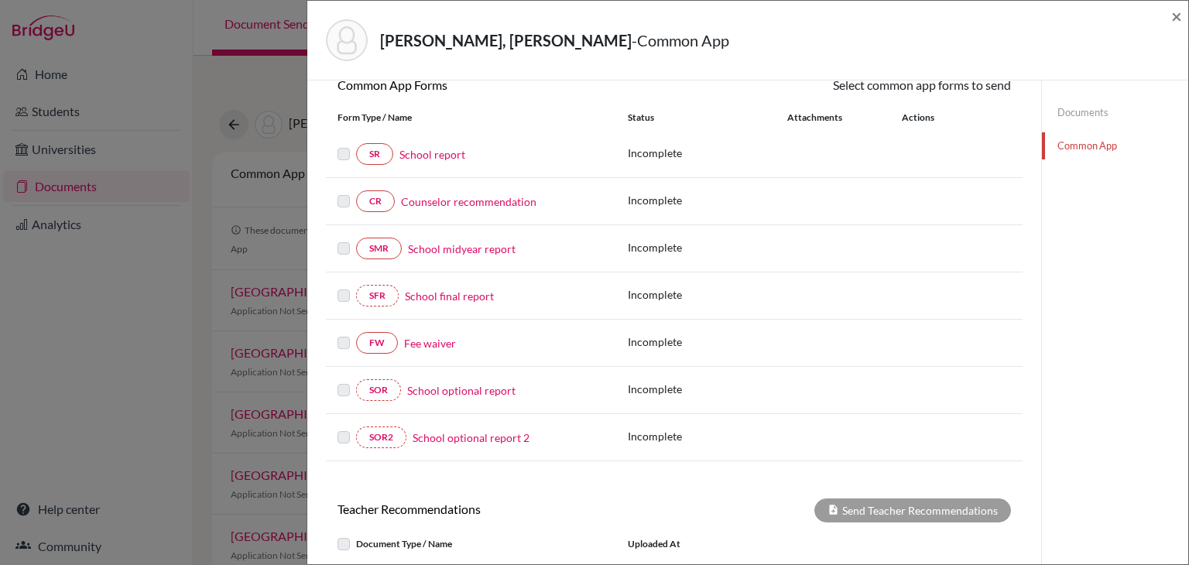
click at [517, 199] on link "Counselor recommendation" at bounding box center [468, 202] width 135 height 16
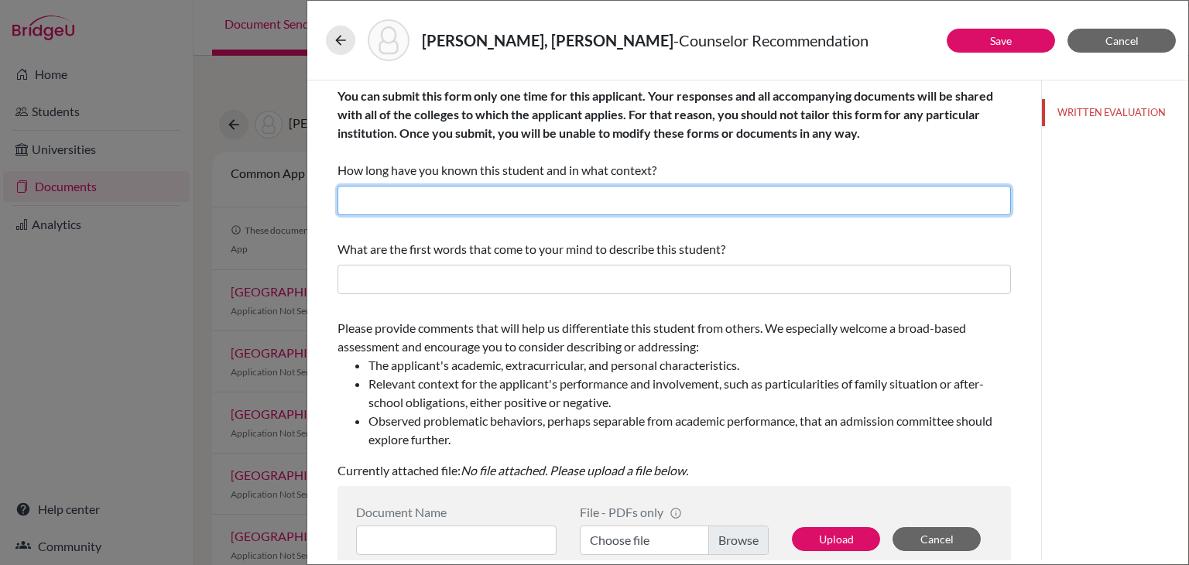
click at [517, 202] on input "text" at bounding box center [673, 200] width 673 height 29
click at [591, 205] on input "text" at bounding box center [673, 200] width 673 height 29
paste input "four years as his College Counselor and Teacher for the College Prep class at"
type input "four years as his College Counselor and Teacher for the College Prep class at E…"
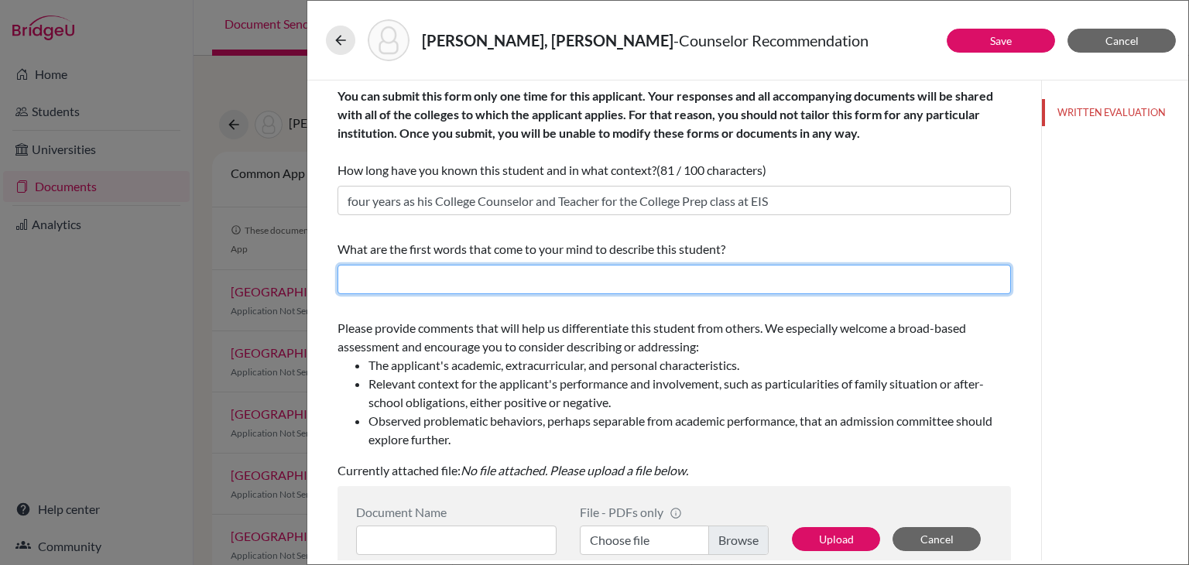
click at [542, 268] on input "text" at bounding box center [673, 279] width 673 height 29
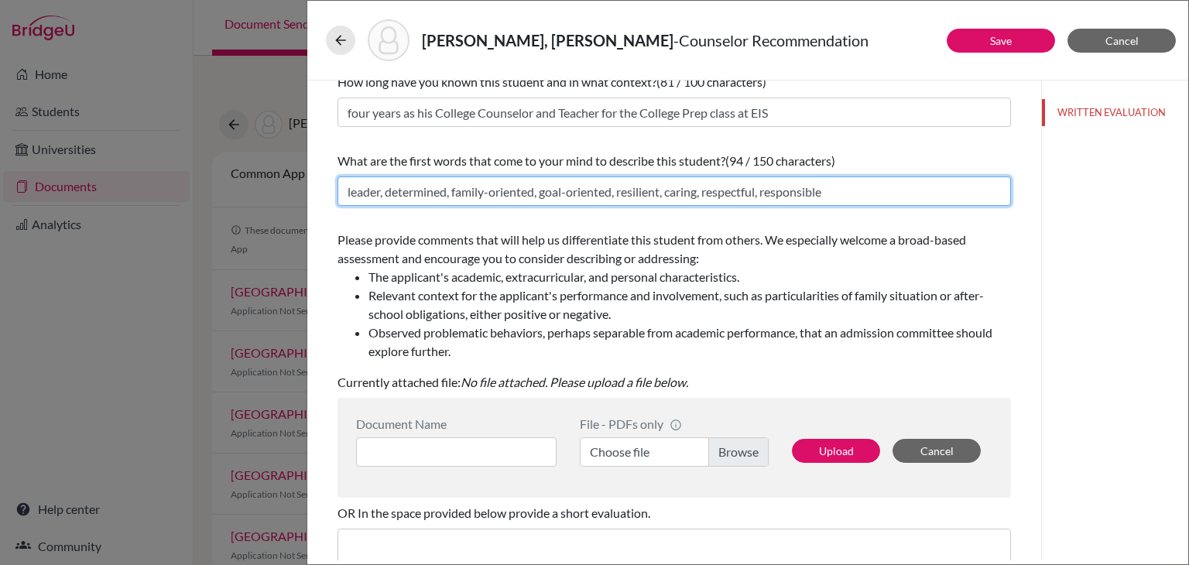
scroll to position [155, 0]
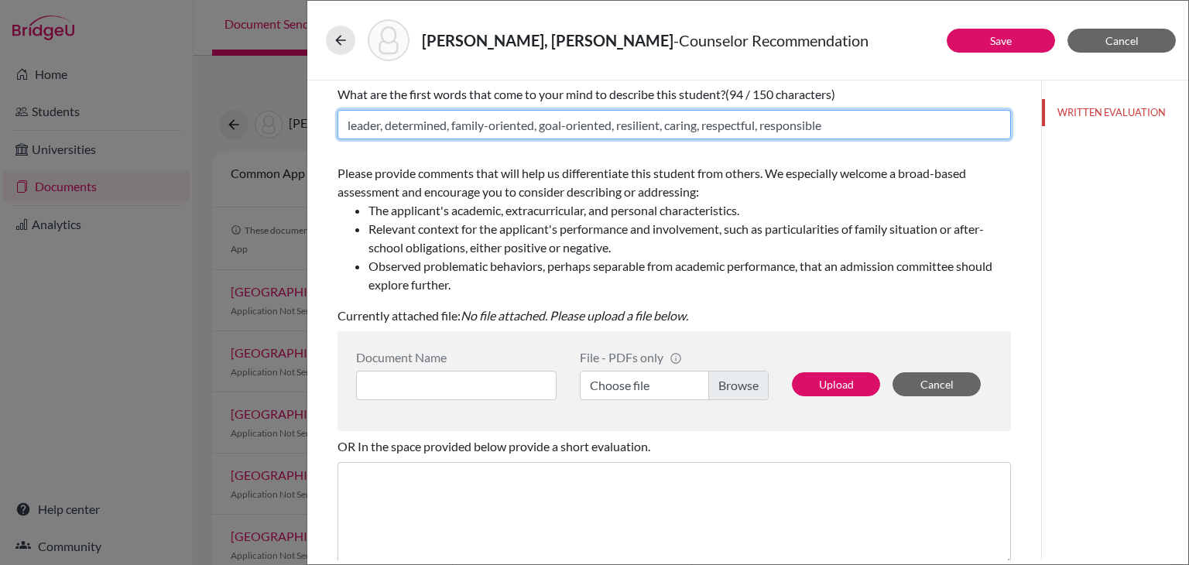
type input "leader, determined, family-oriented, goal-oriented, resilient, caring, respectf…"
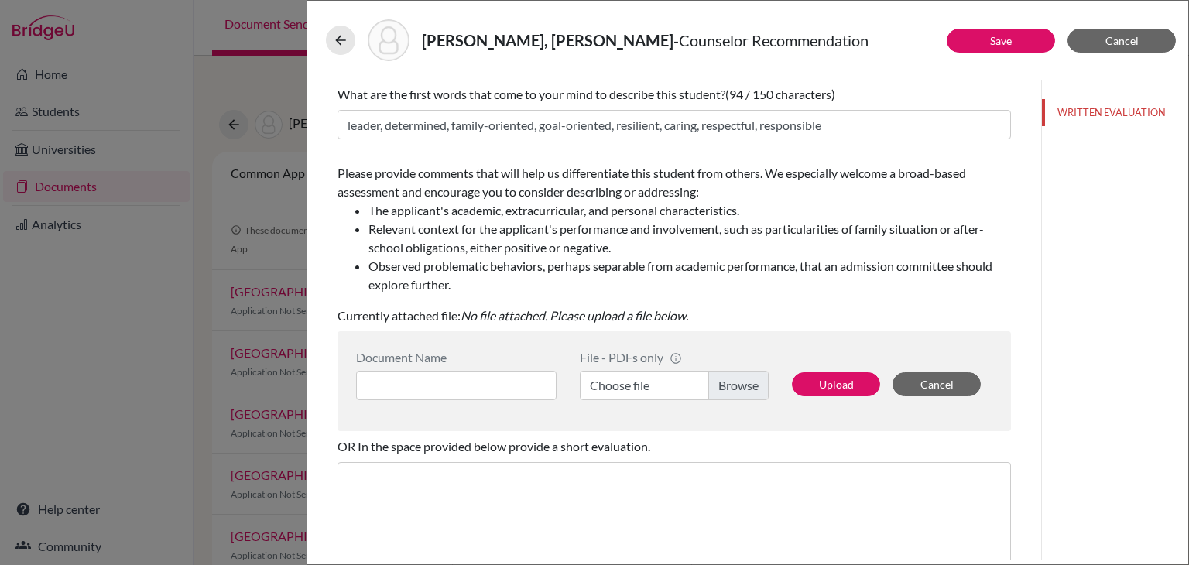
click at [738, 373] on label "Choose file" at bounding box center [674, 385] width 189 height 29
click at [738, 373] on input "Choose file" at bounding box center [674, 385] width 189 height 29
click at [455, 387] on input at bounding box center [456, 385] width 200 height 29
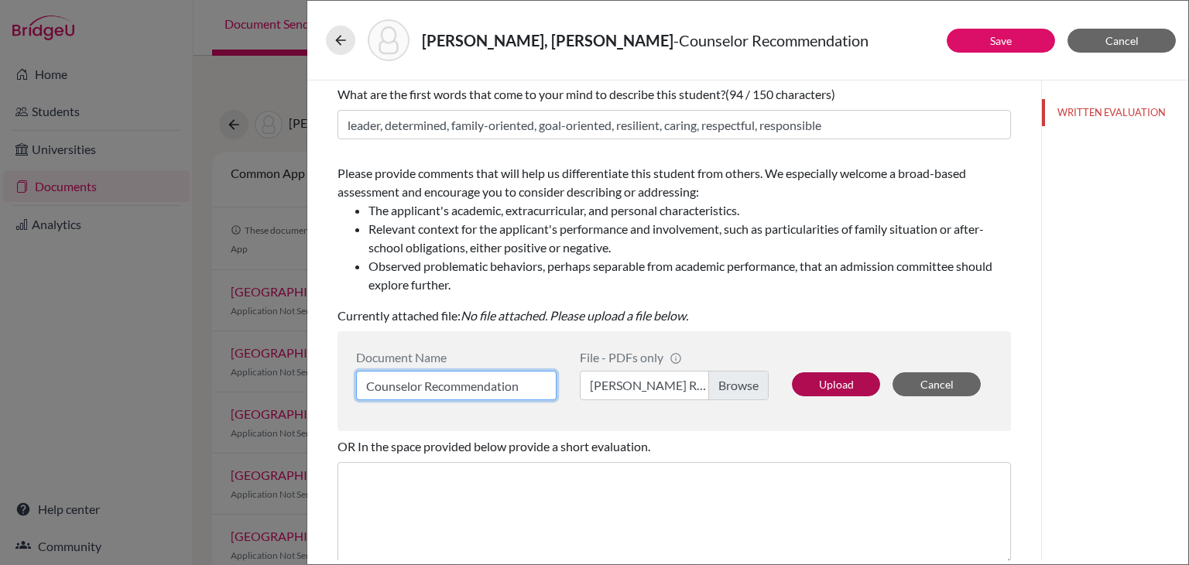
type input "Counselor Recommendation"
click at [840, 383] on button "Upload" at bounding box center [836, 384] width 88 height 24
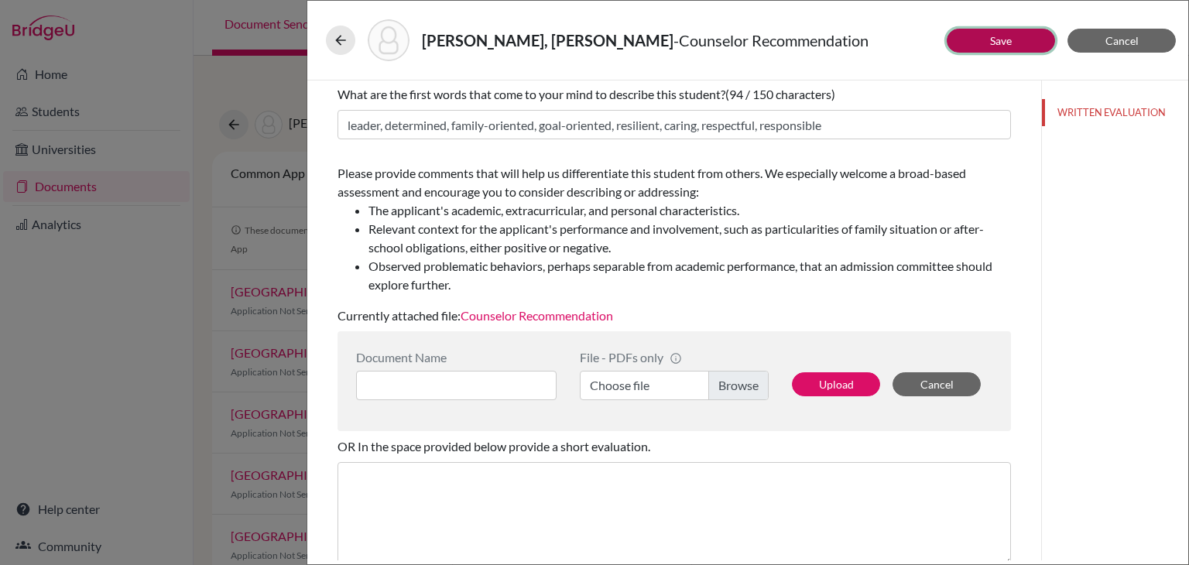
click at [1006, 46] on button "Save" at bounding box center [1001, 41] width 108 height 24
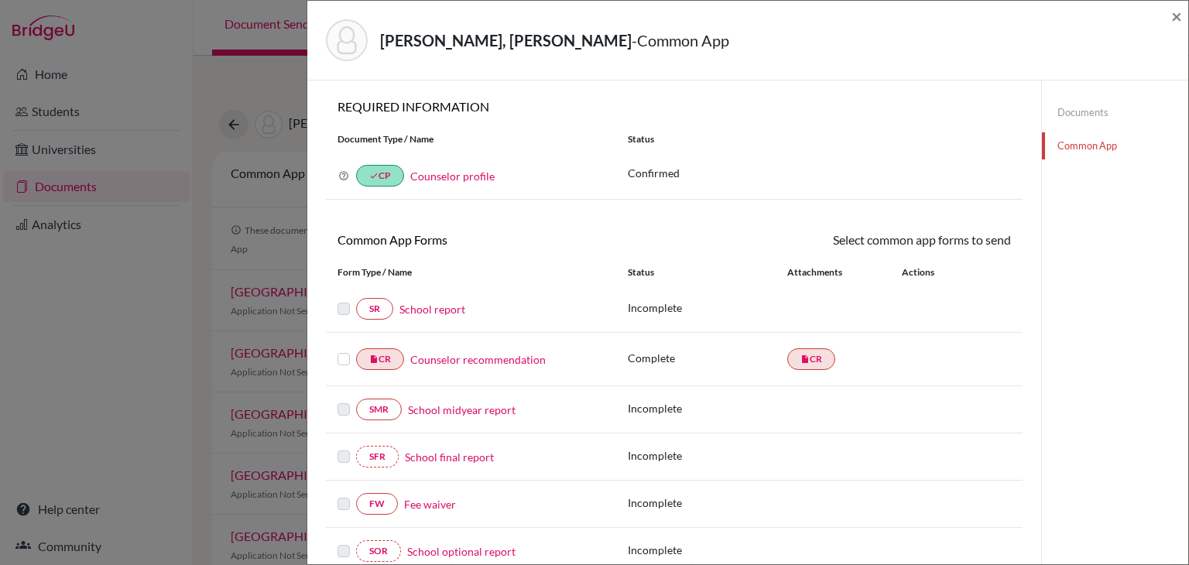
click at [343, 350] on label at bounding box center [343, 350] width 12 height 0
click at [0, 0] on input "checkbox" at bounding box center [0, 0] width 0 height 0
click at [989, 227] on div "× REQUIRED INFORMATION Document Type / Name Status Why am I being asked to do t…" at bounding box center [674, 361] width 697 height 525
click at [988, 239] on link "Send" at bounding box center [979, 243] width 64 height 24
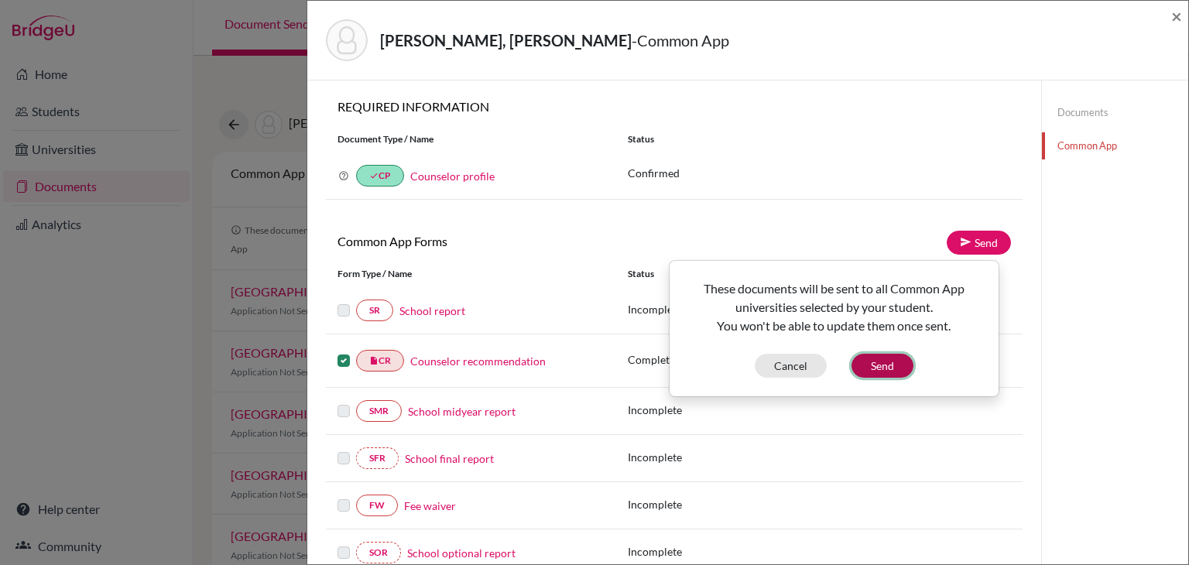
click at [895, 359] on button "Send" at bounding box center [882, 366] width 62 height 24
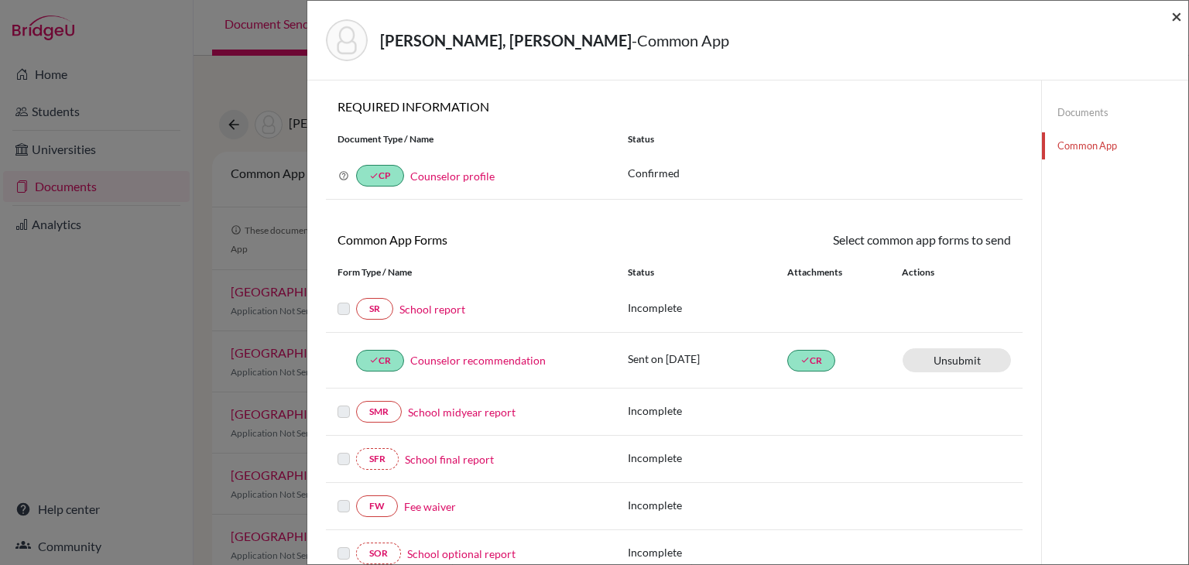
click at [1178, 22] on span "×" at bounding box center [1176, 16] width 11 height 22
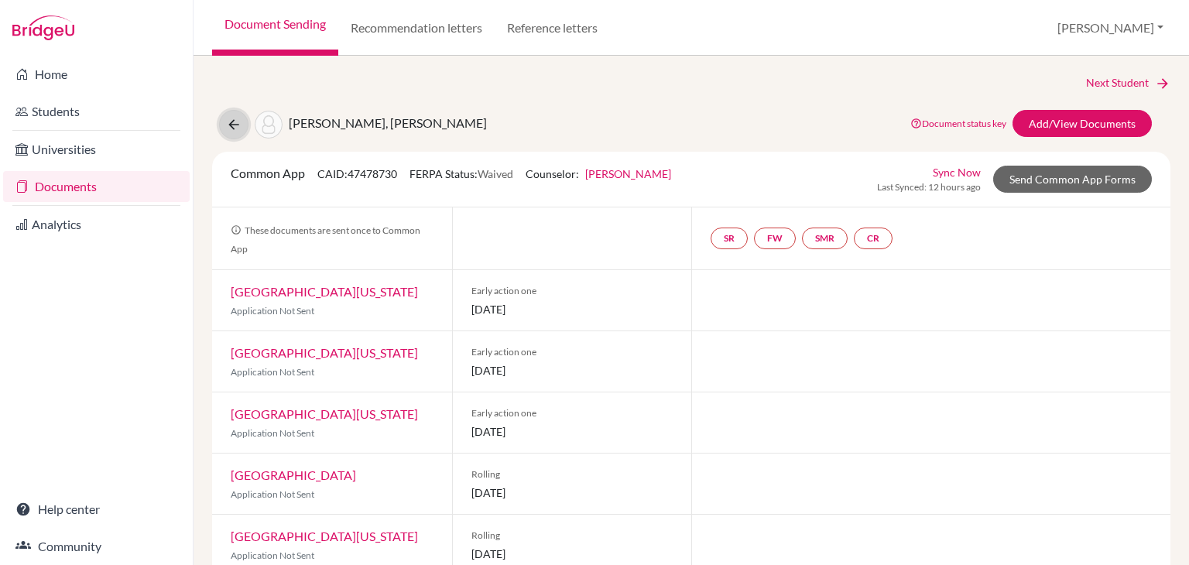
click at [226, 131] on icon at bounding box center [233, 124] width 15 height 15
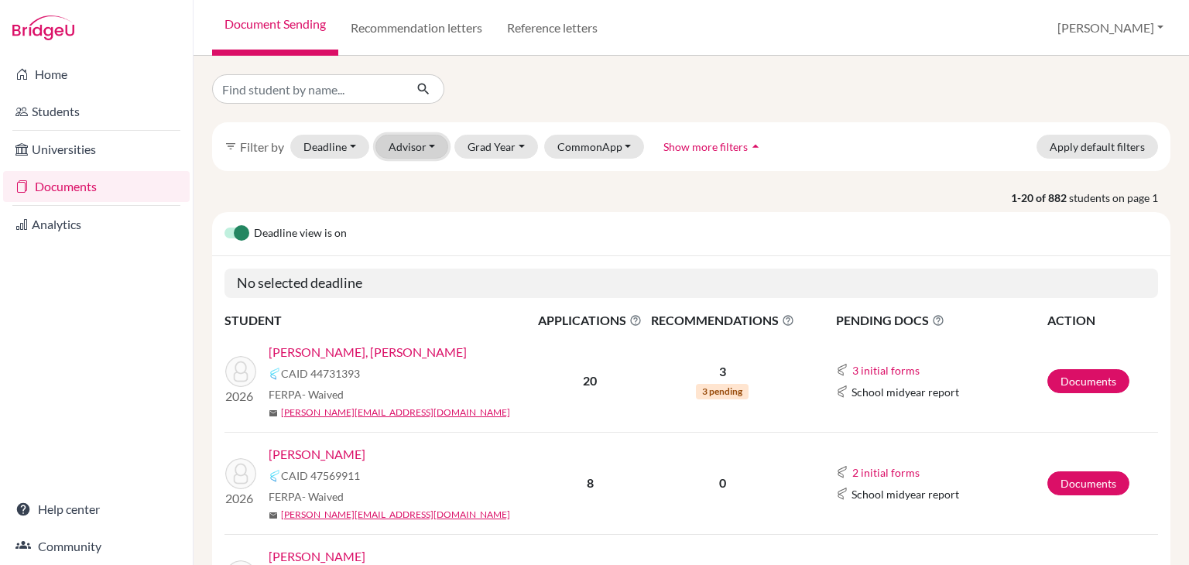
click at [415, 142] on button "Advisor" at bounding box center [412, 147] width 74 height 24
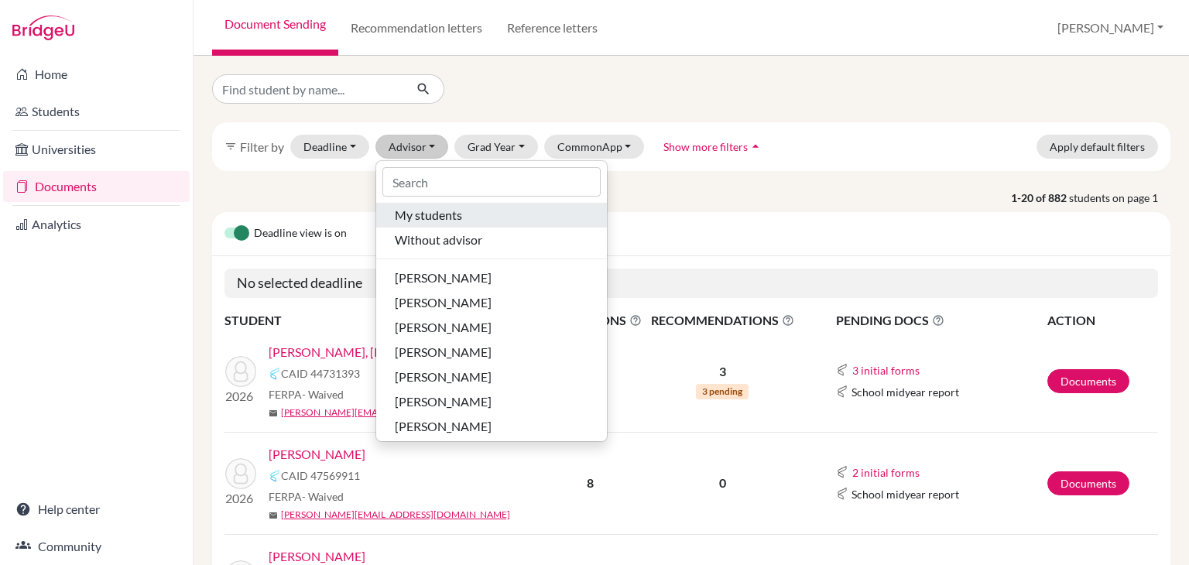
click at [450, 207] on span "My students" at bounding box center [428, 215] width 67 height 19
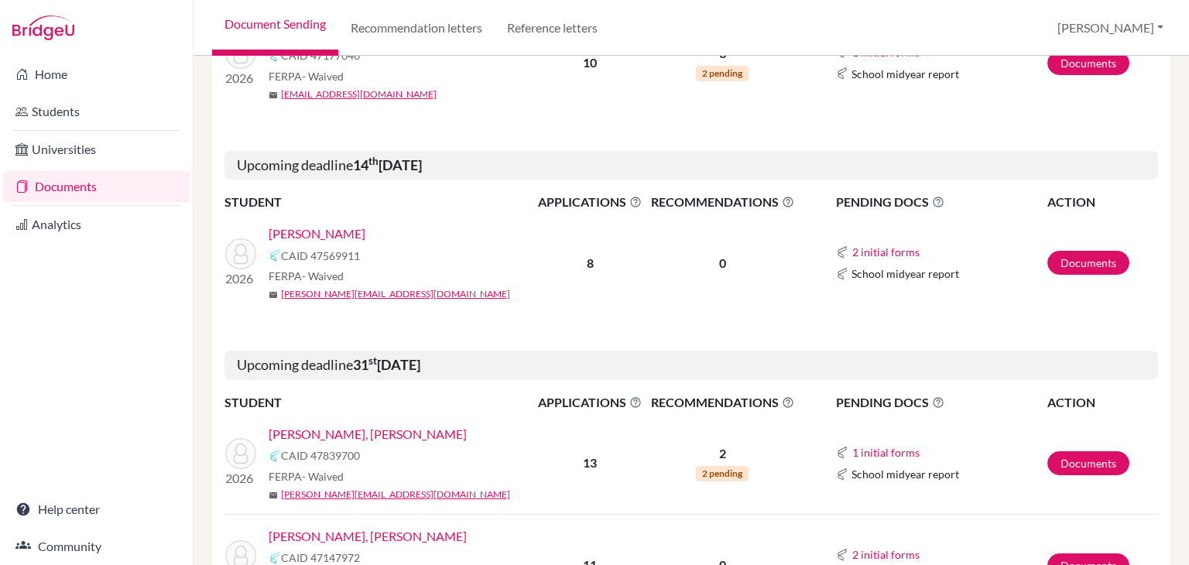
scroll to position [619, 0]
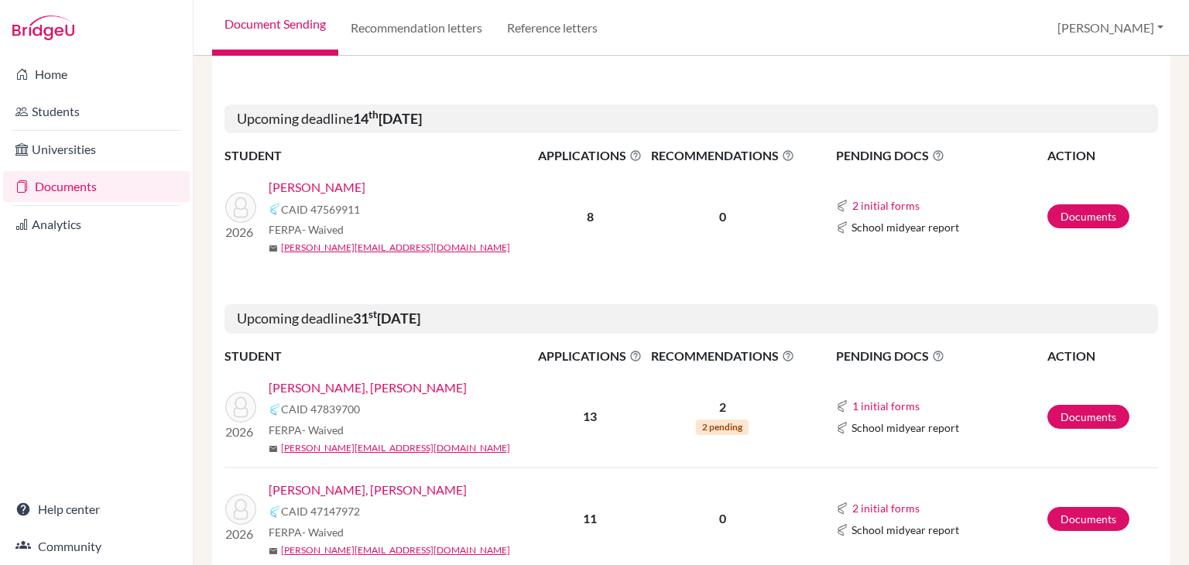
click at [348, 190] on link "[PERSON_NAME]" at bounding box center [317, 187] width 97 height 19
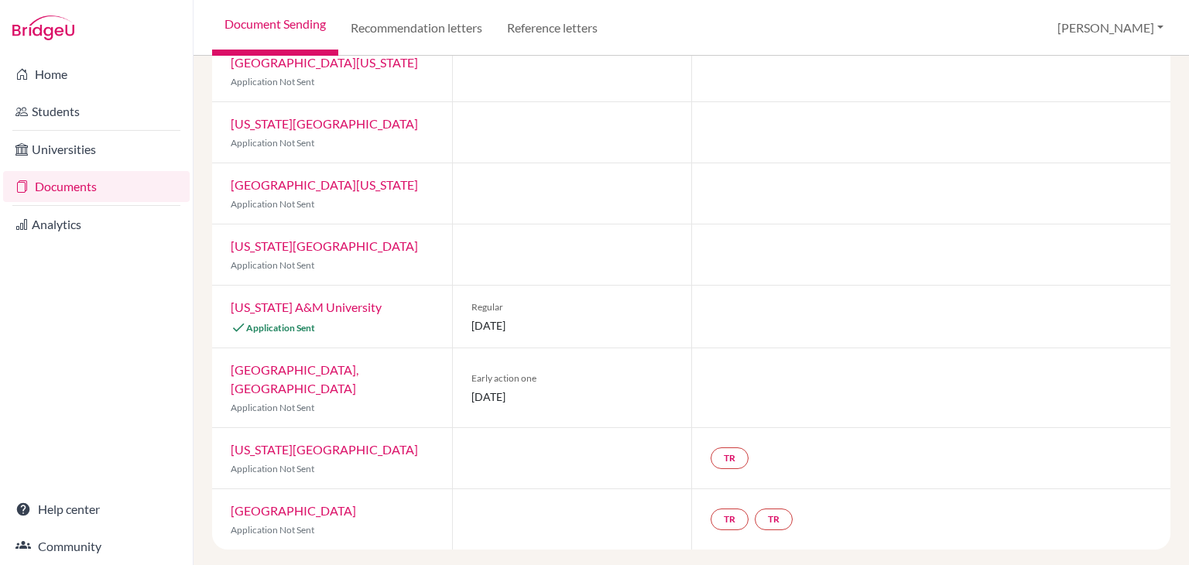
scroll to position [230, 0]
drag, startPoint x: 471, startPoint y: 324, endPoint x: 563, endPoint y: 338, distance: 94.0
click at [563, 338] on div "Regular [DATE]" at bounding box center [572, 316] width 240 height 62
click at [576, 333] on span "[DATE]" at bounding box center [572, 325] width 202 height 16
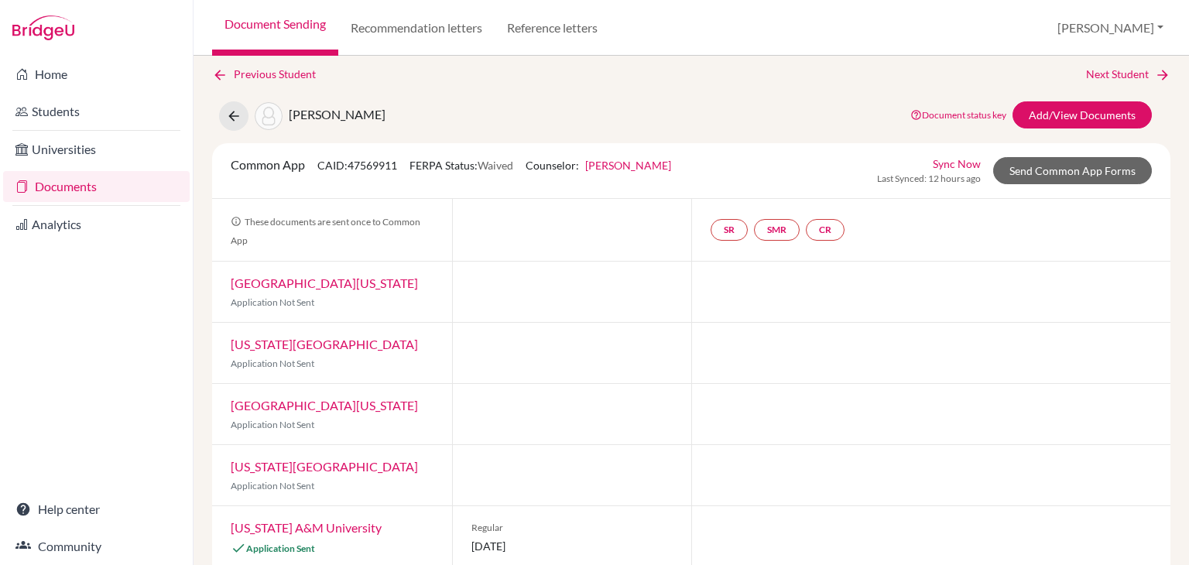
scroll to position [0, 0]
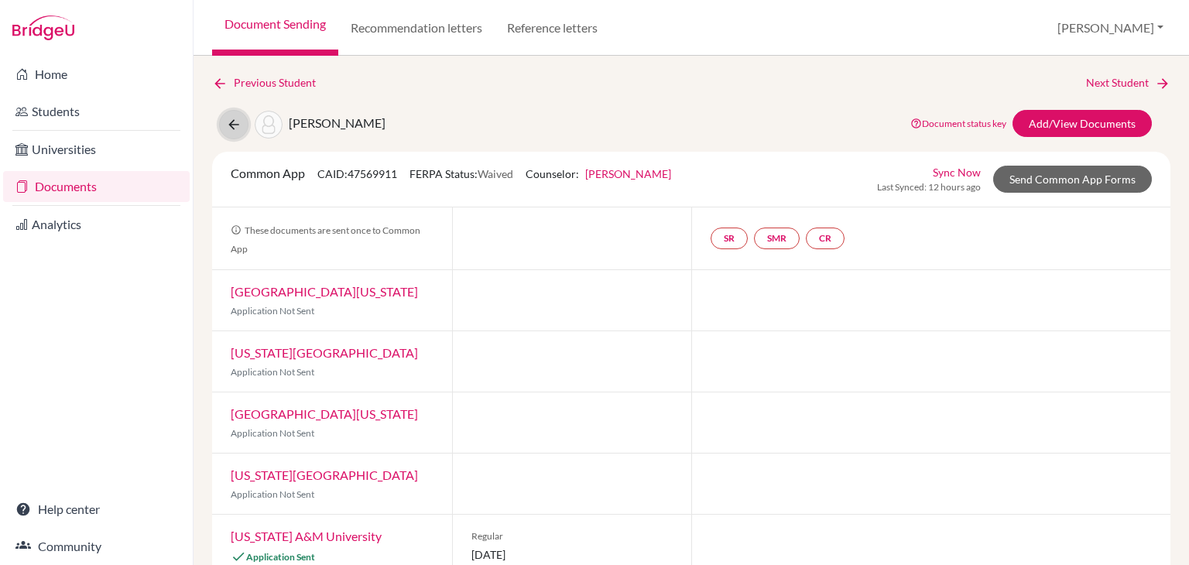
click at [235, 130] on icon at bounding box center [233, 124] width 15 height 15
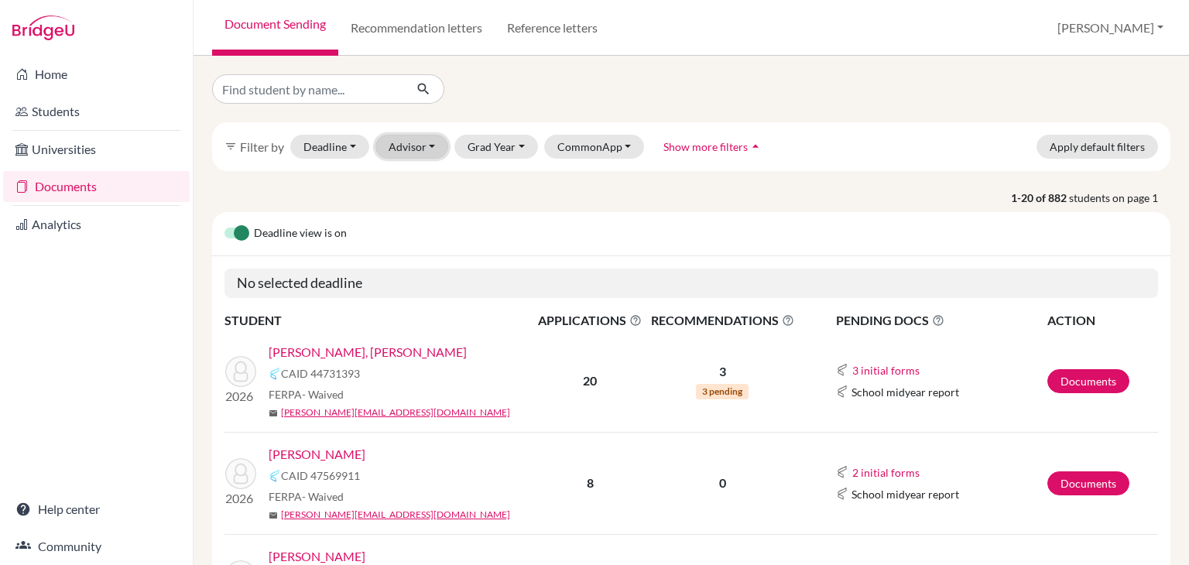
click at [435, 135] on button "Advisor" at bounding box center [412, 147] width 74 height 24
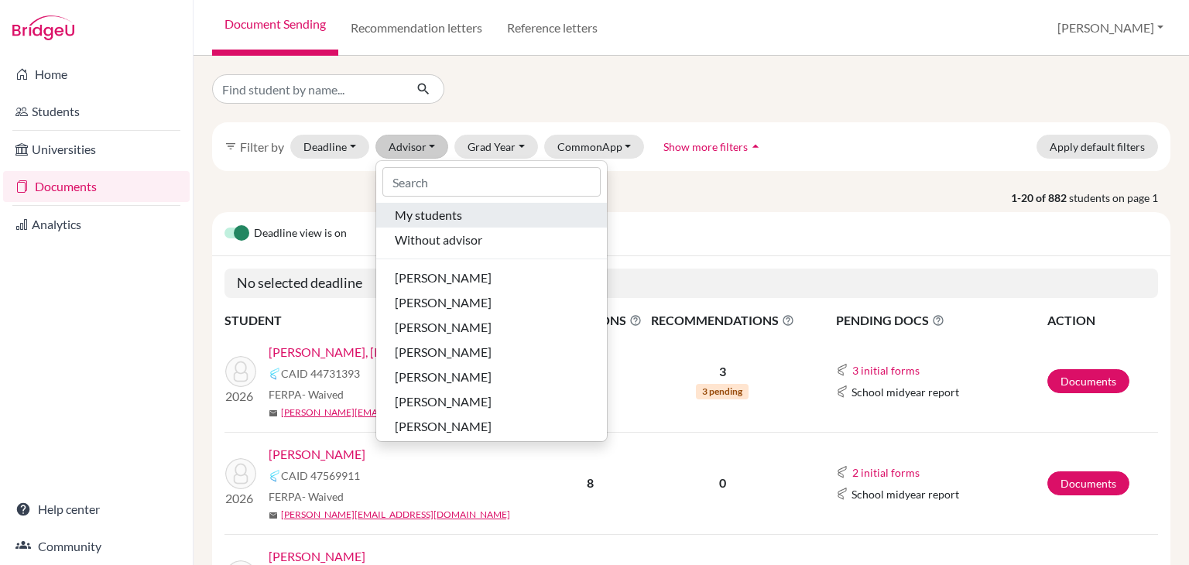
click at [427, 212] on span "My students" at bounding box center [428, 215] width 67 height 19
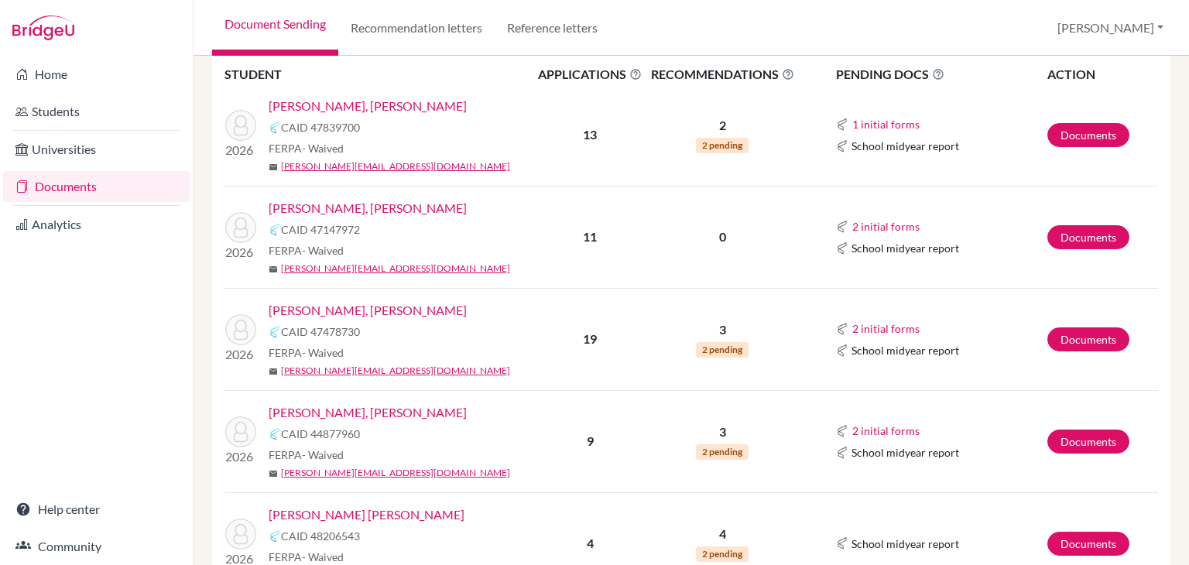
scroll to position [929, 0]
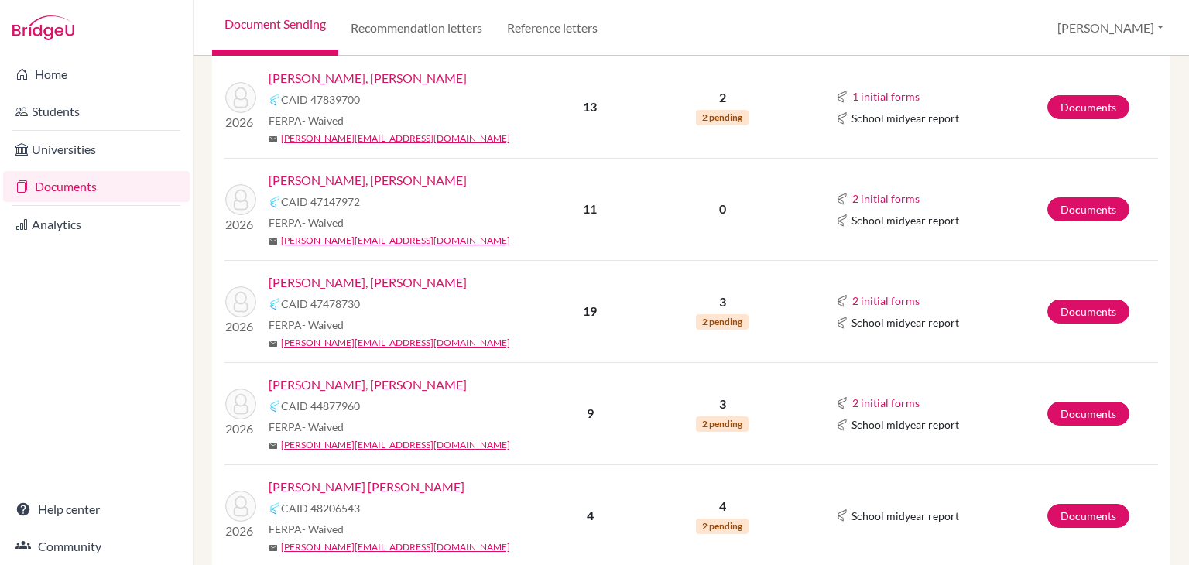
click at [378, 183] on link "[PERSON_NAME], [PERSON_NAME]" at bounding box center [368, 180] width 198 height 19
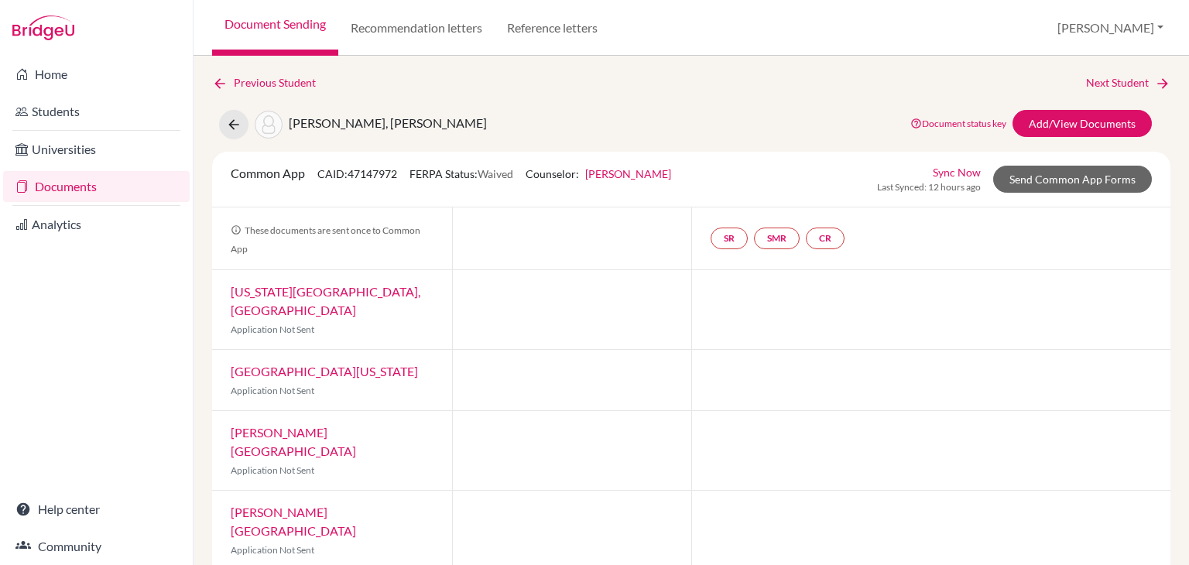
click at [633, 174] on link "Jessica Bowen" at bounding box center [628, 173] width 86 height 13
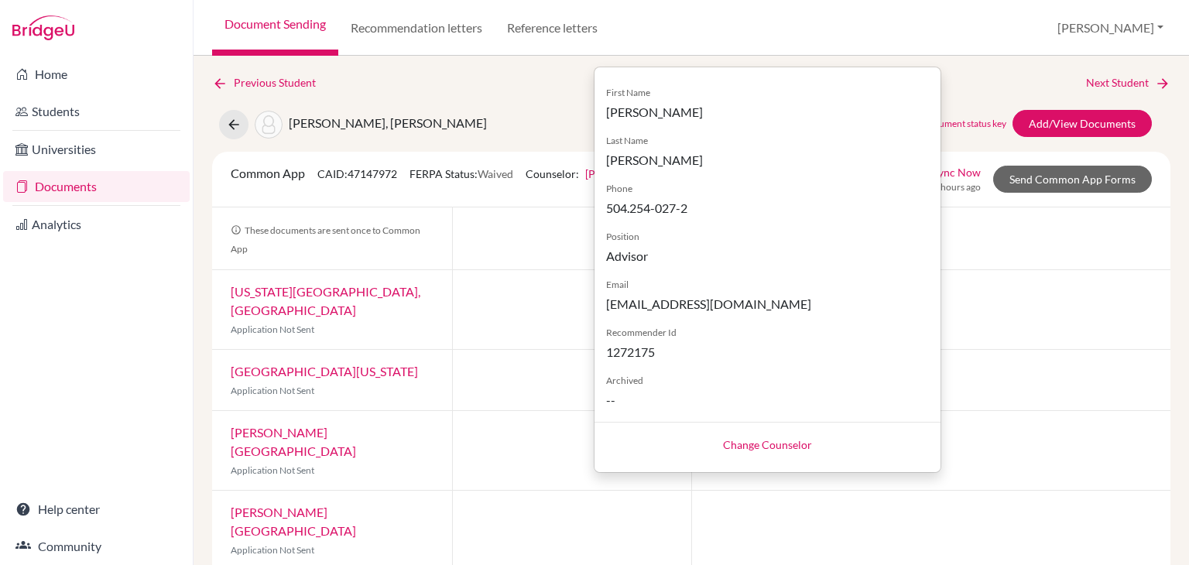
click at [783, 440] on link "Change Counselor" at bounding box center [767, 444] width 89 height 13
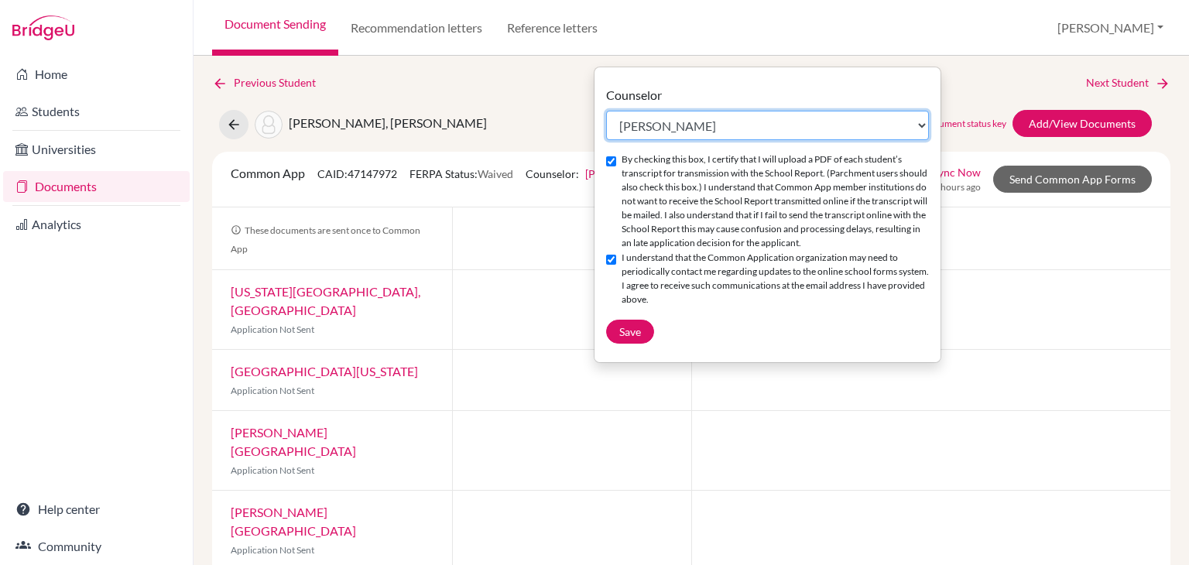
click at [663, 125] on select "Select counselor Denise Bacila Jessica Bowen Elizabeth Jarufe Gabriela Mayes Vi…" at bounding box center [767, 125] width 323 height 29
select select "153060"
click at [606, 111] on select "Select counselor Denise Bacila Jessica Bowen Elizabeth Jarufe Gabriela Mayes Vi…" at bounding box center [767, 125] width 323 height 29
checkbox input "false"
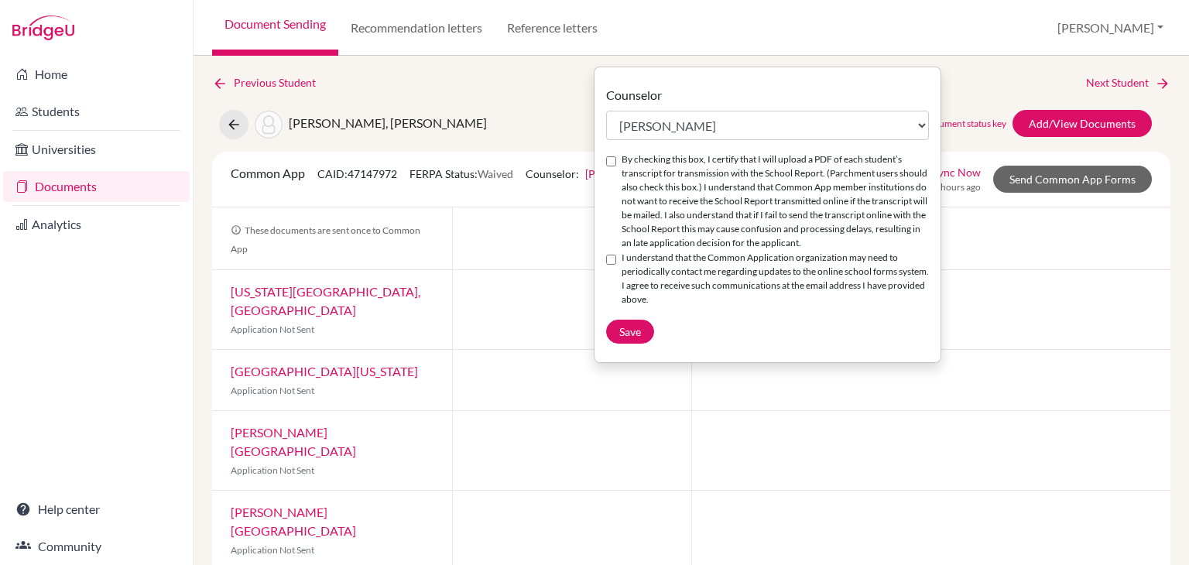
drag, startPoint x: 686, startPoint y: 211, endPoint x: 670, endPoint y: 259, distance: 50.4
click at [686, 211] on label "By checking this box, I certify that I will upload a PDF of each student’s tran…" at bounding box center [775, 201] width 307 height 98
click at [616, 166] on input "By checking this box, I certify that I will upload a PDF of each student’s tran…" at bounding box center [611, 161] width 10 height 10
checkbox input "true"
click at [664, 298] on label "I understand that the Common Application organization may need to periodically …" at bounding box center [775, 279] width 307 height 56
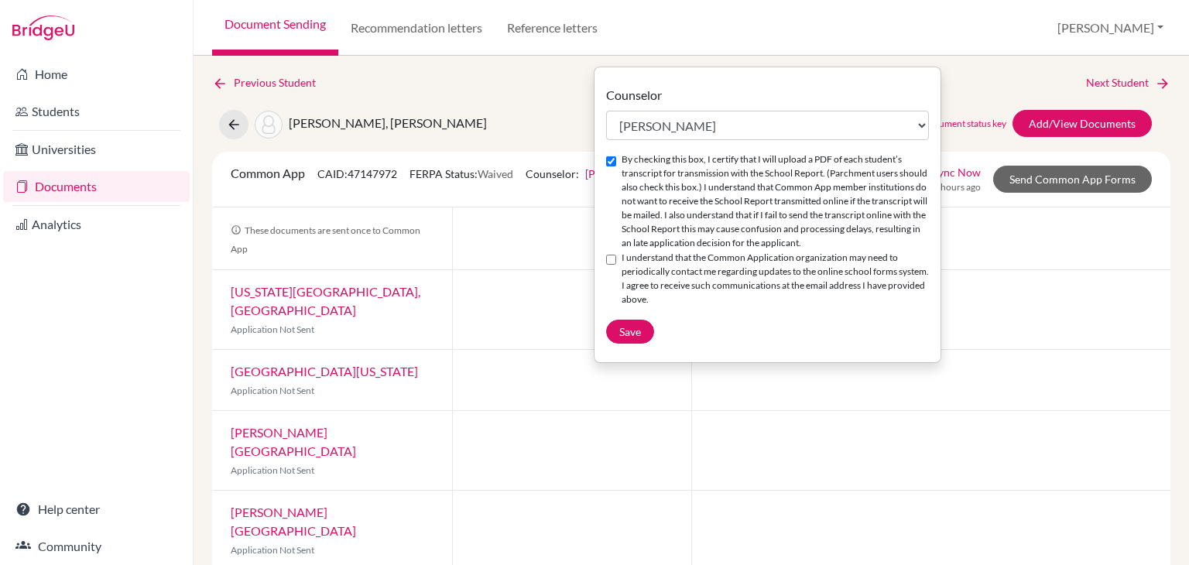
click at [616, 265] on input "I understand that the Common Application organization may need to periodically …" at bounding box center [611, 260] width 10 height 10
checkbox input "true"
click at [638, 338] on span "Save" at bounding box center [630, 331] width 22 height 13
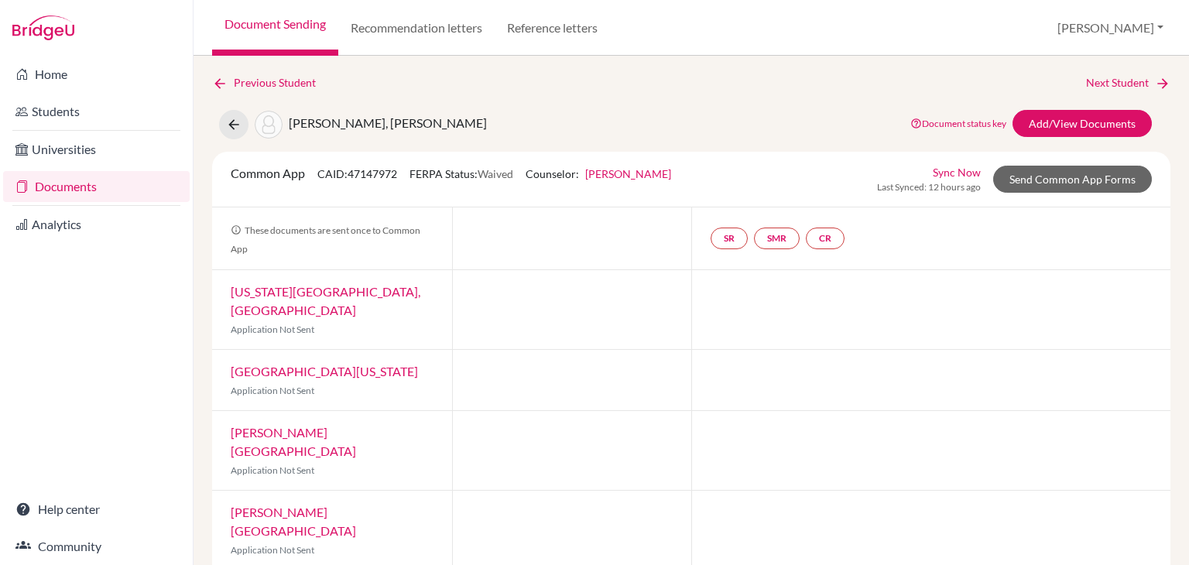
click at [1051, 159] on div "Common App CAID: 47147972 FERPA Status: Waived Counselor: [PERSON_NAME] First N…" at bounding box center [691, 180] width 958 height 56
click at [1051, 180] on link "Send Common App Forms" at bounding box center [1072, 179] width 159 height 27
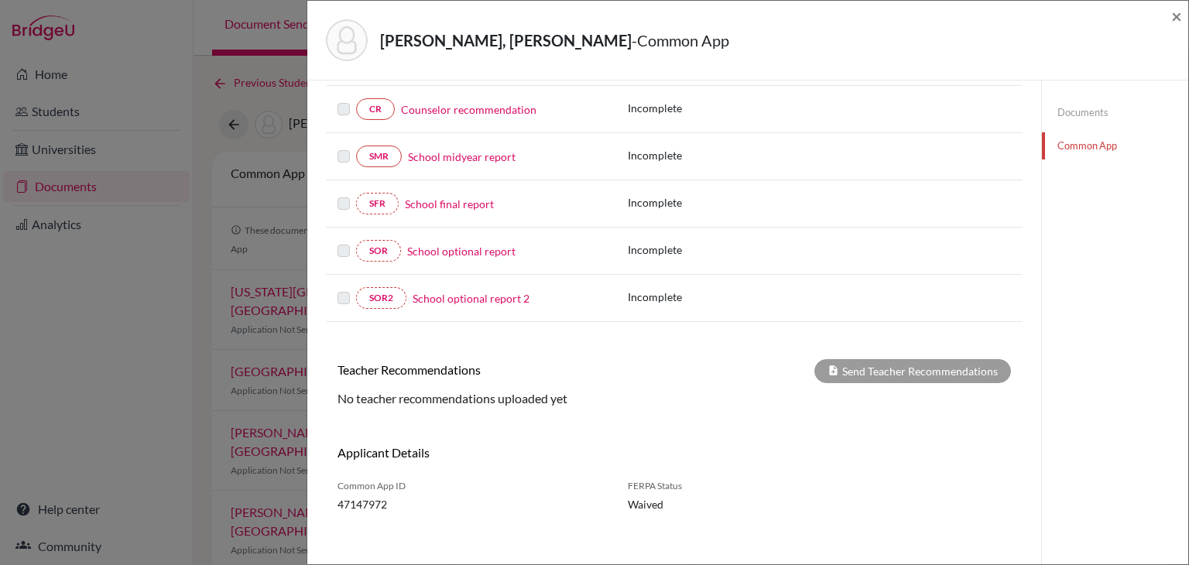
scroll to position [253, 0]
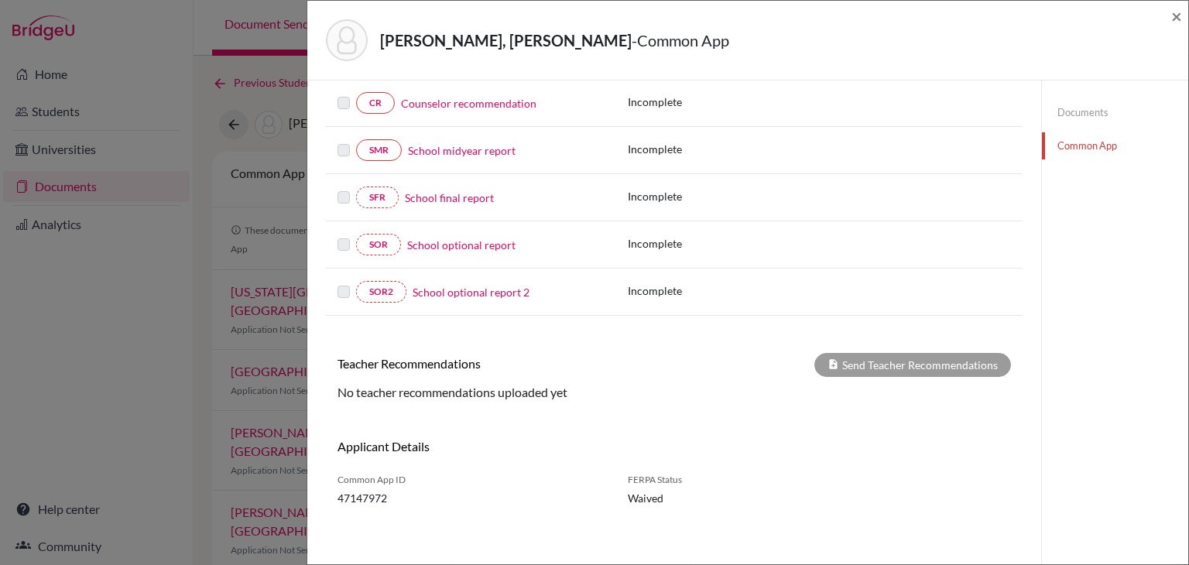
click at [281, 276] on div "Andrea, Andonie Aguilar - Common App × × REQUIRED INFORMATION Document Type / N…" at bounding box center [594, 282] width 1189 height 565
click at [1180, 17] on span "×" at bounding box center [1176, 16] width 11 height 22
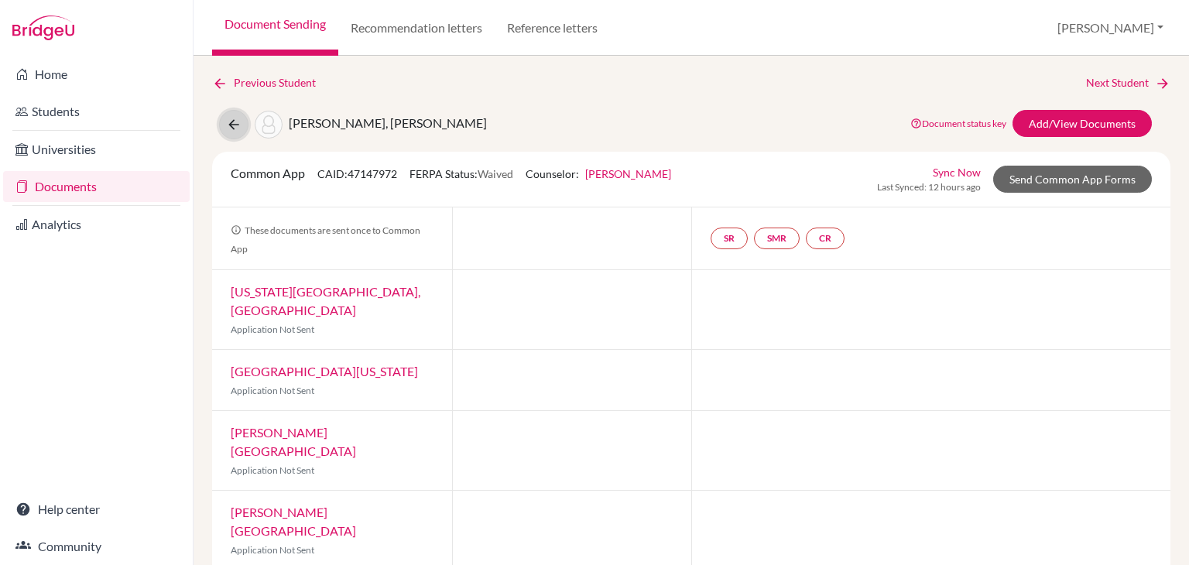
click at [239, 115] on button at bounding box center [233, 124] width 29 height 29
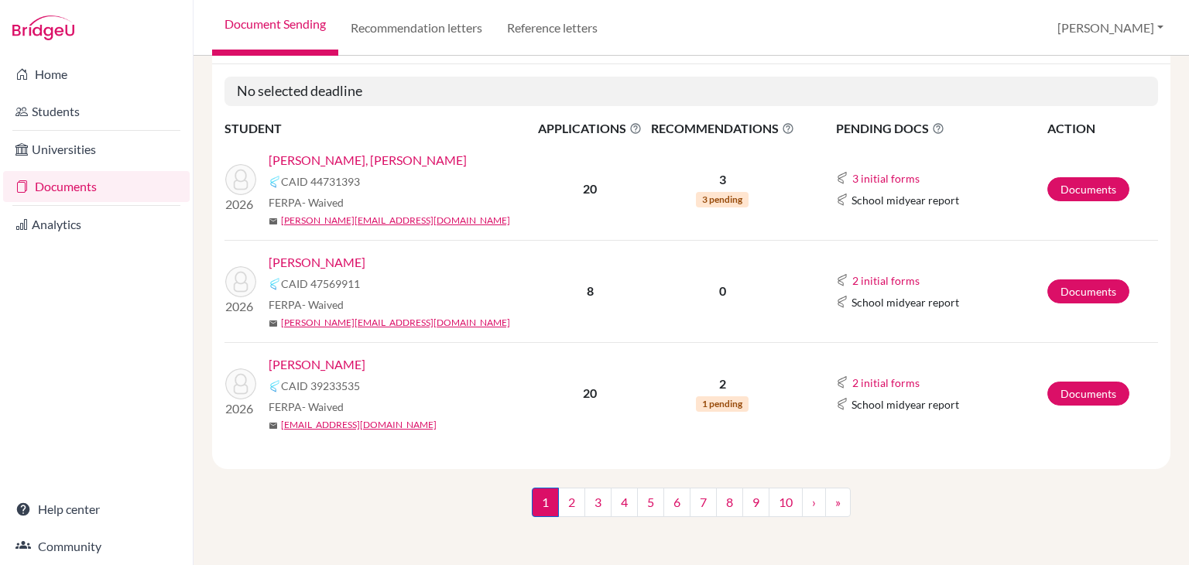
scroll to position [192, 0]
click at [565, 499] on link "2" at bounding box center [571, 502] width 27 height 29
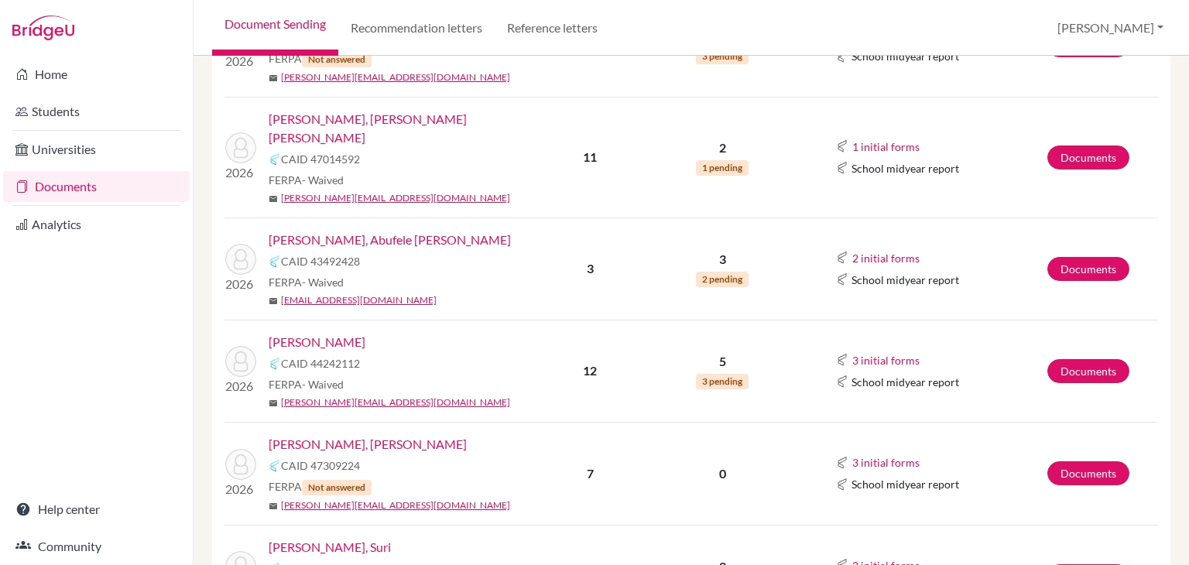
scroll to position [1393, 0]
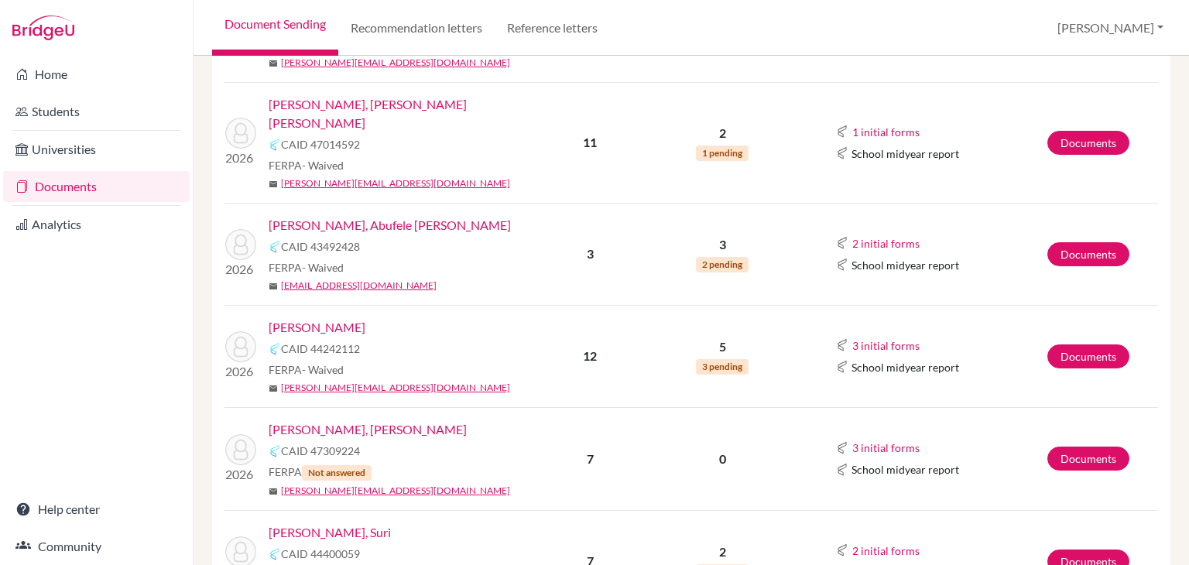
click at [325, 318] on link "[PERSON_NAME]" at bounding box center [317, 327] width 97 height 19
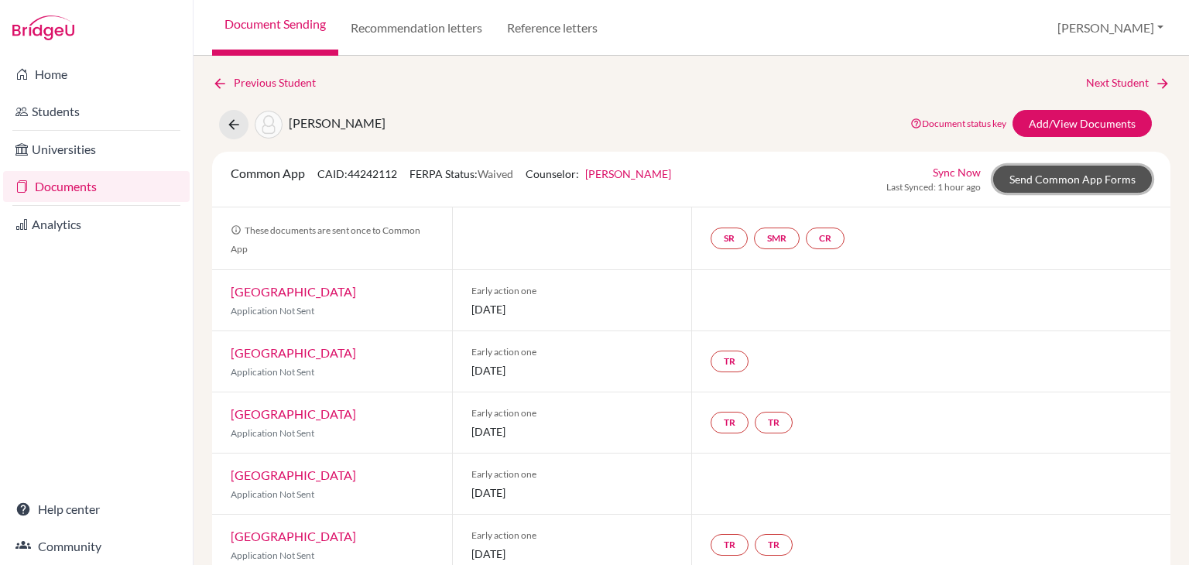
click at [1033, 181] on link "Send Common App Forms" at bounding box center [1072, 179] width 159 height 27
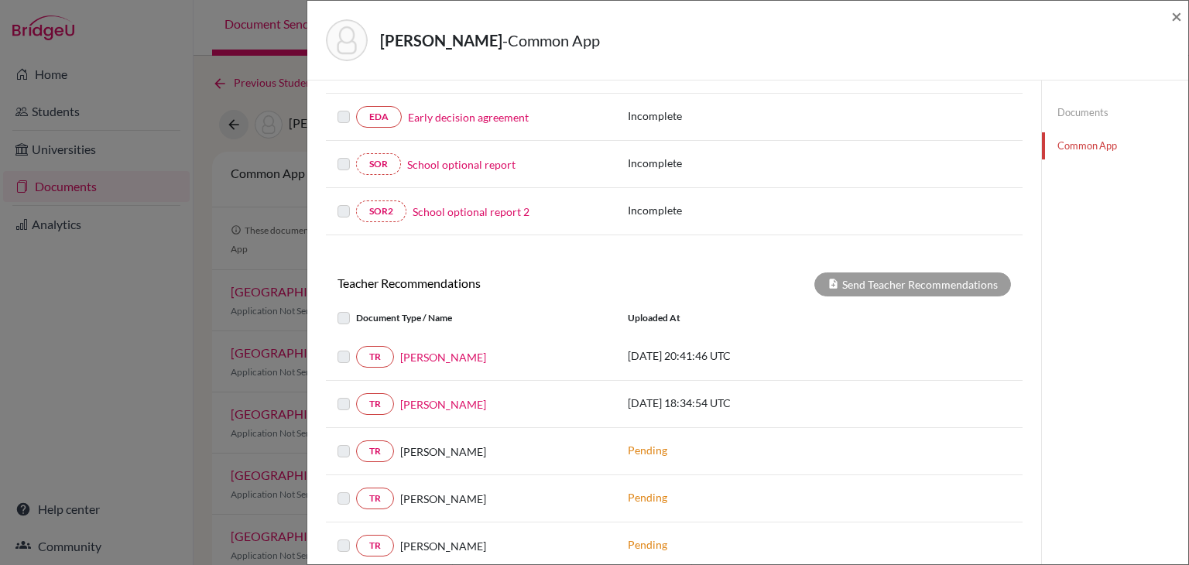
scroll to position [464, 0]
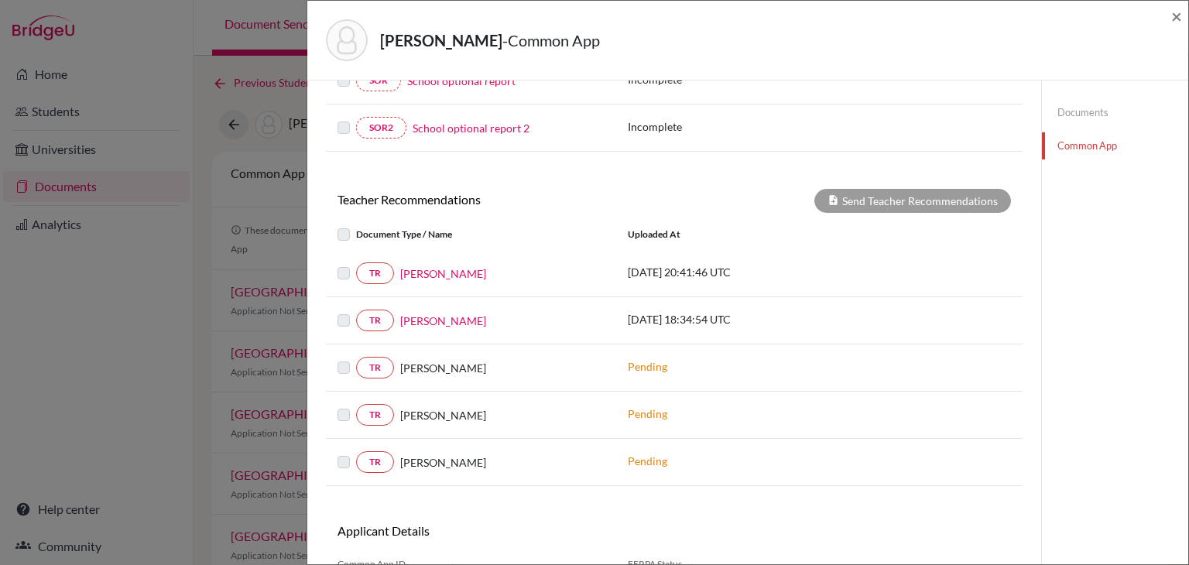
click at [1063, 119] on link "Documents" at bounding box center [1115, 112] width 146 height 27
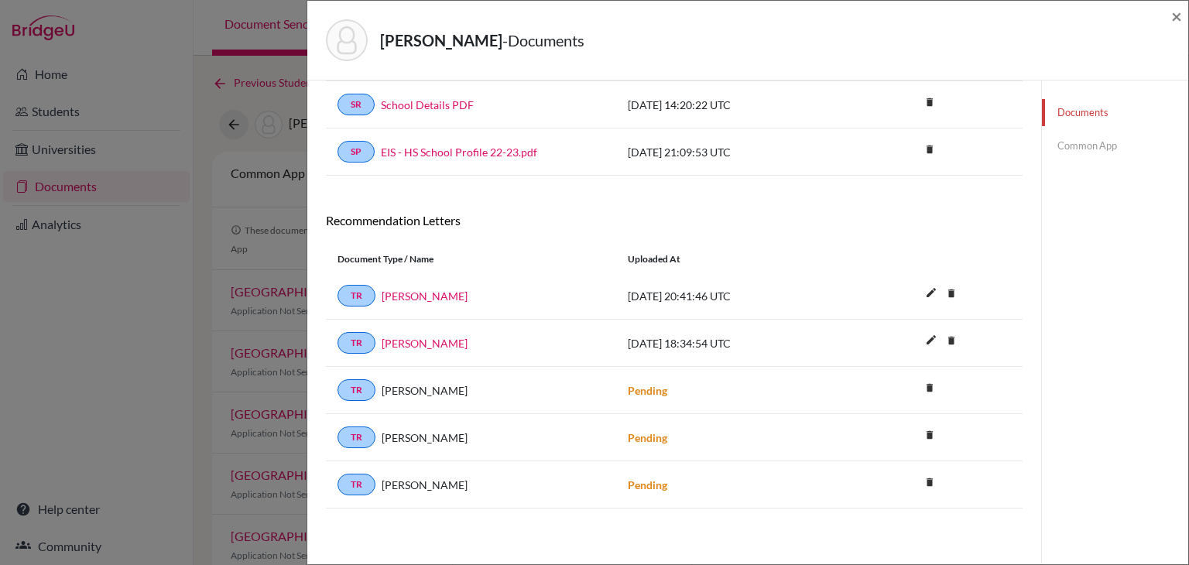
scroll to position [164, 0]
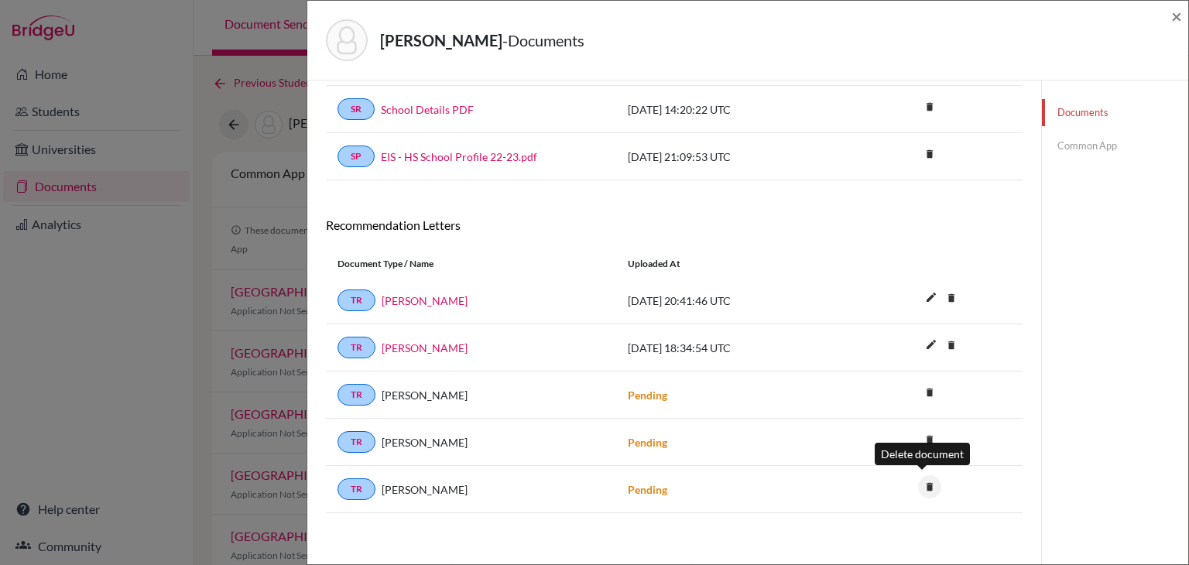
click at [918, 489] on icon "delete" at bounding box center [929, 486] width 23 height 23
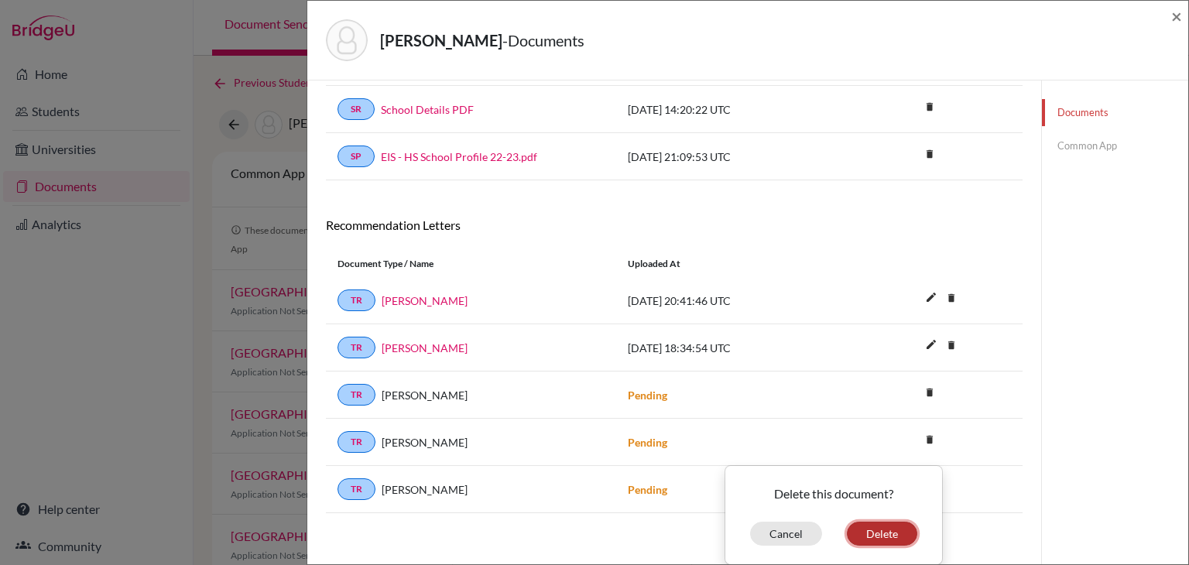
click at [885, 527] on button "Delete" at bounding box center [882, 534] width 70 height 24
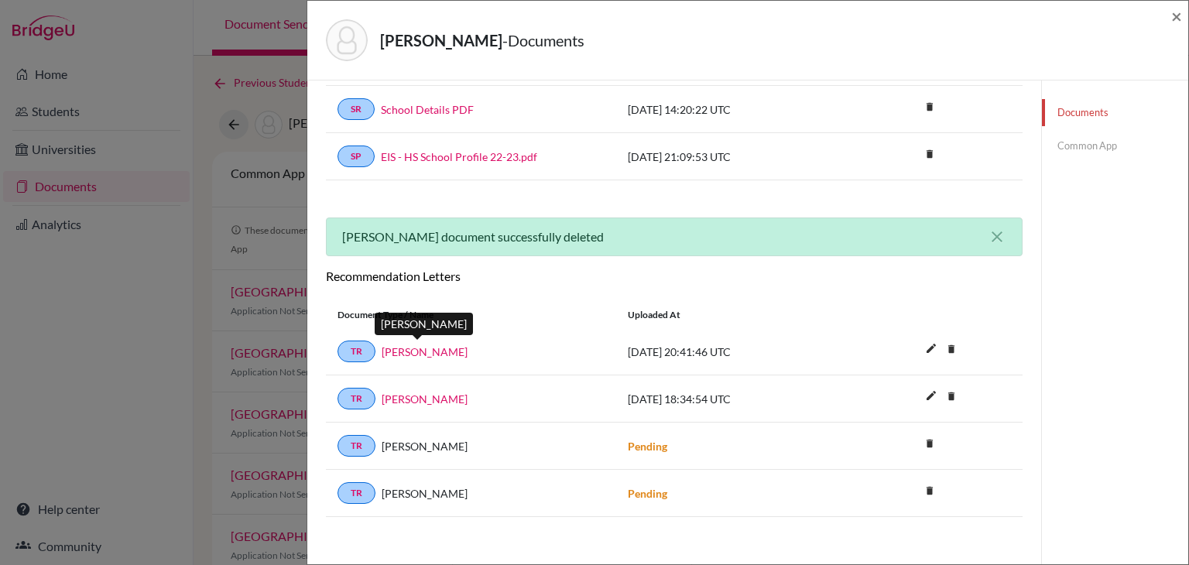
click at [433, 347] on link "Erroyl McGinty" at bounding box center [425, 352] width 86 height 16
click at [1174, 15] on span "×" at bounding box center [1176, 16] width 11 height 22
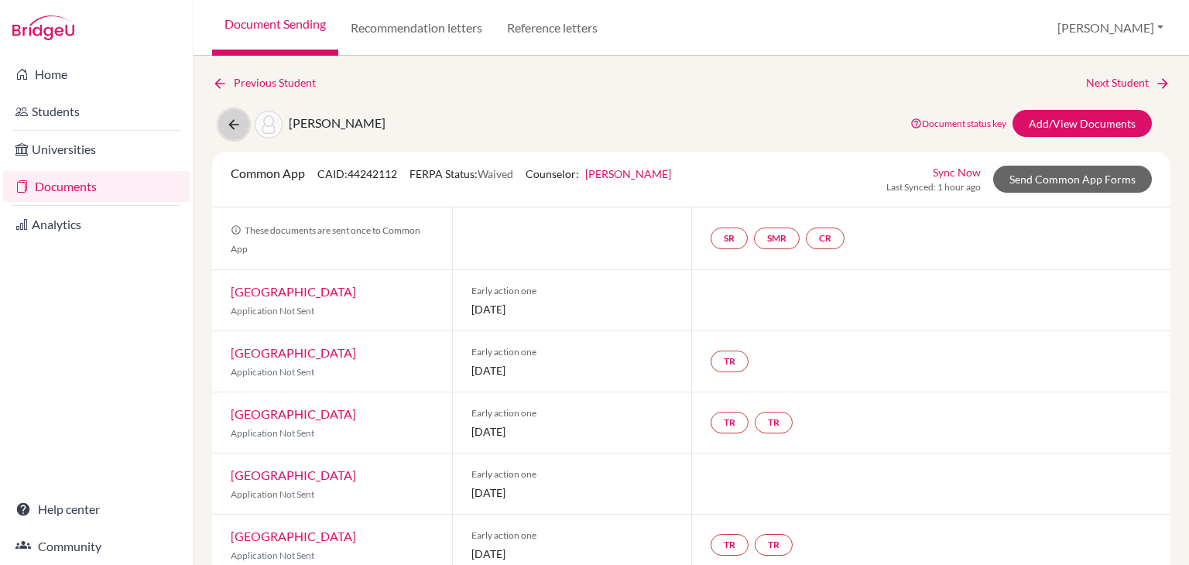
click at [236, 126] on icon at bounding box center [233, 124] width 15 height 15
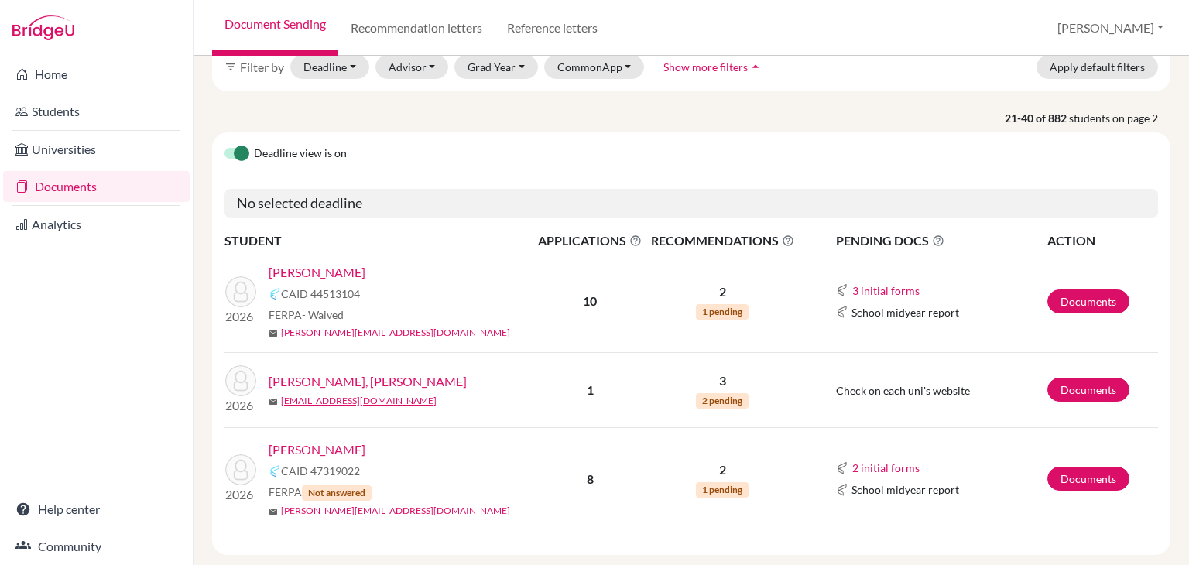
scroll to position [165, 0]
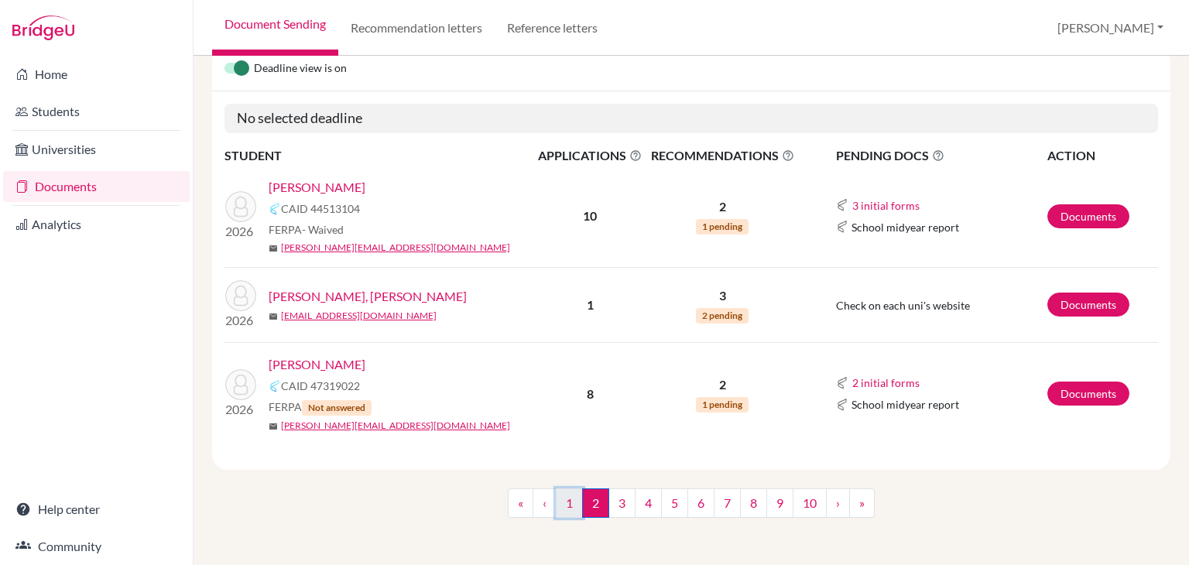
click at [567, 494] on link "1" at bounding box center [569, 502] width 27 height 29
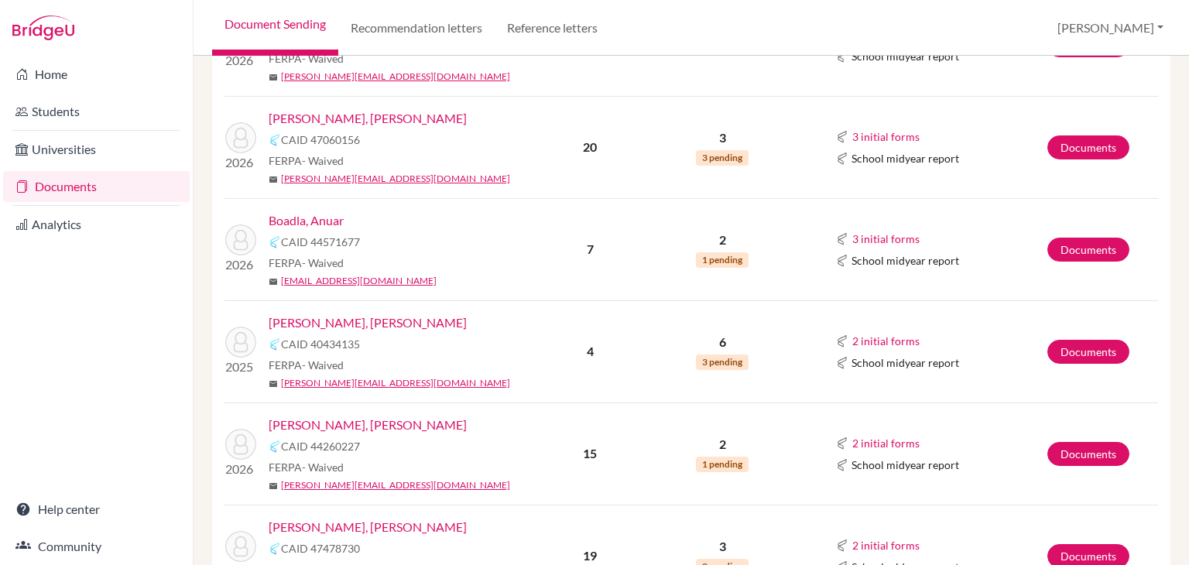
scroll to position [1625, 0]
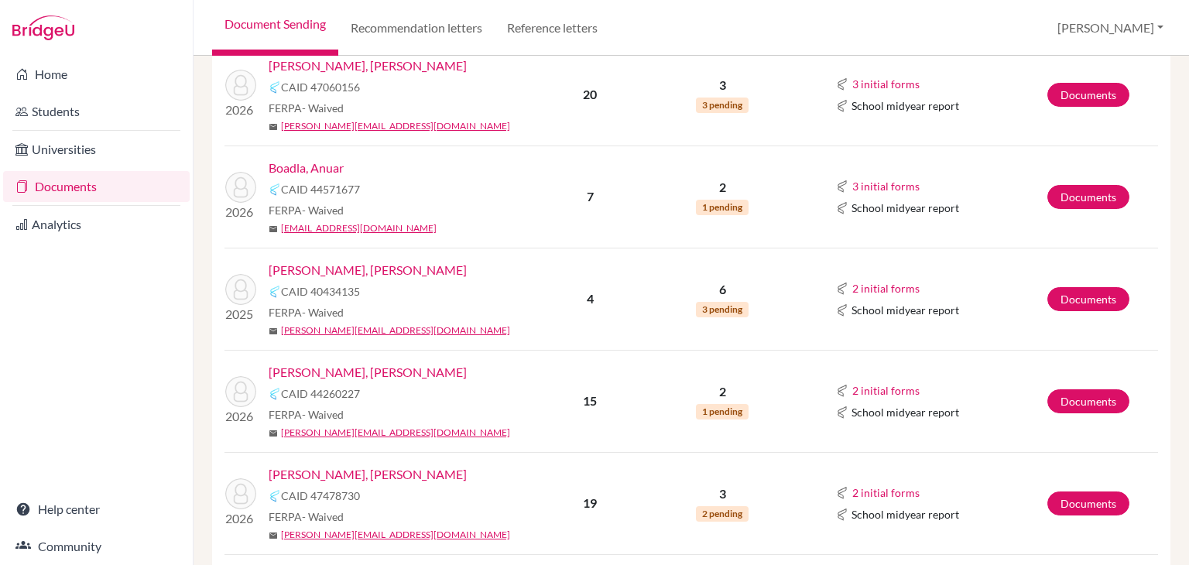
click at [357, 363] on link "[PERSON_NAME], [PERSON_NAME]" at bounding box center [368, 372] width 198 height 19
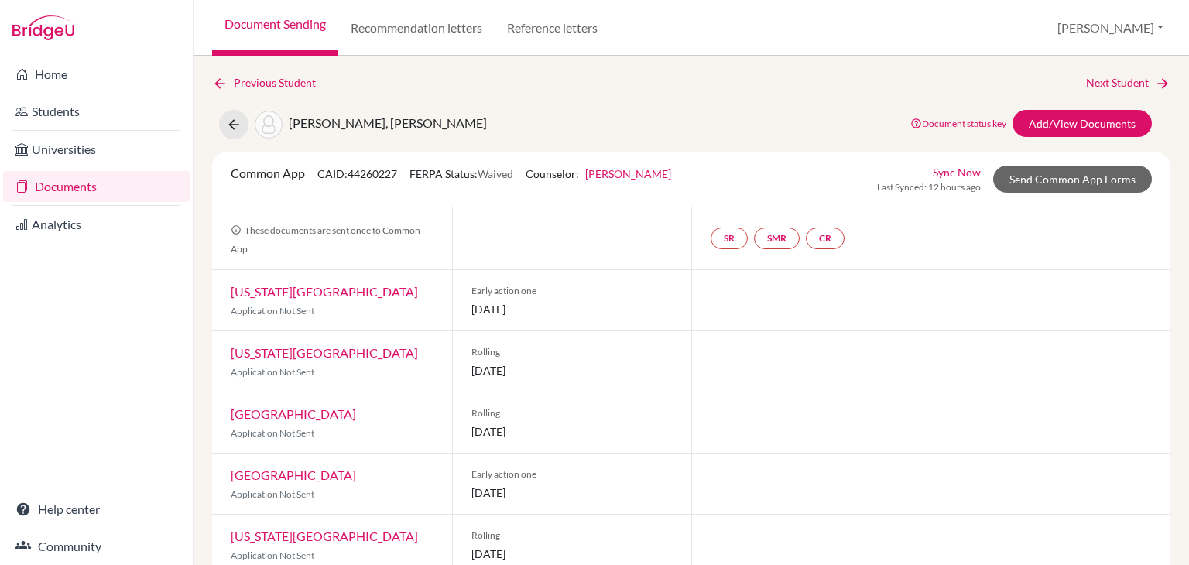
click at [644, 174] on link "[PERSON_NAME]" at bounding box center [628, 173] width 86 height 13
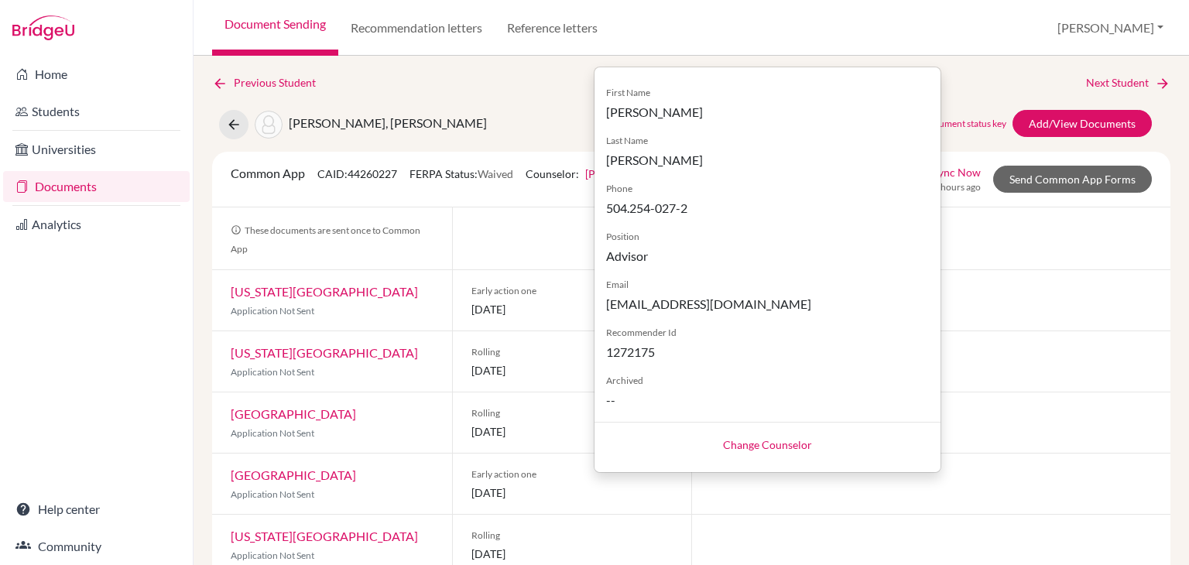
click at [768, 444] on link "Change Counselor" at bounding box center [767, 444] width 89 height 13
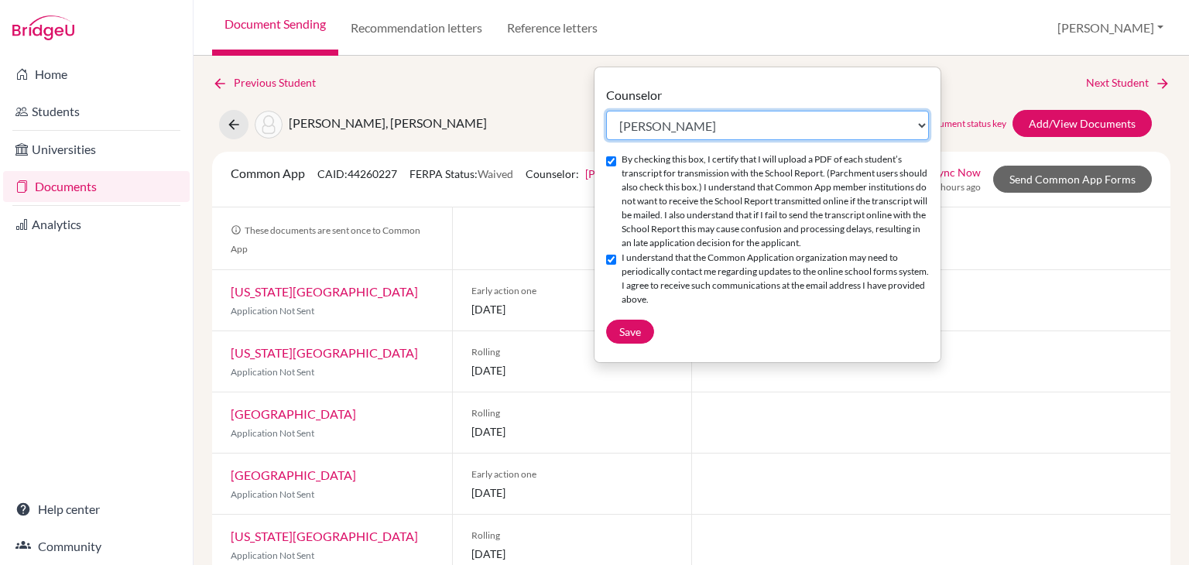
click at [662, 132] on select "Select counselor [PERSON_NAME] [PERSON_NAME] [PERSON_NAME] [PERSON_NAME] [PERSO…" at bounding box center [767, 125] width 323 height 29
select select "153060"
click at [606, 111] on select "Select counselor [PERSON_NAME] [PERSON_NAME] [PERSON_NAME] [PERSON_NAME] [PERSO…" at bounding box center [767, 125] width 323 height 29
checkbox input "false"
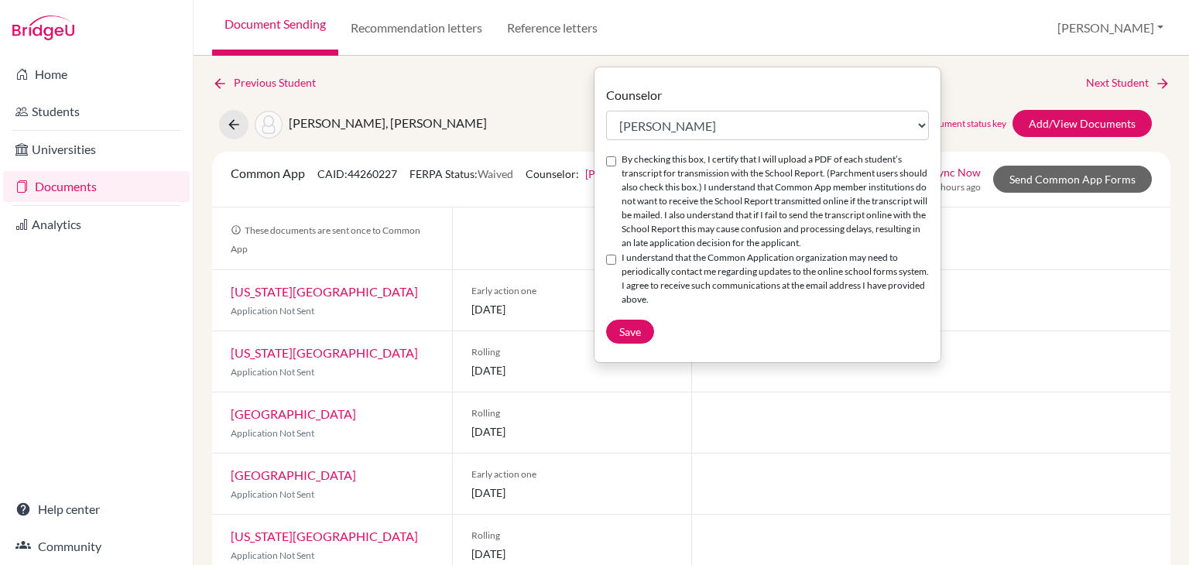
click at [630, 195] on label "By checking this box, I certify that I will upload a PDF of each student’s tran…" at bounding box center [775, 201] width 307 height 98
click at [616, 166] on input "By checking this box, I certify that I will upload a PDF of each student’s tran…" at bounding box center [611, 161] width 10 height 10
checkbox input "true"
click at [635, 266] on label "I understand that the Common Application organization may need to periodically …" at bounding box center [775, 279] width 307 height 56
click at [616, 265] on input "I understand that the Common Application organization may need to periodically …" at bounding box center [611, 260] width 10 height 10
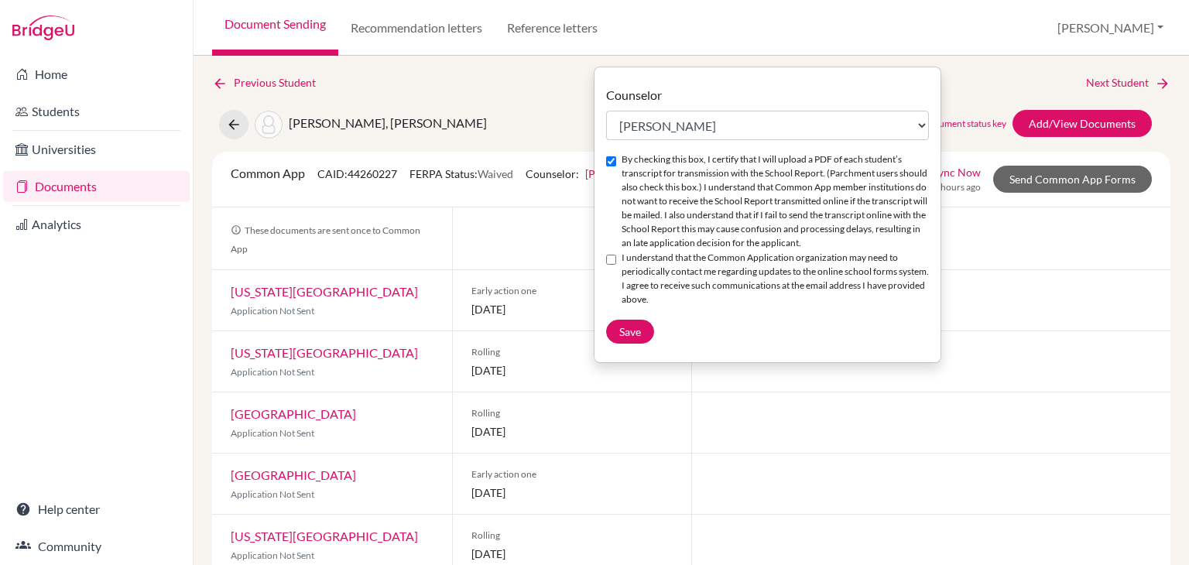
checkbox input "true"
click at [634, 335] on button "Save" at bounding box center [630, 332] width 48 height 24
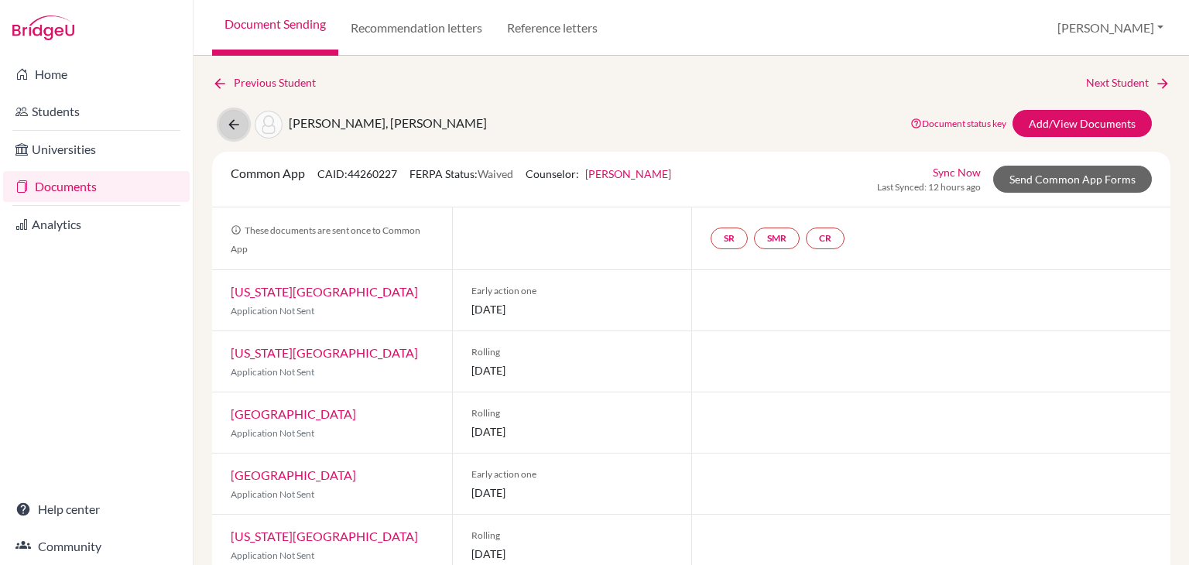
click at [228, 128] on icon at bounding box center [233, 124] width 15 height 15
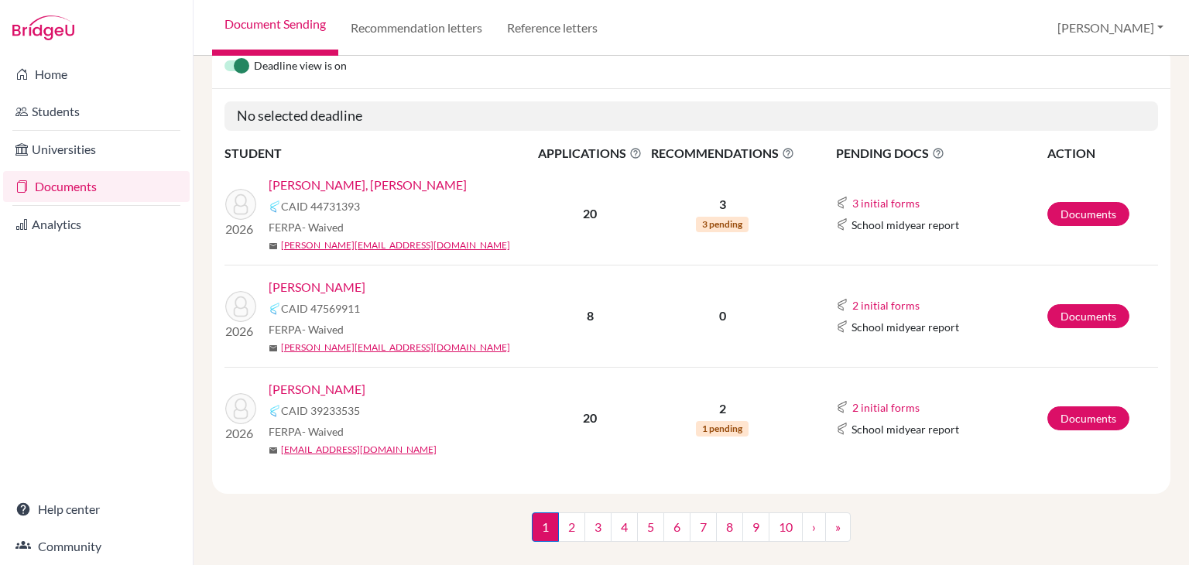
scroll to position [192, 0]
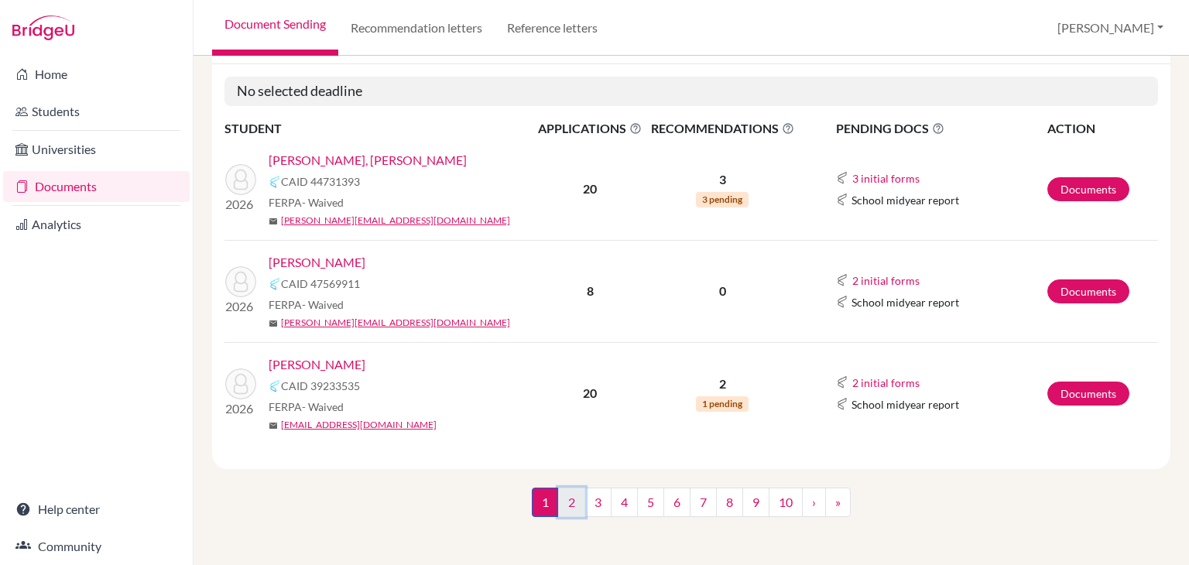
click at [567, 500] on link "2" at bounding box center [571, 502] width 27 height 29
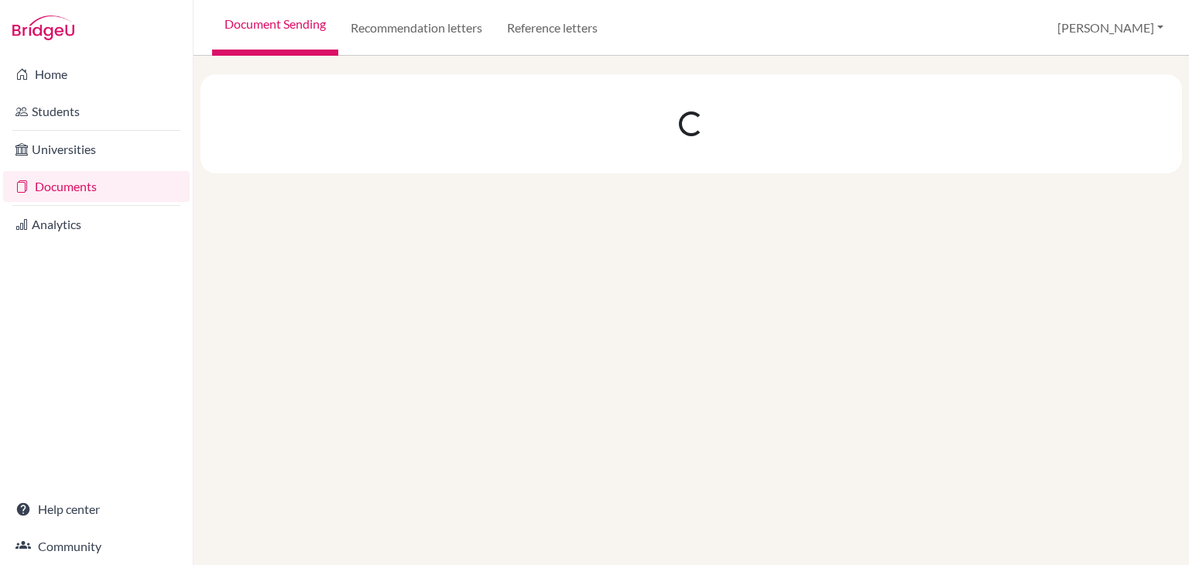
scroll to position [0, 0]
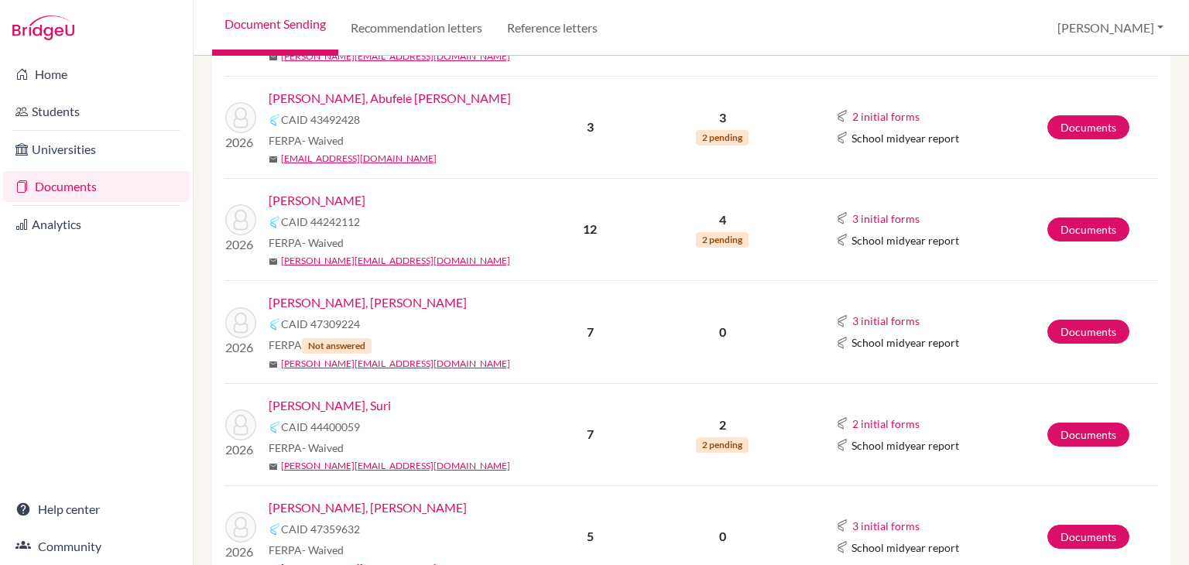
scroll to position [1548, 0]
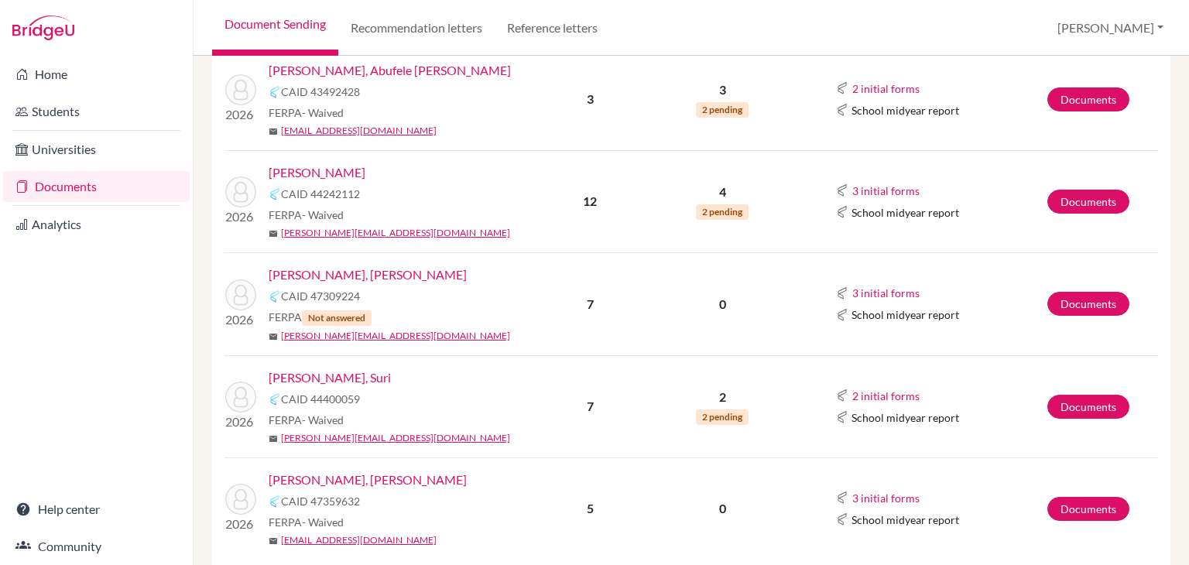
click at [300, 368] on link "[PERSON_NAME], Suri" at bounding box center [330, 377] width 122 height 19
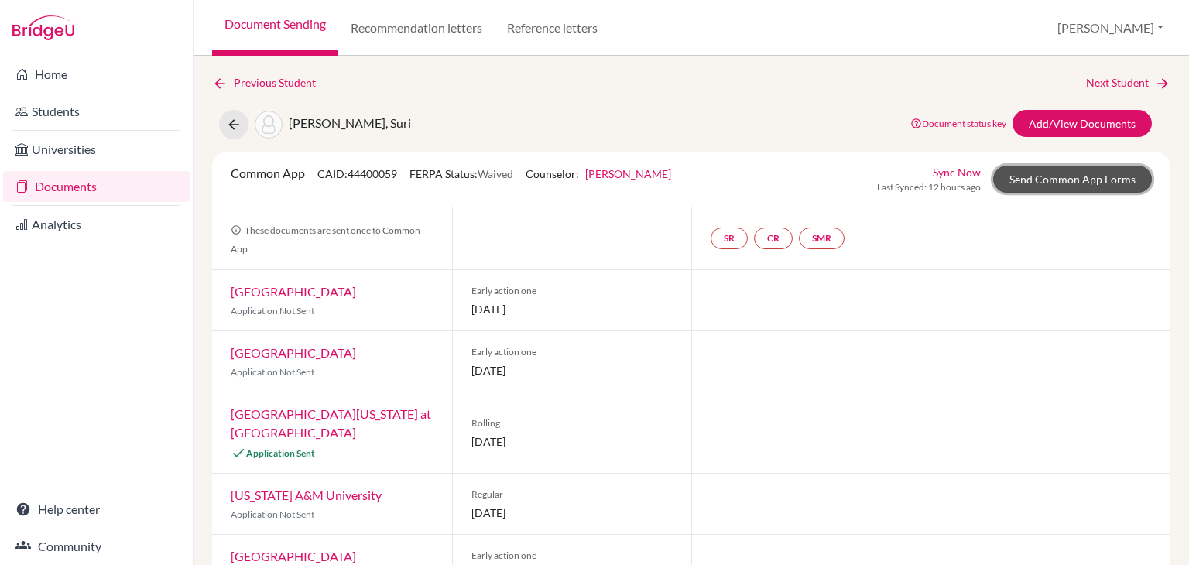
click at [1042, 180] on link "Send Common App Forms" at bounding box center [1072, 179] width 159 height 27
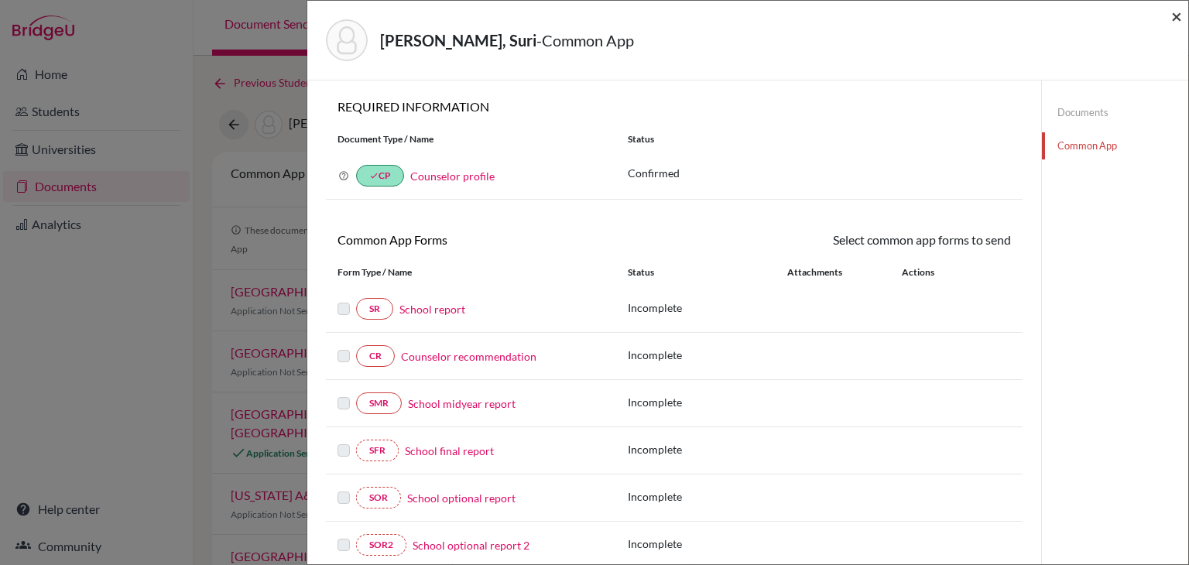
click at [1176, 15] on span "×" at bounding box center [1176, 16] width 11 height 22
